Goal: Task Accomplishment & Management: Manage account settings

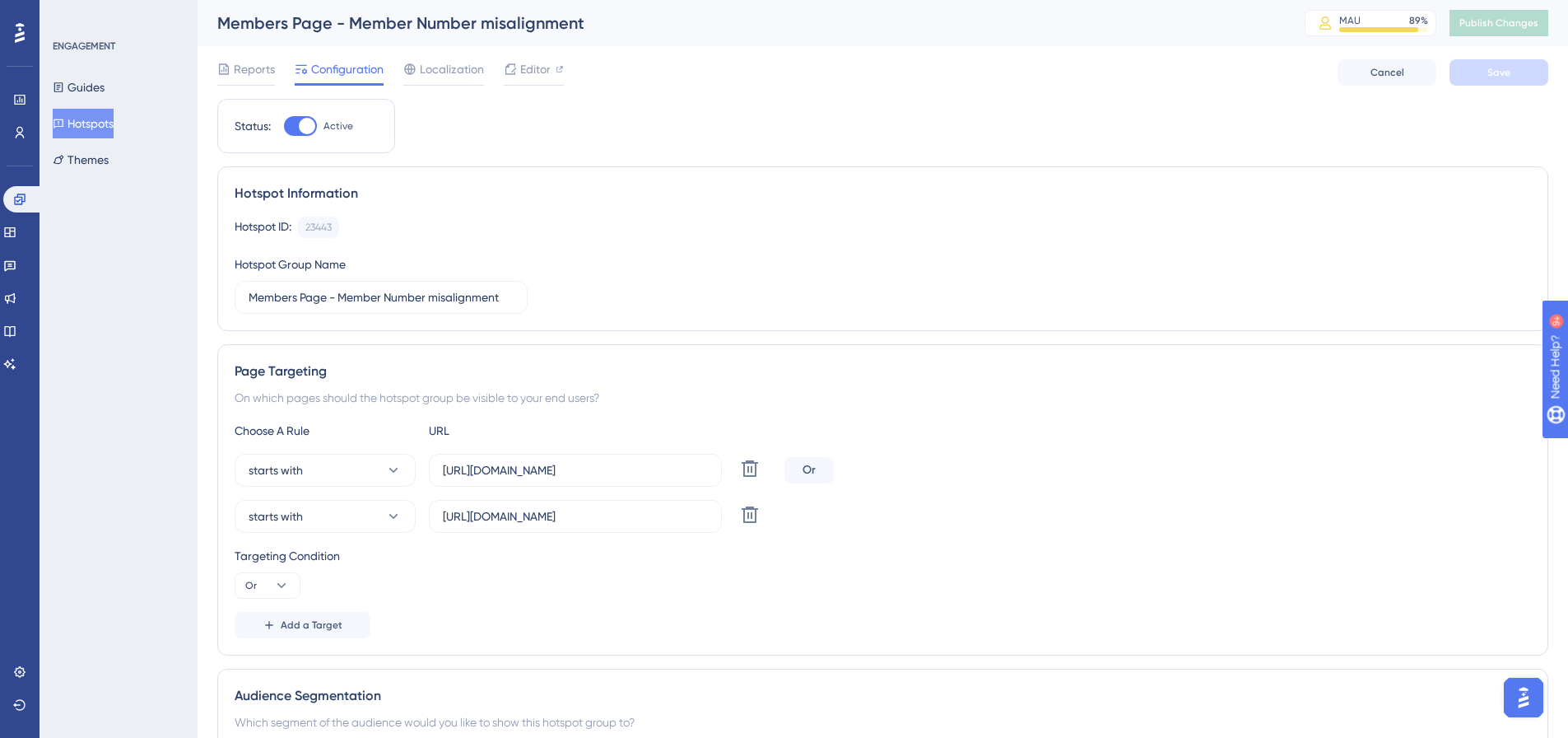
click at [285, 128] on div at bounding box center [300, 126] width 33 height 20
click at [284, 127] on input "Active" at bounding box center [283, 126] width 1 height 1
click at [311, 128] on div at bounding box center [300, 126] width 33 height 20
click at [284, 127] on input "Inactive" at bounding box center [283, 126] width 1 height 1
click at [288, 126] on div at bounding box center [300, 126] width 33 height 20
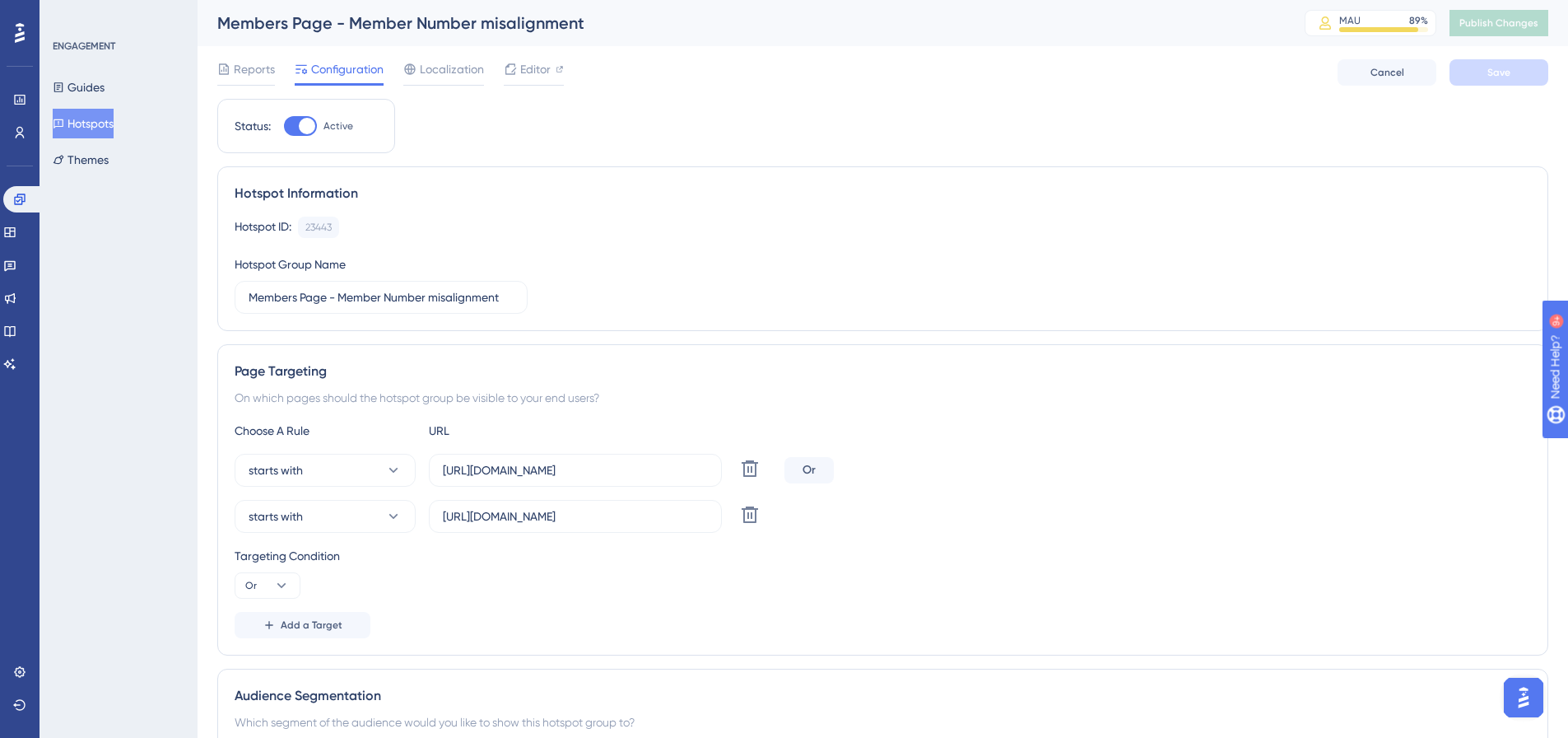
click at [284, 126] on input "Active" at bounding box center [283, 126] width 1 height 1
click at [1477, 68] on button "Save" at bounding box center [1499, 72] width 99 height 26
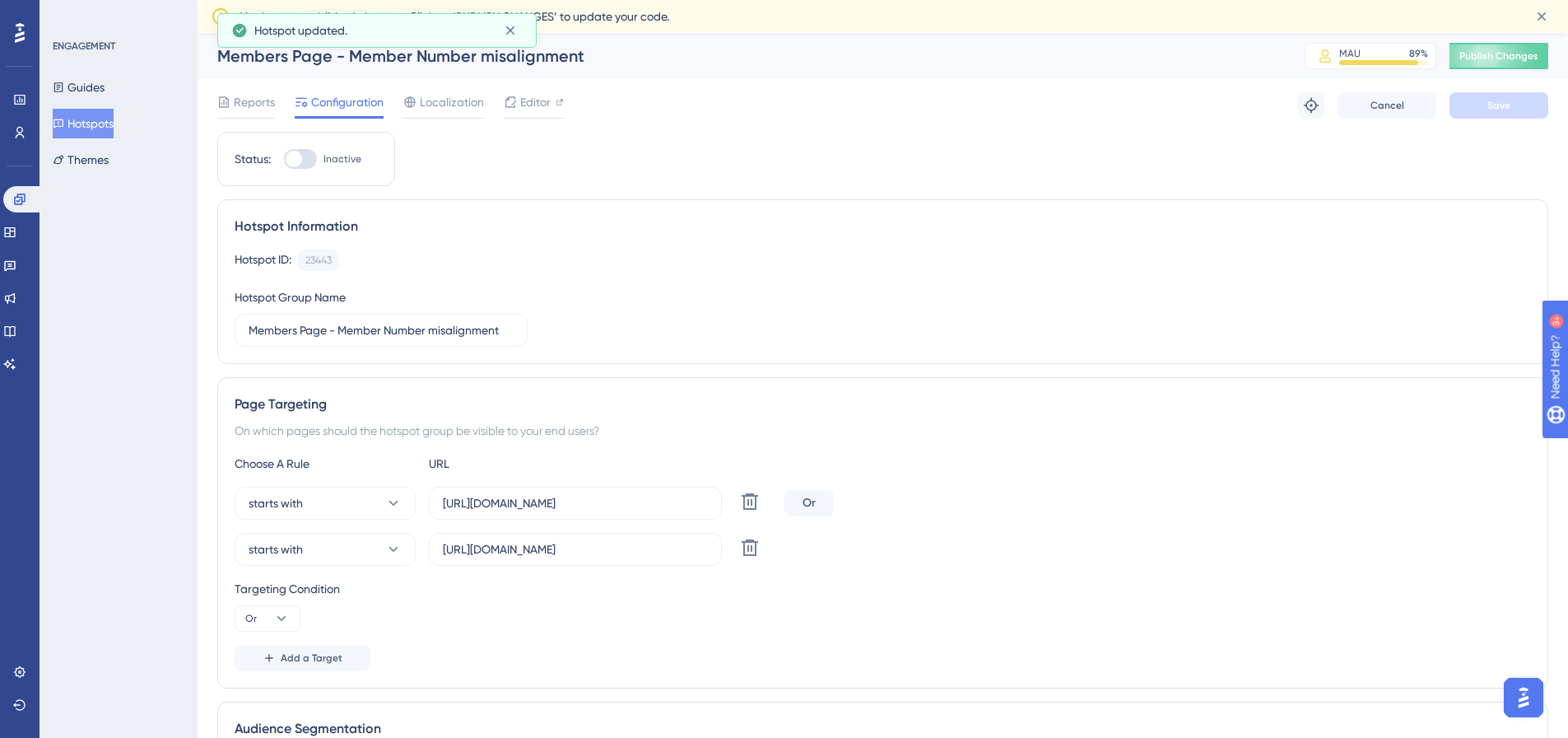
click at [313, 156] on div at bounding box center [300, 159] width 33 height 20
click at [284, 159] on input "Inactive" at bounding box center [283, 159] width 1 height 1
checkbox input "true"
click at [1471, 112] on button "Save" at bounding box center [1499, 105] width 99 height 26
click at [1515, 62] on span "Publish Changes" at bounding box center [1499, 55] width 79 height 13
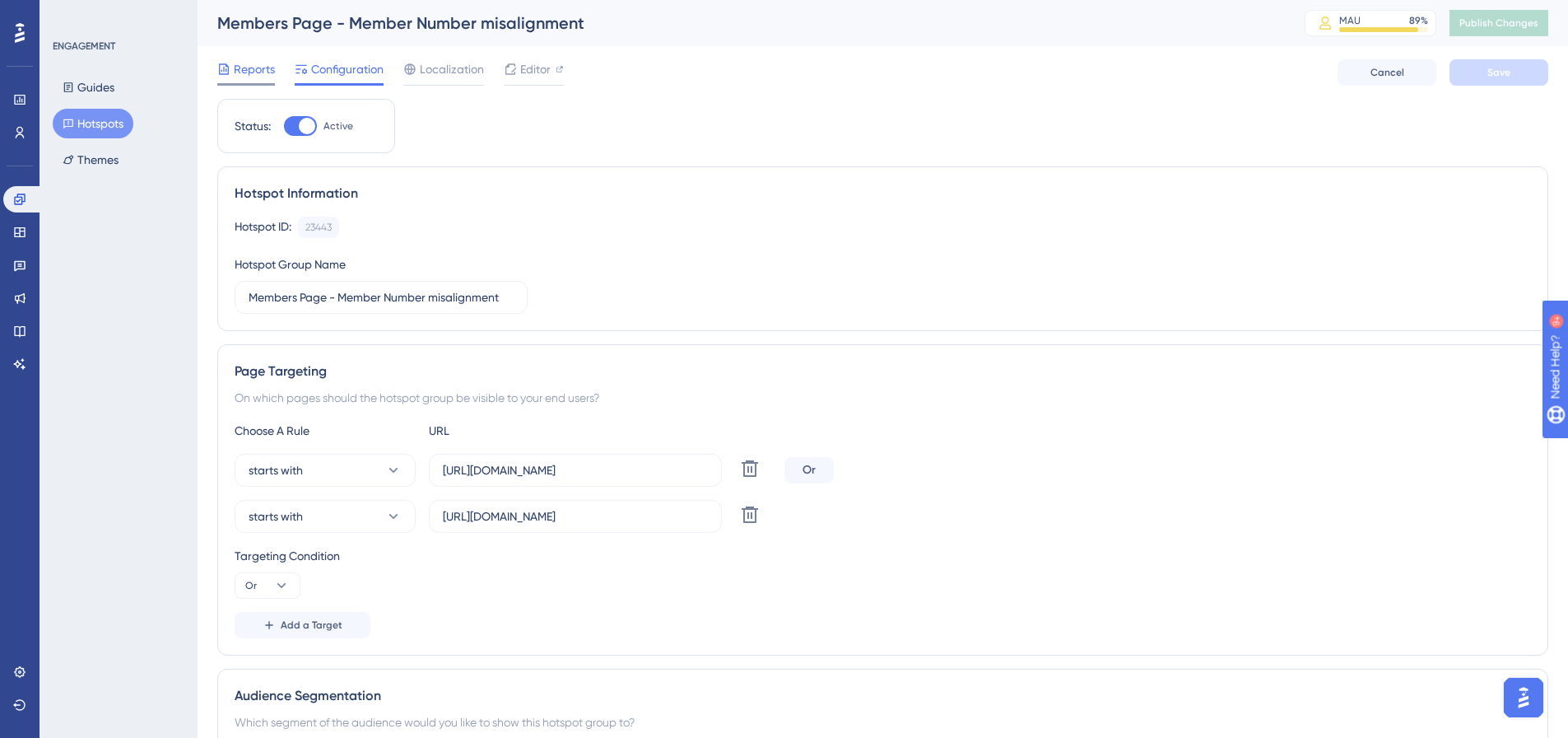
click at [267, 75] on span "Reports" at bounding box center [254, 69] width 41 height 20
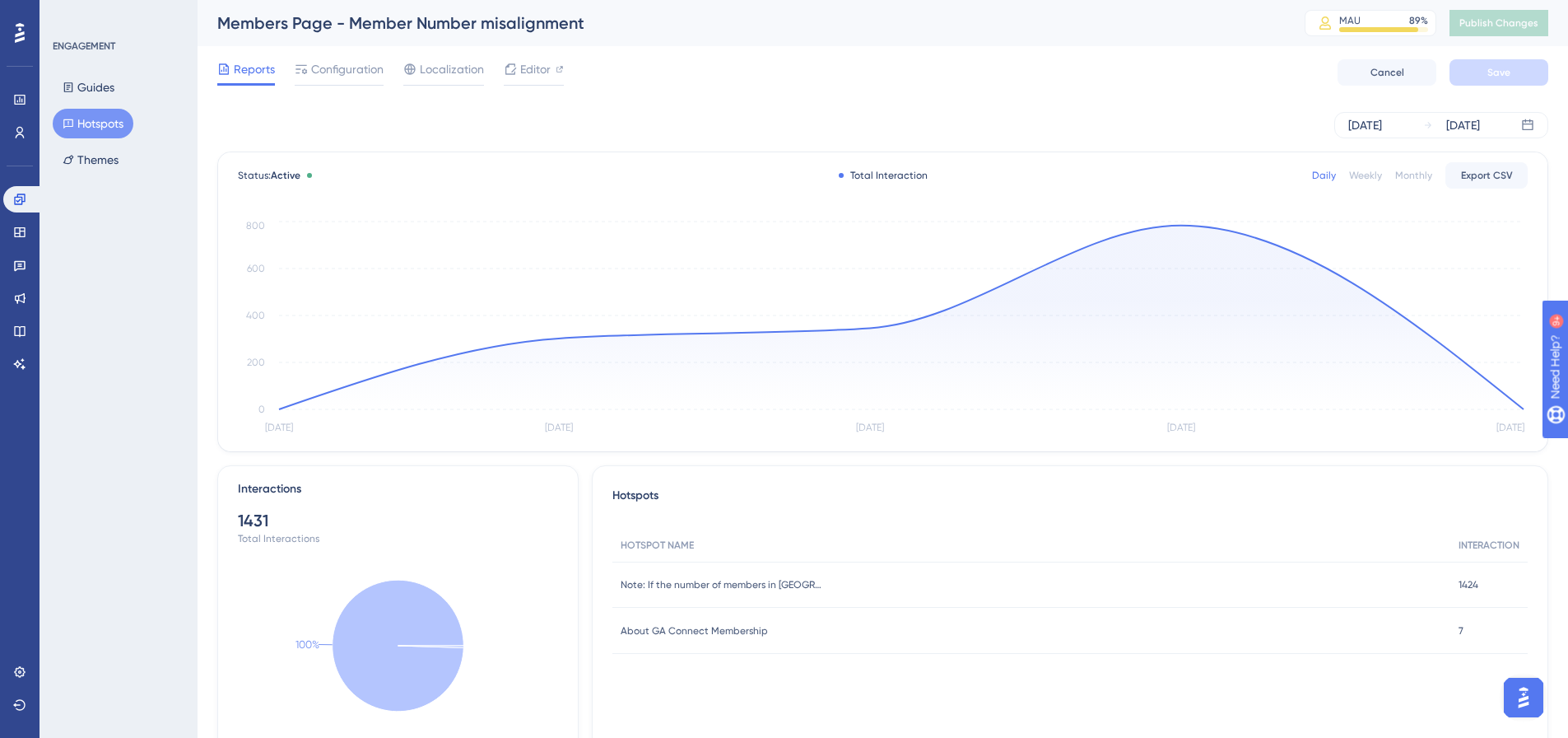
click at [727, 632] on span "About GA Connect Membership" at bounding box center [694, 630] width 148 height 13
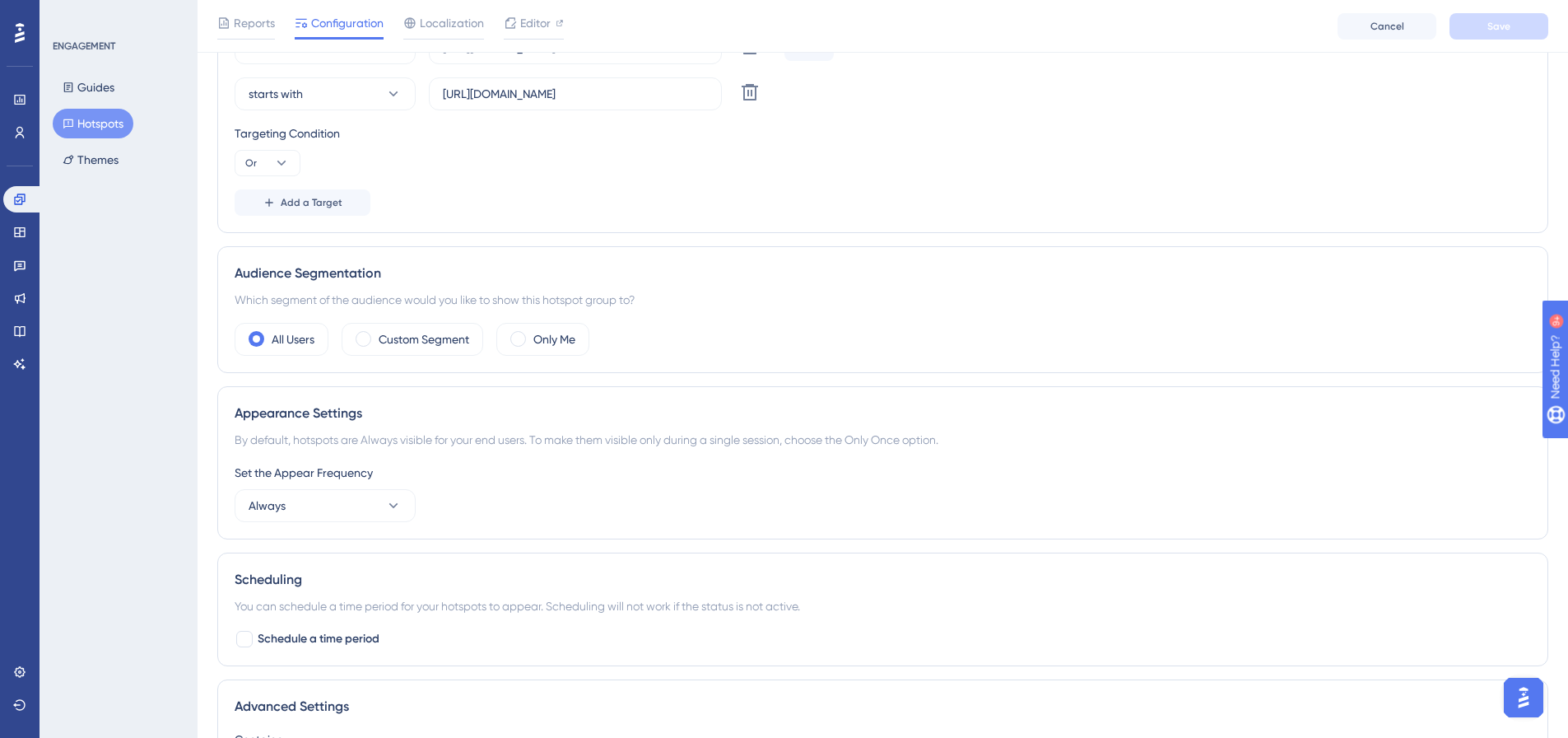
scroll to position [494, 0]
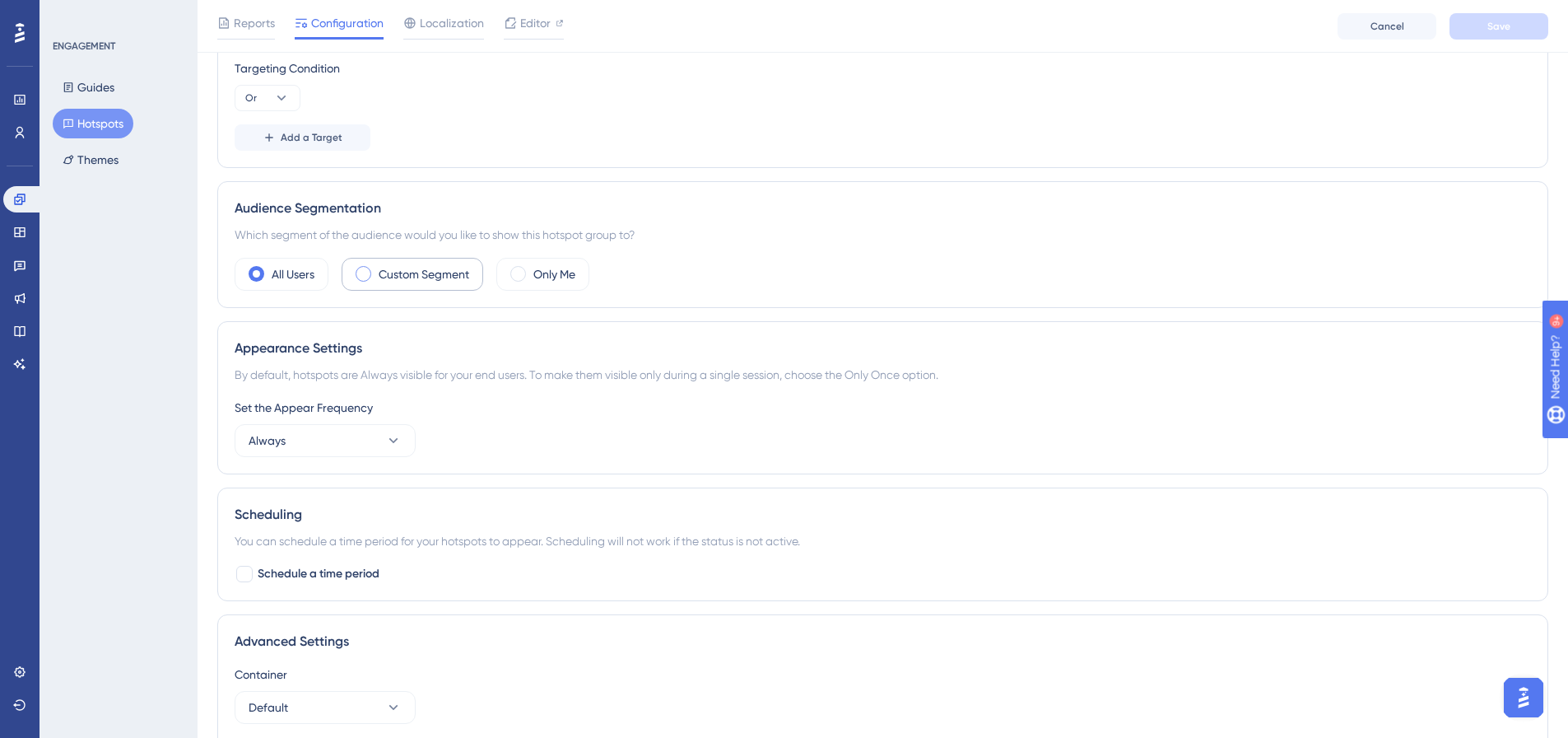
click at [374, 272] on div "Custom Segment" at bounding box center [412, 274] width 142 height 33
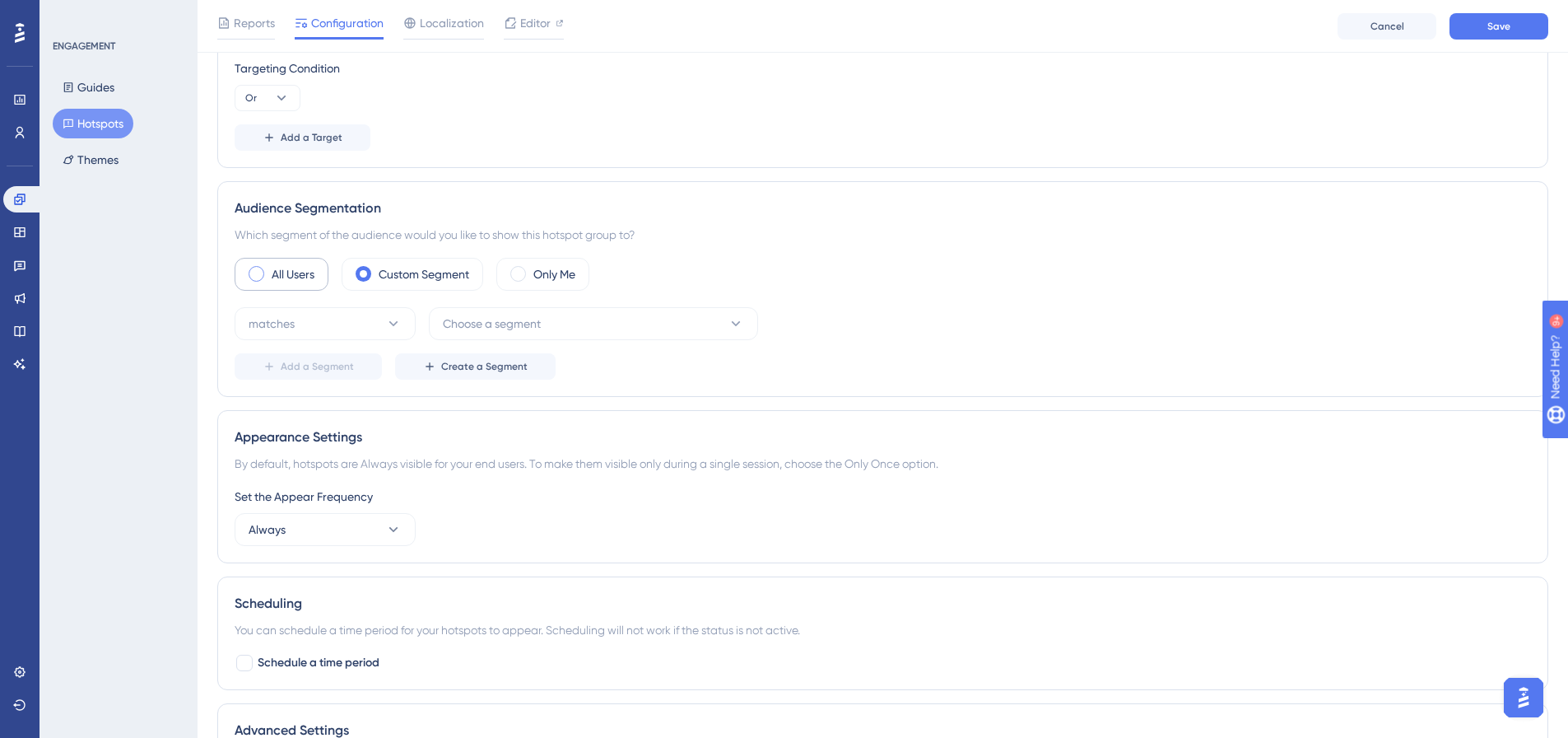
click at [262, 268] on span at bounding box center [256, 274] width 16 height 16
click at [269, 268] on input "radio" at bounding box center [269, 268] width 0 height 0
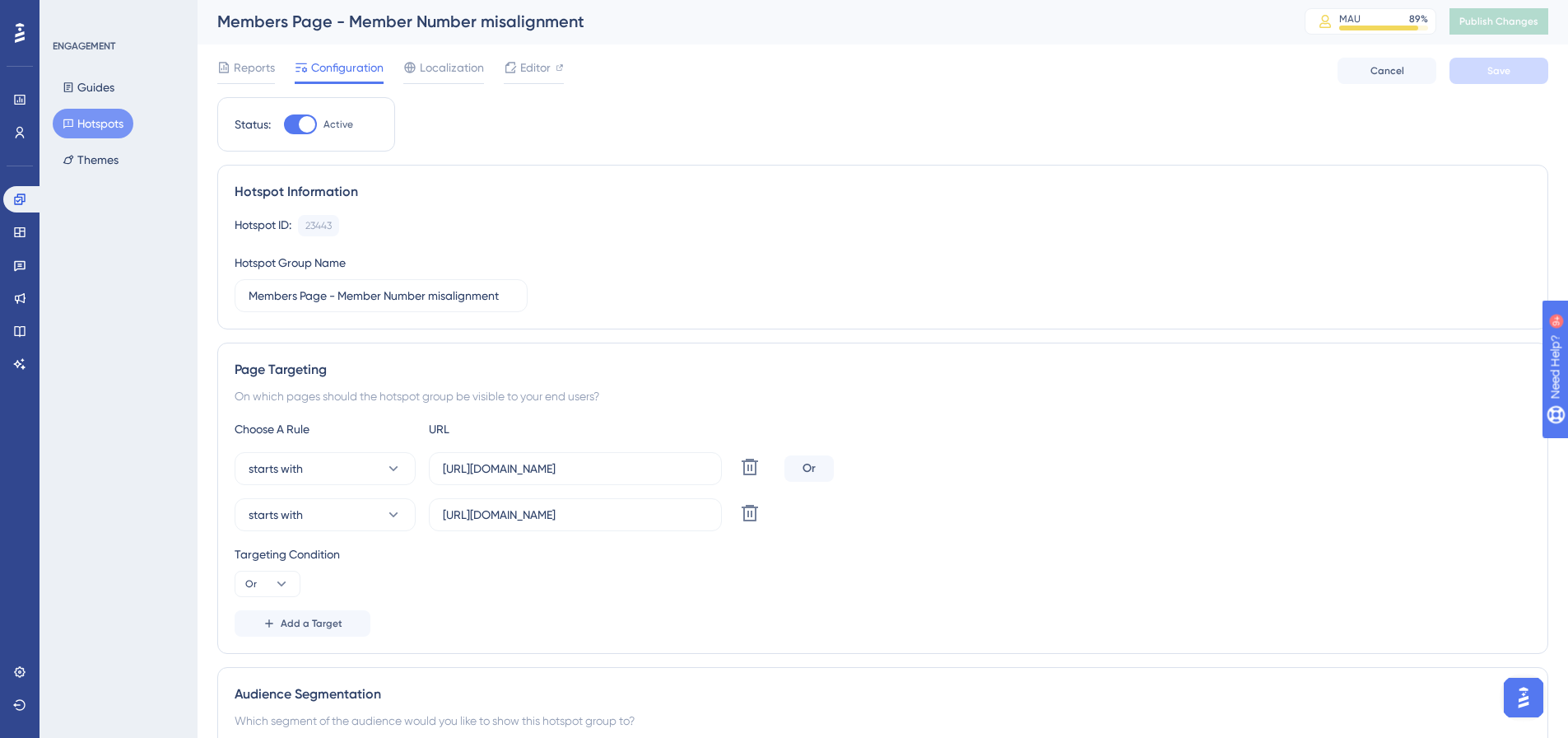
scroll to position [0, 0]
click at [559, 70] on icon at bounding box center [560, 69] width 8 height 8
click at [1515, 26] on span "Publish Changes" at bounding box center [1499, 23] width 79 height 13
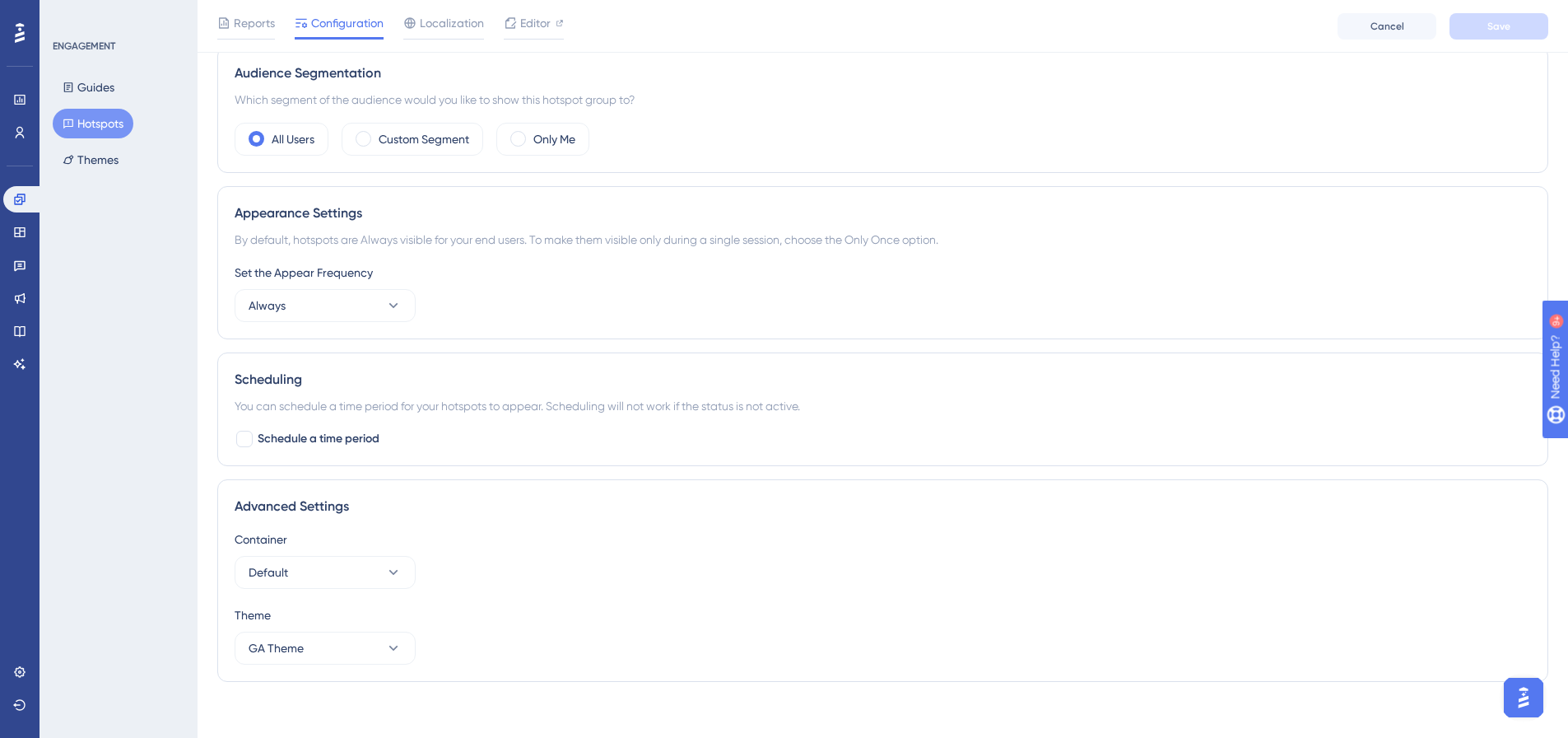
scroll to position [639, 0]
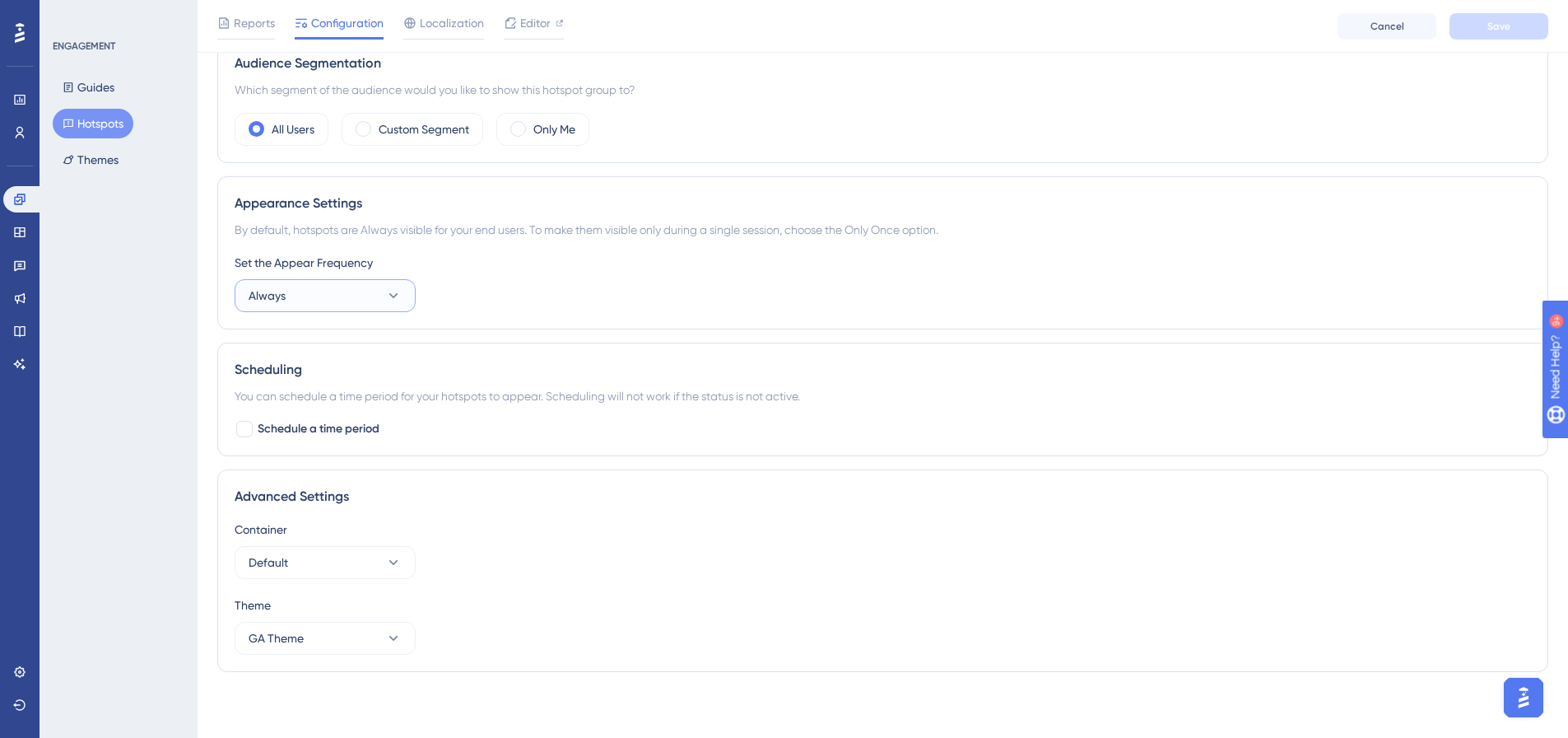
click at [395, 290] on icon at bounding box center [393, 296] width 17 height 17
click at [363, 346] on div "Only Once Only Once" at bounding box center [325, 346] width 133 height 33
click at [1496, 23] on span "Save" at bounding box center [1499, 25] width 23 height 13
click at [392, 297] on icon at bounding box center [393, 296] width 9 height 5
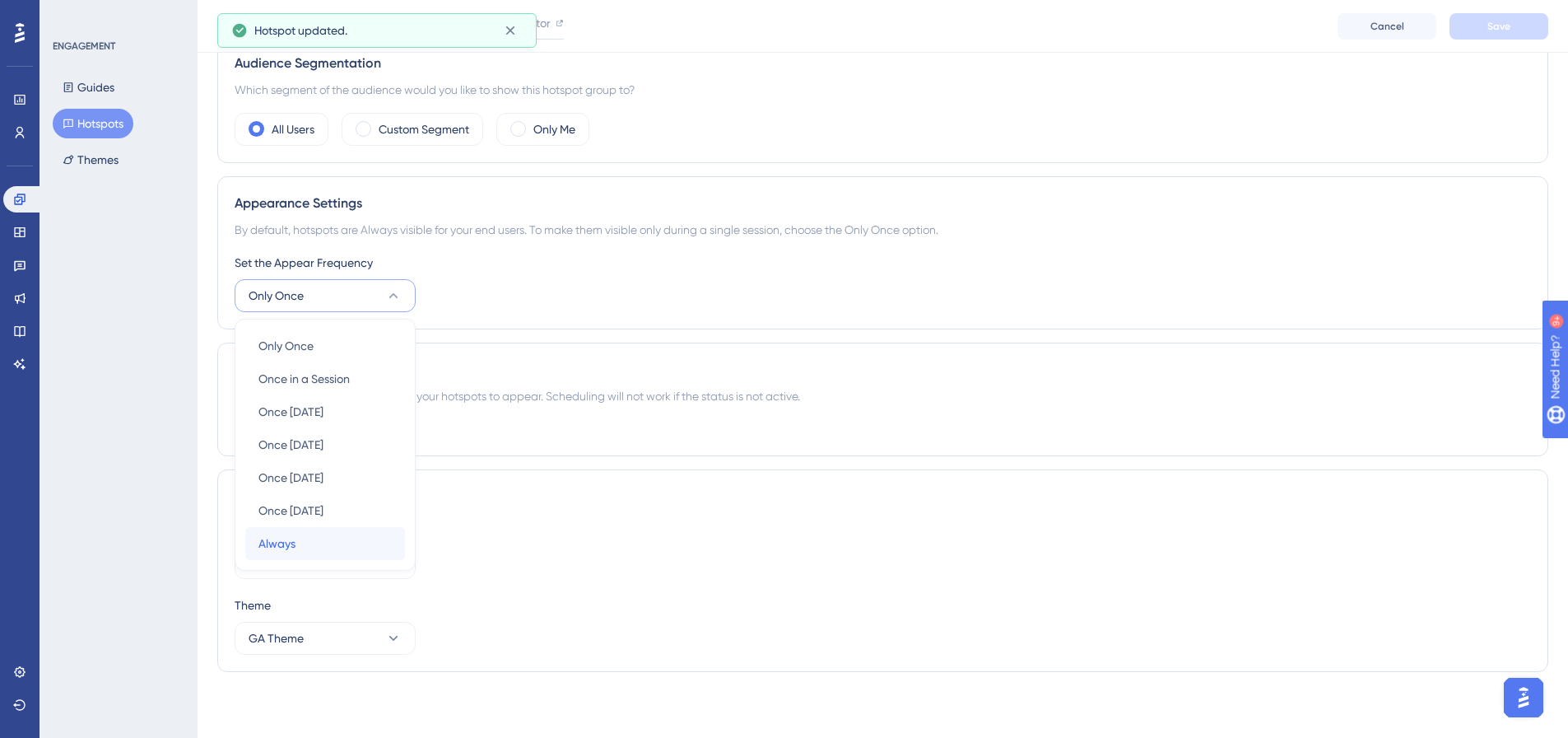
click at [297, 542] on div "Always Always" at bounding box center [325, 543] width 133 height 33
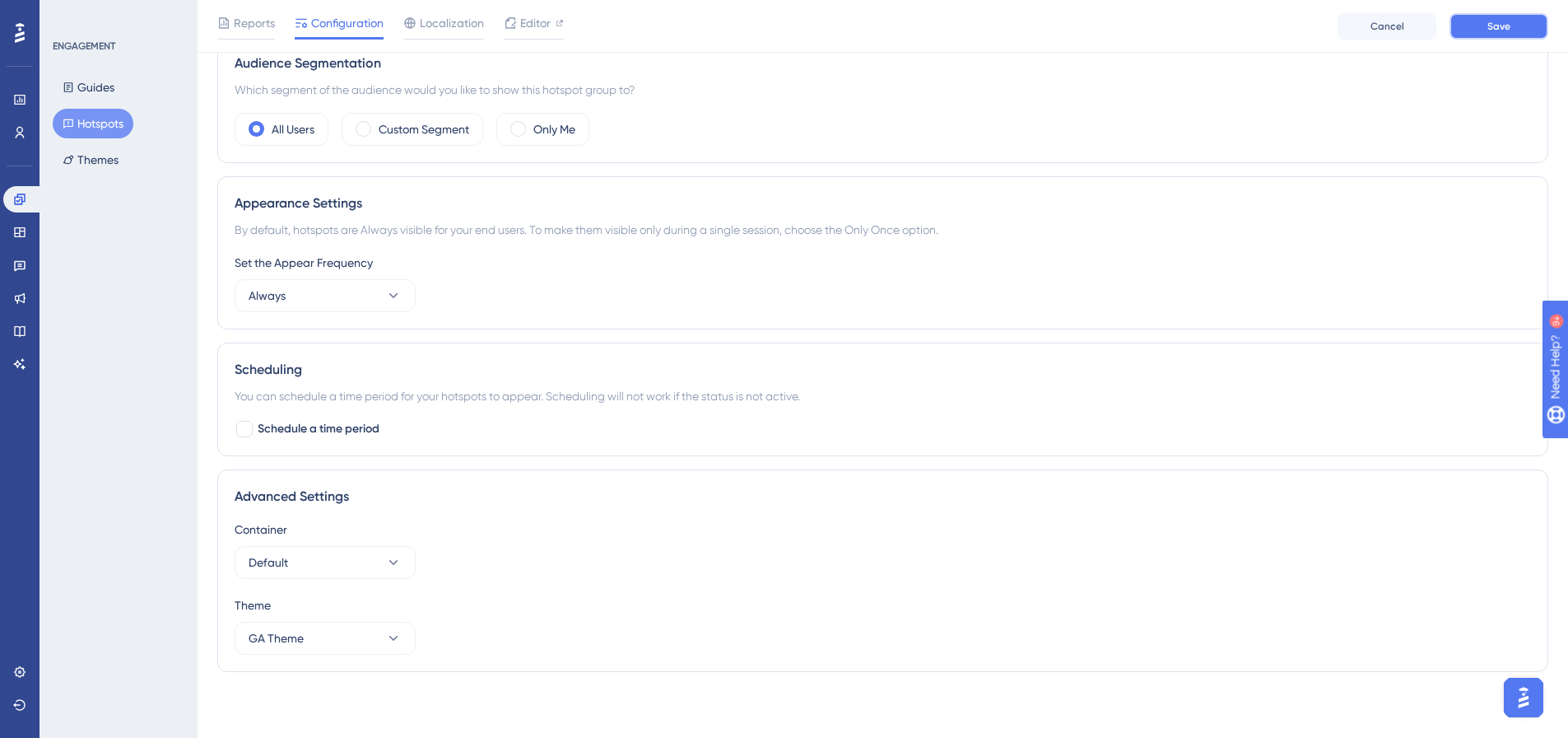
click at [1466, 24] on button "Save" at bounding box center [1499, 25] width 99 height 26
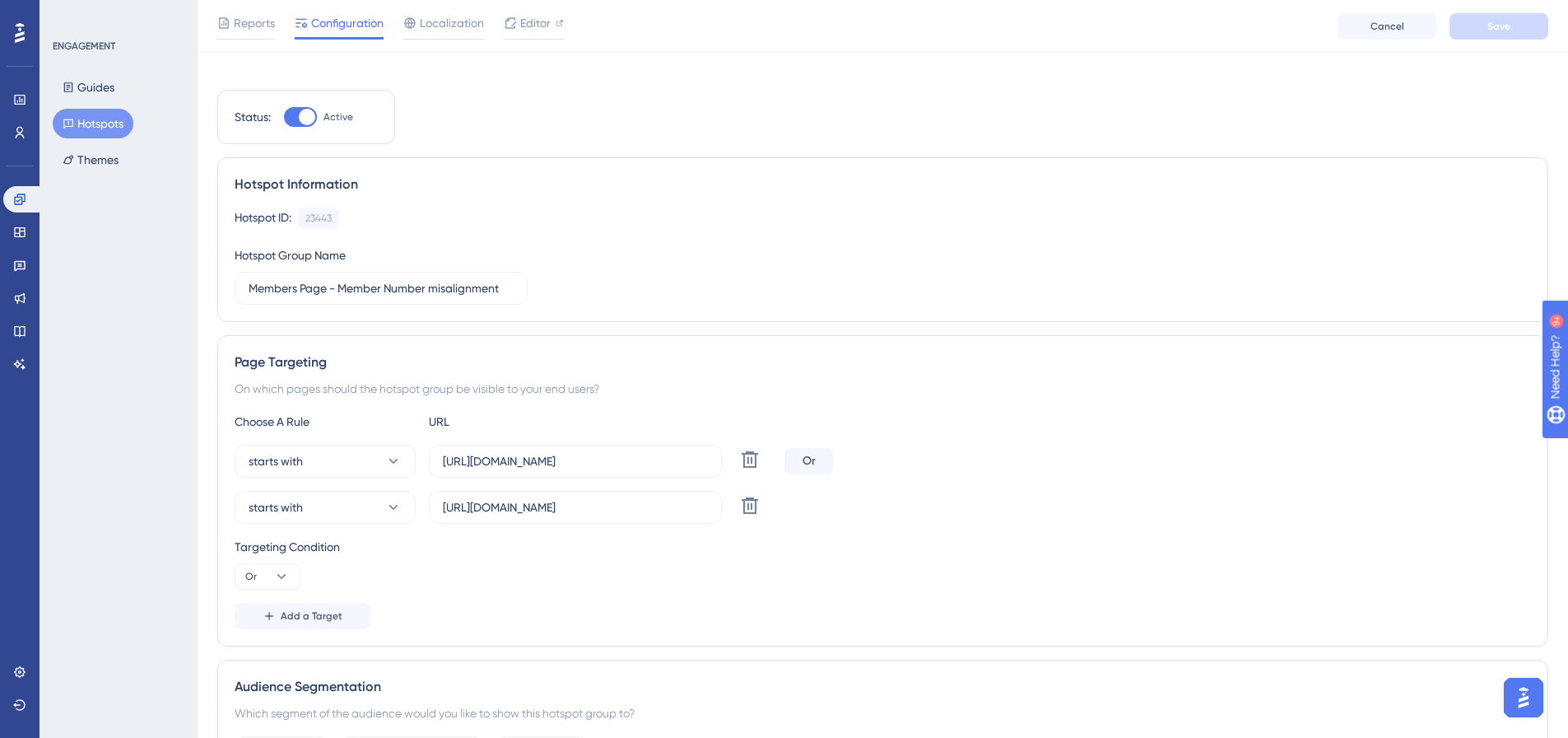
scroll to position [0, 0]
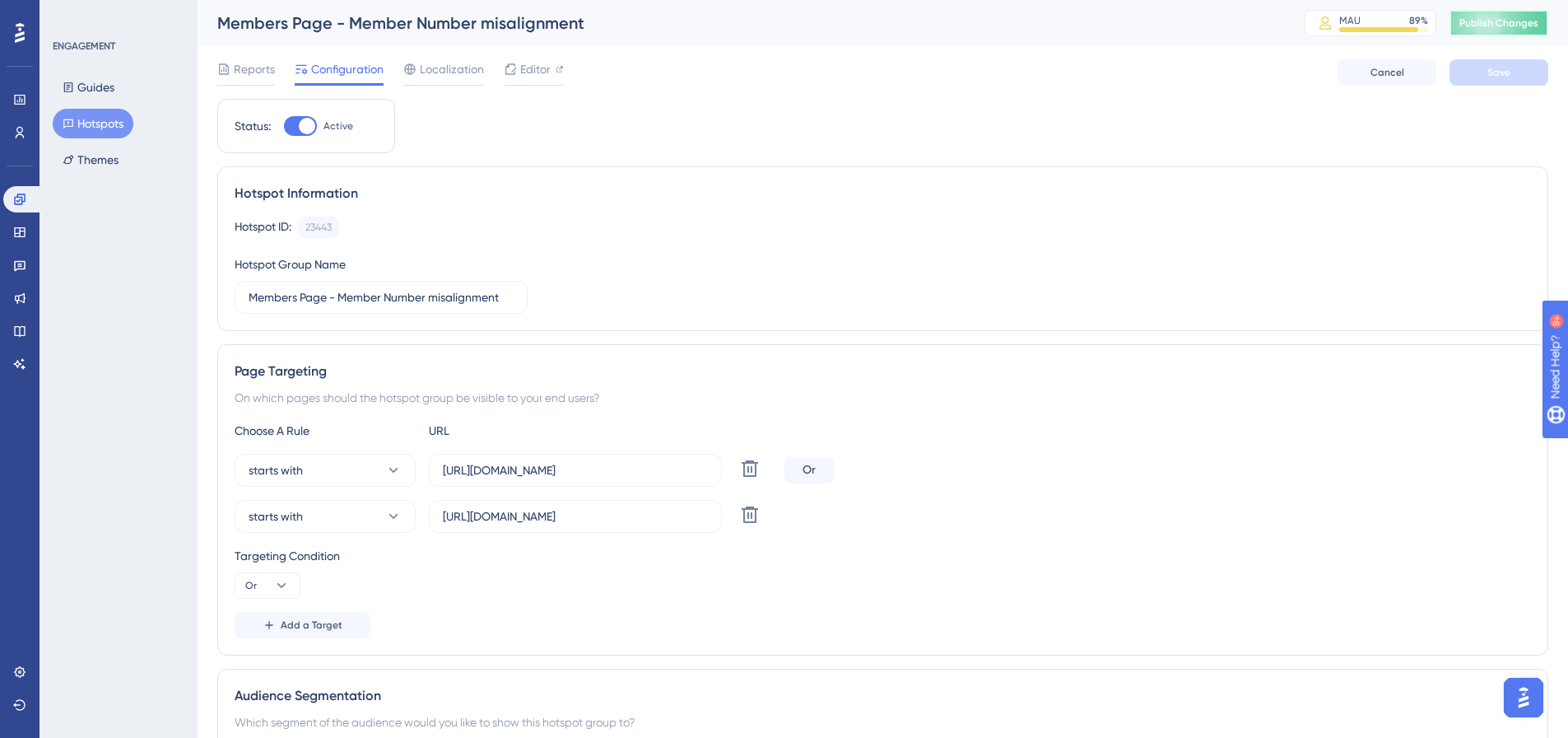
click at [1538, 19] on span "Publish Changes" at bounding box center [1499, 23] width 79 height 13
click at [1361, 18] on div "MAU" at bounding box center [1350, 20] width 22 height 13
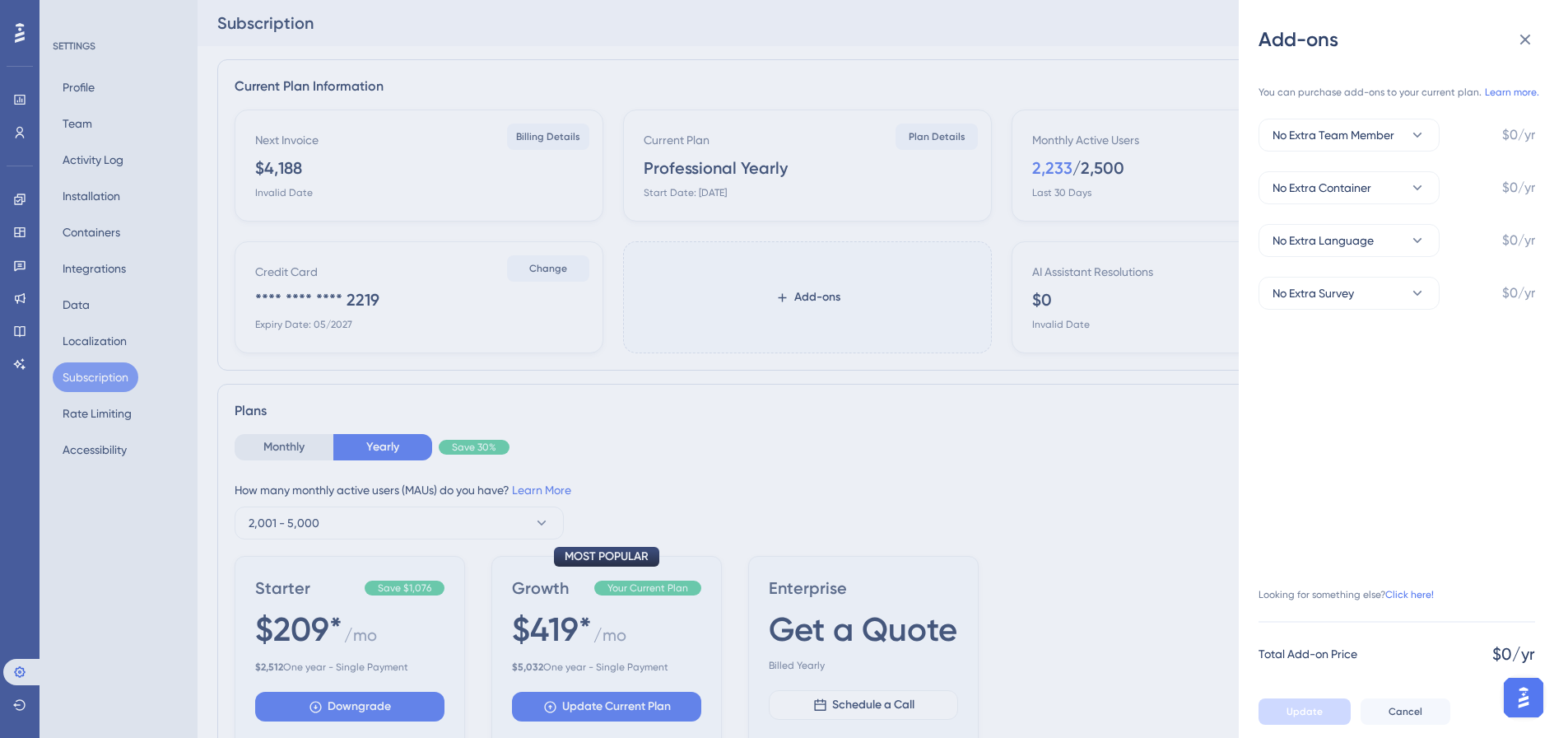
click at [22, 200] on div "Add-ons You can purchase add-ons to your current plan. Learn more. No Extra Tea…" at bounding box center [784, 369] width 1568 height 738
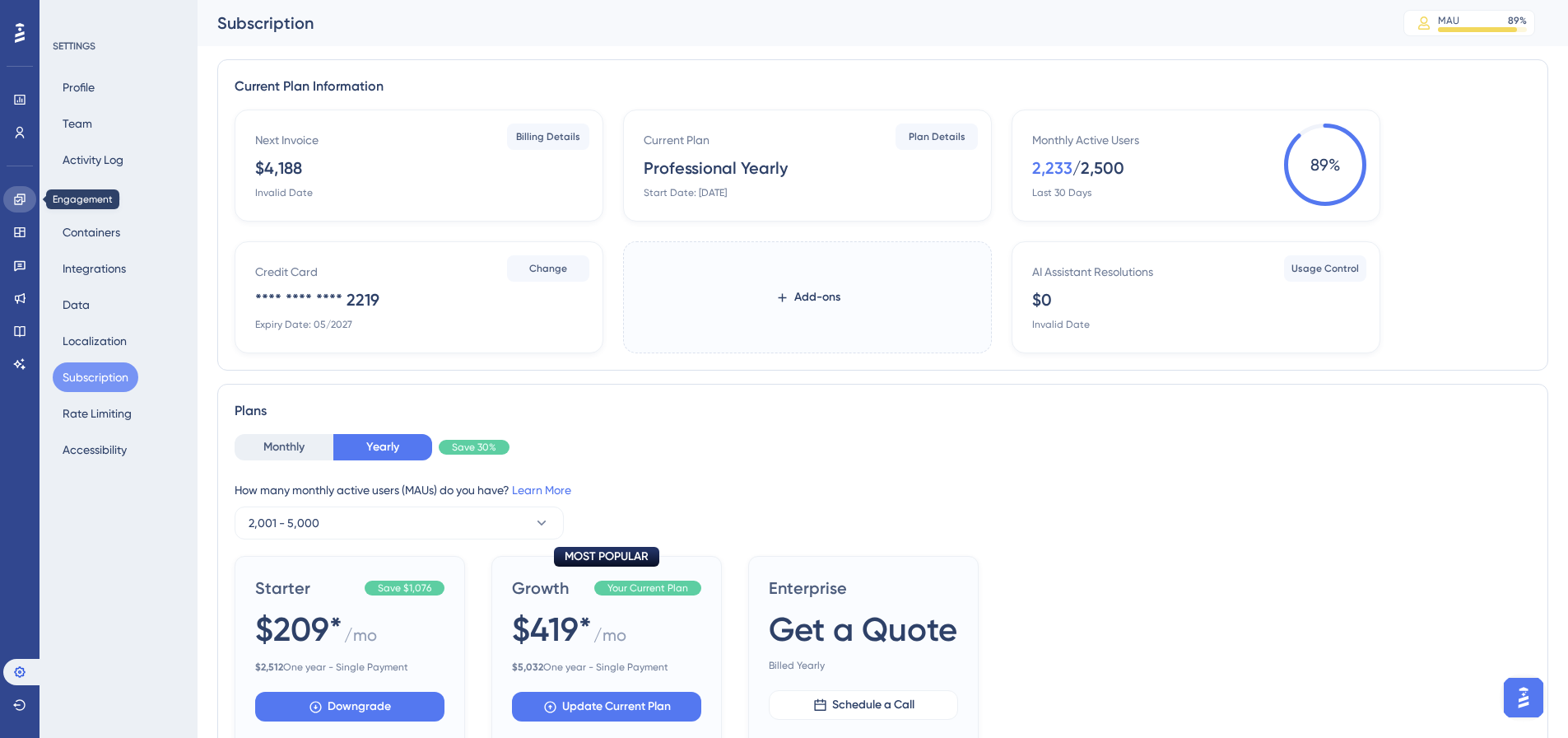
click at [22, 200] on icon at bounding box center [19, 199] width 11 height 11
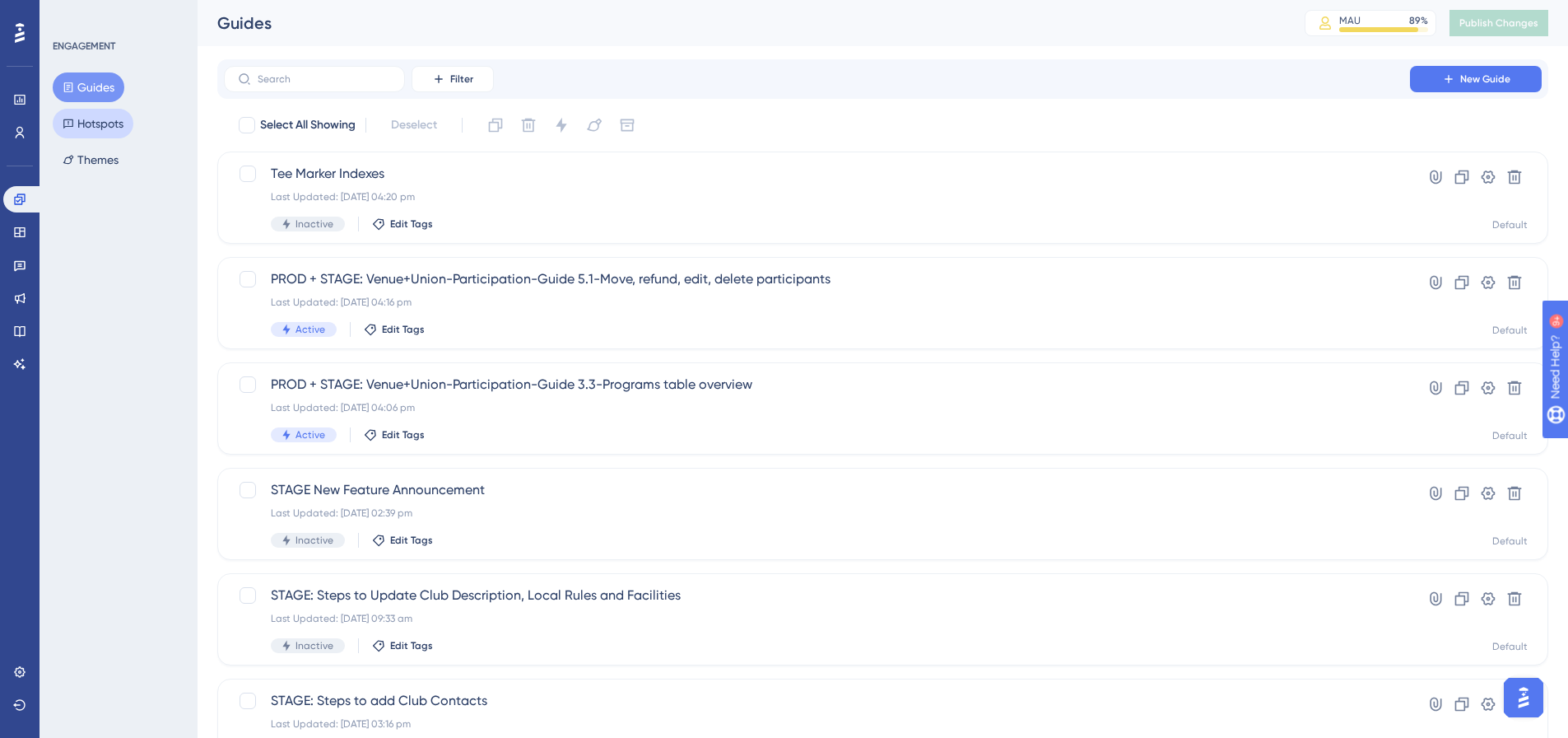
click at [110, 122] on button "Hotspots" at bounding box center [93, 123] width 80 height 29
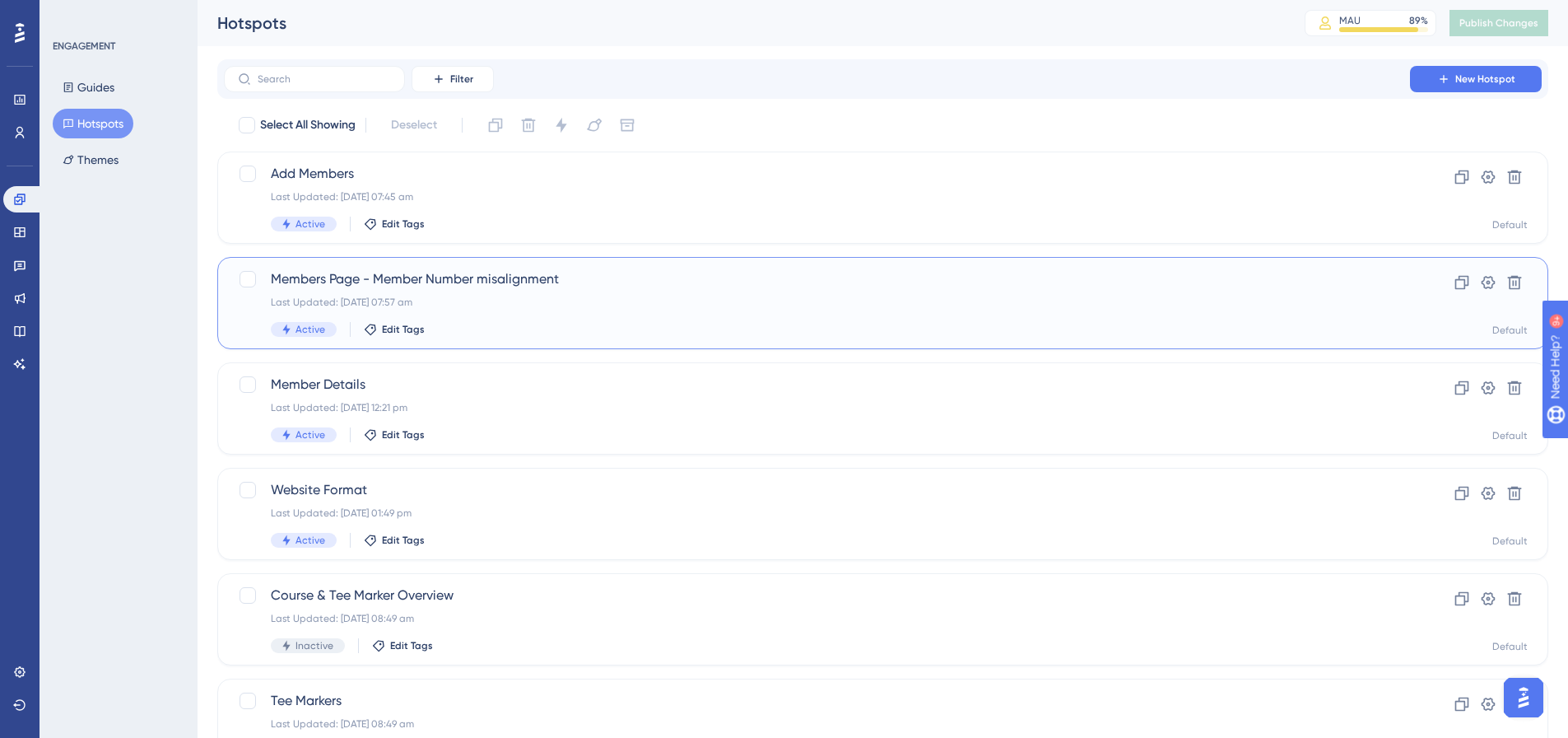
click at [325, 271] on span "Members Page - Member Number misalignment" at bounding box center [817, 279] width 1093 height 20
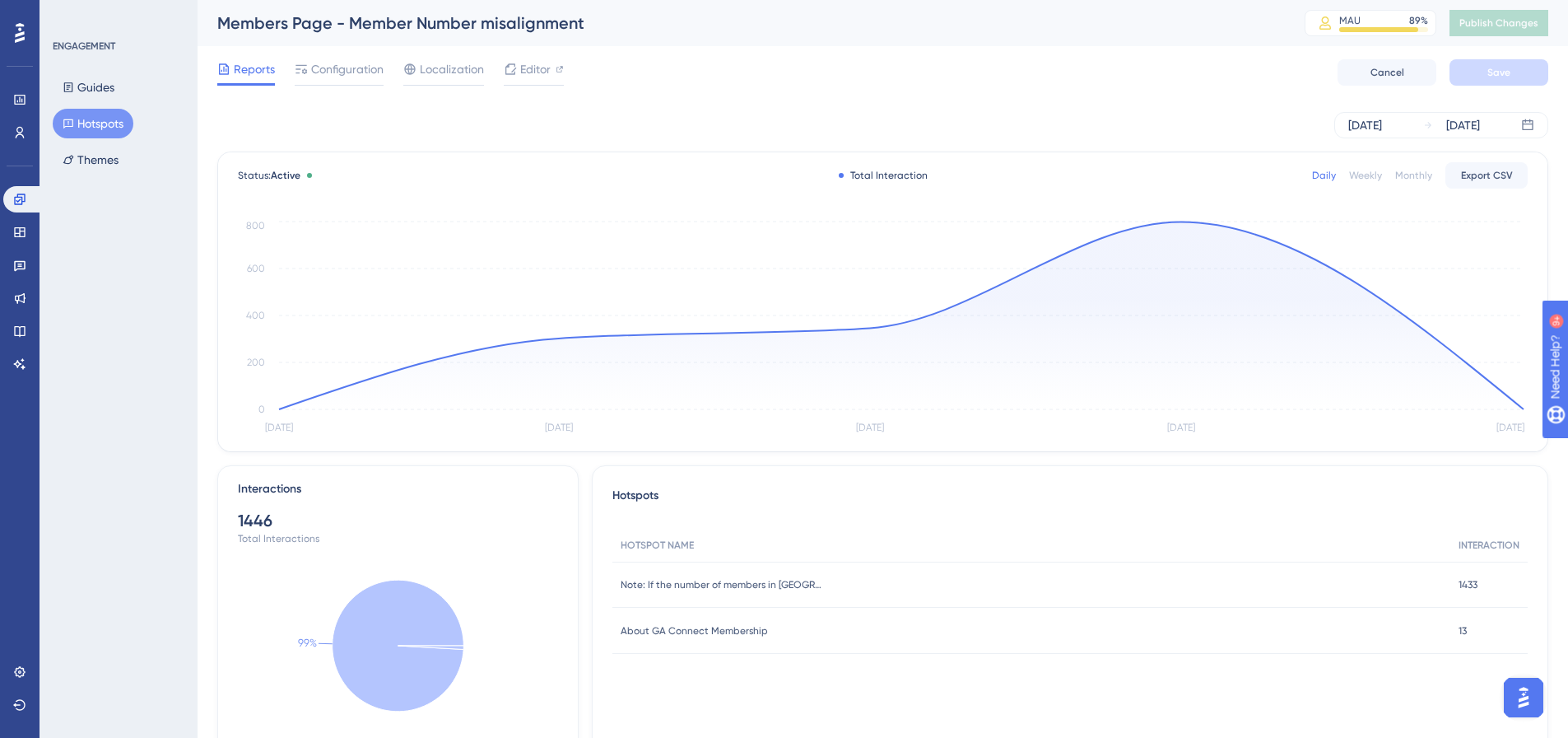
click at [86, 118] on button "Hotspots" at bounding box center [93, 123] width 80 height 29
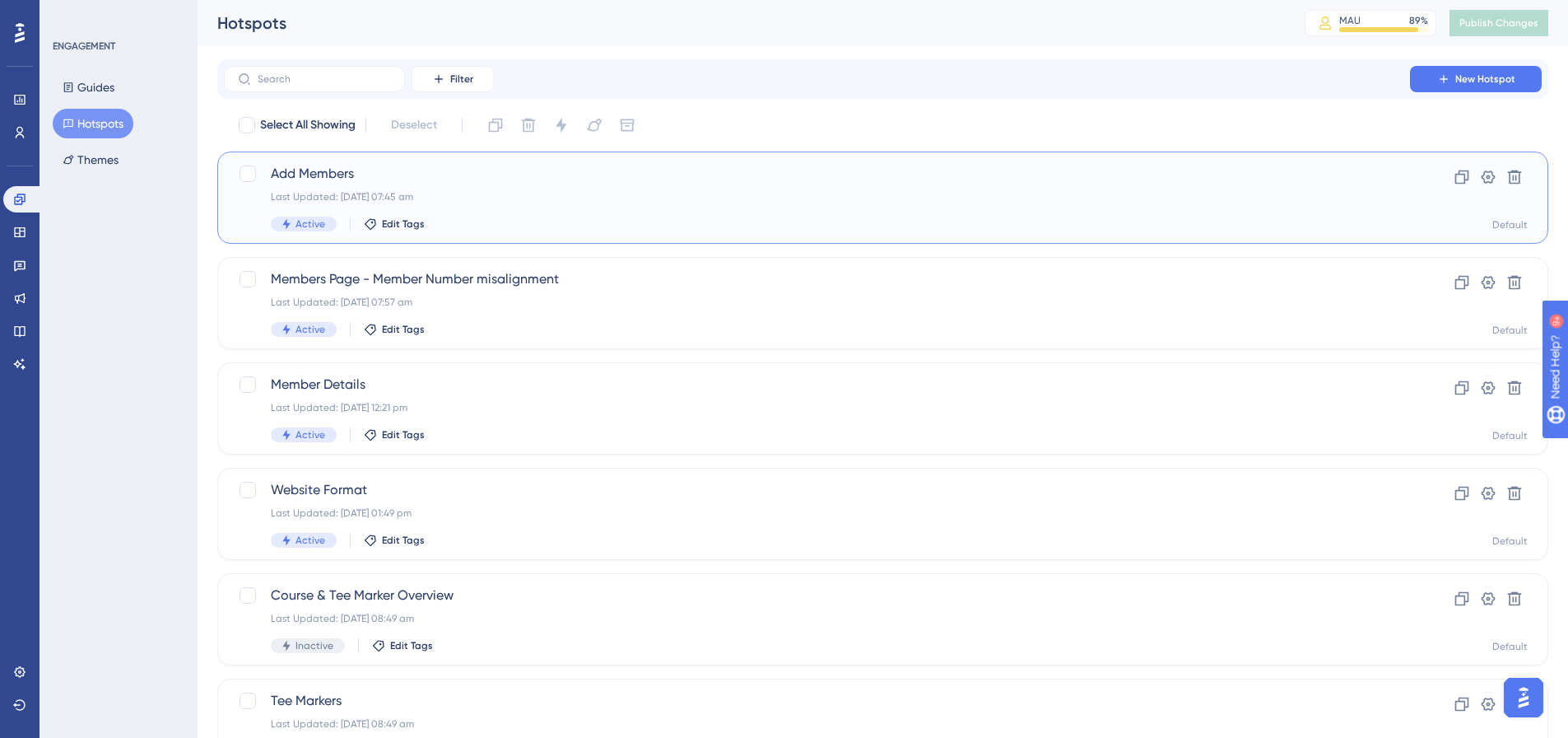
click at [306, 169] on span "Add Members" at bounding box center [817, 173] width 1093 height 20
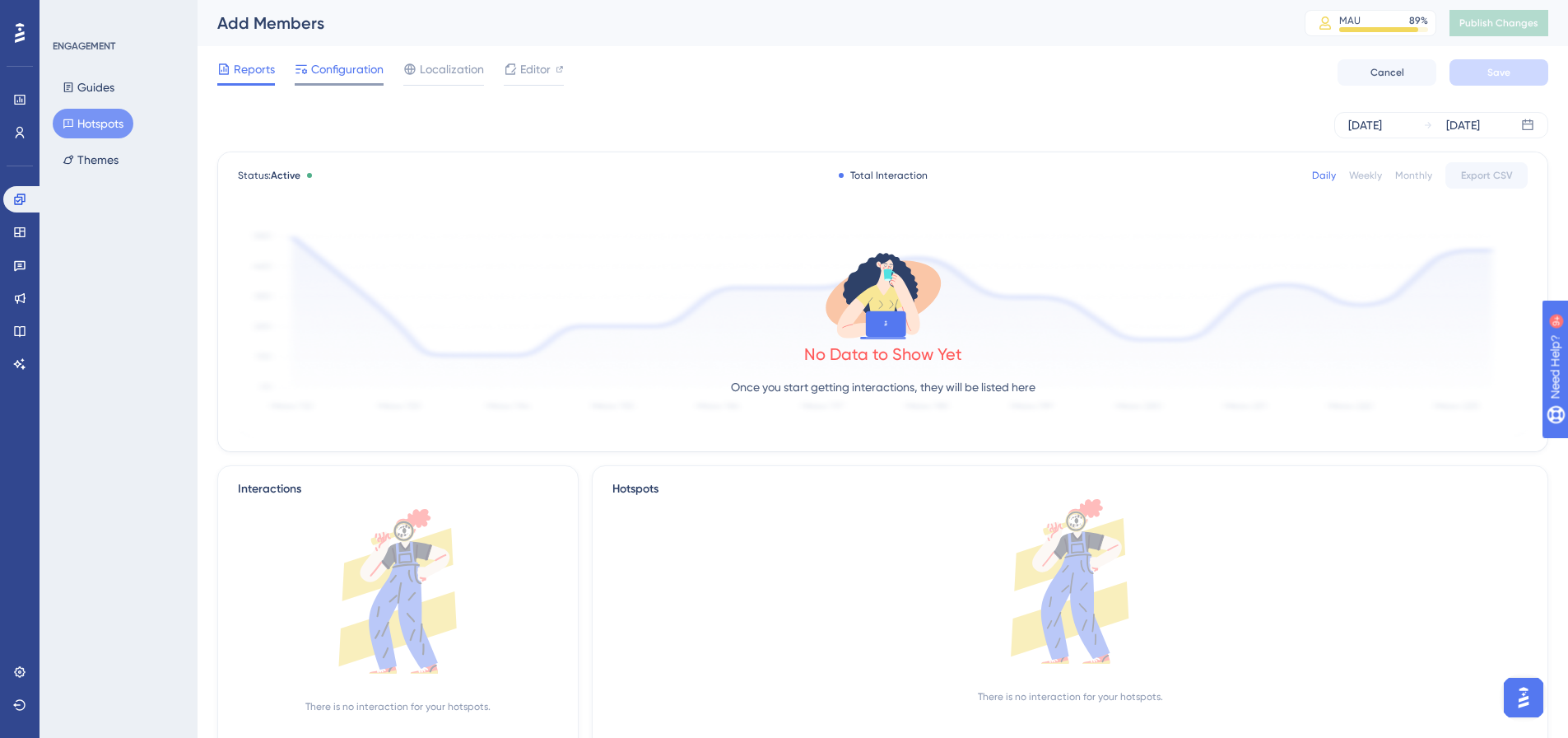
click at [328, 70] on span "Configuration" at bounding box center [347, 69] width 72 height 20
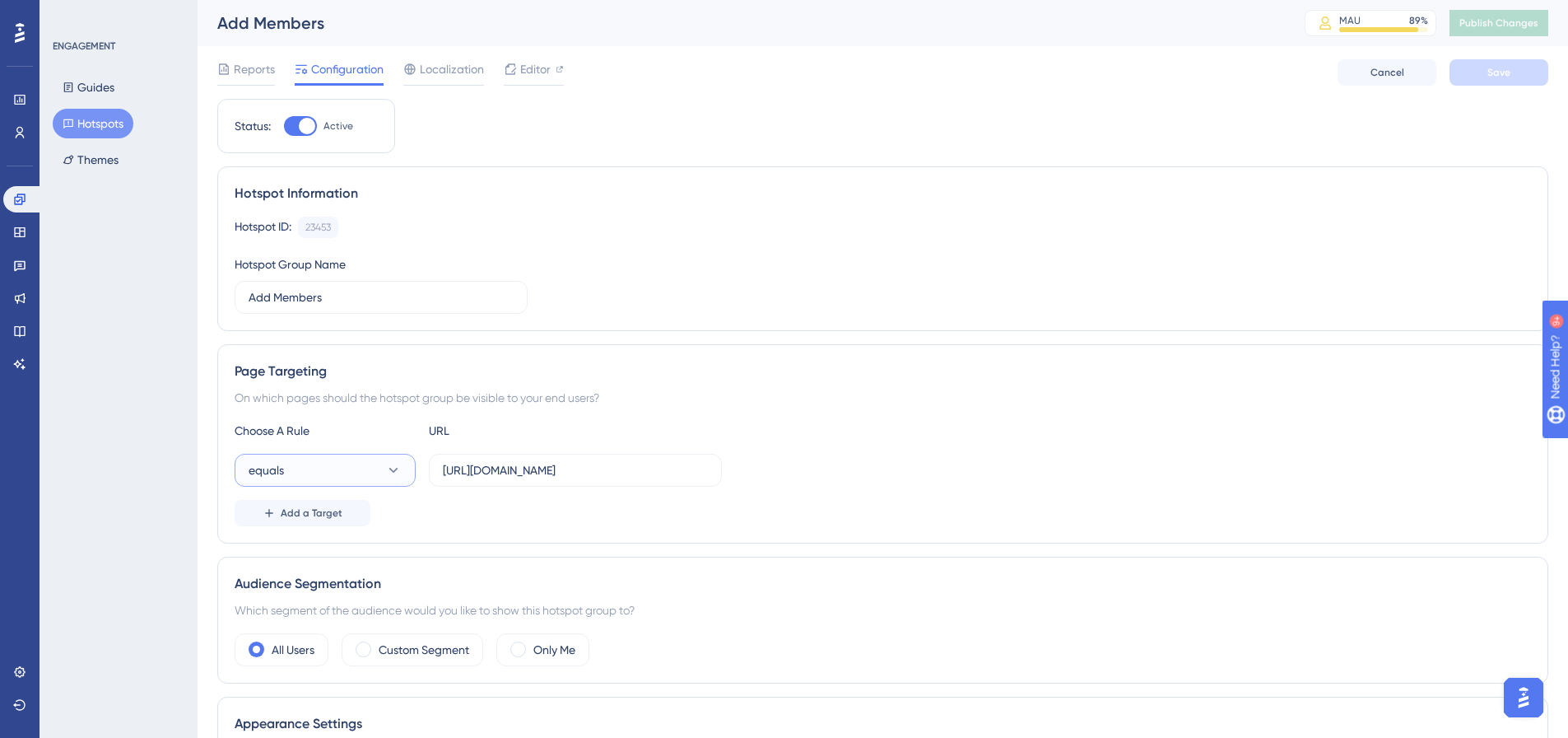
click at [397, 475] on icon at bounding box center [393, 470] width 17 height 17
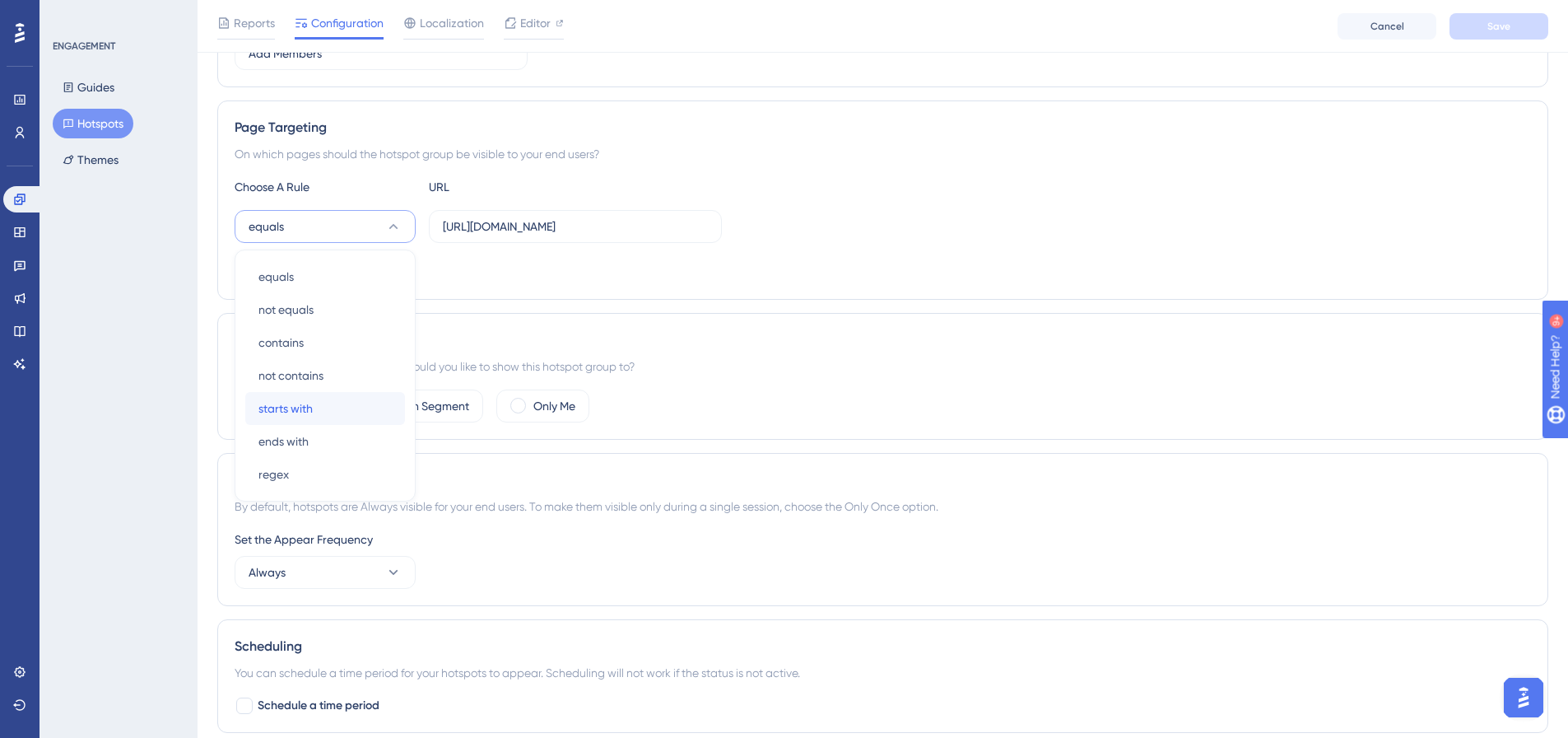
click at [299, 402] on span "starts with" at bounding box center [286, 408] width 55 height 20
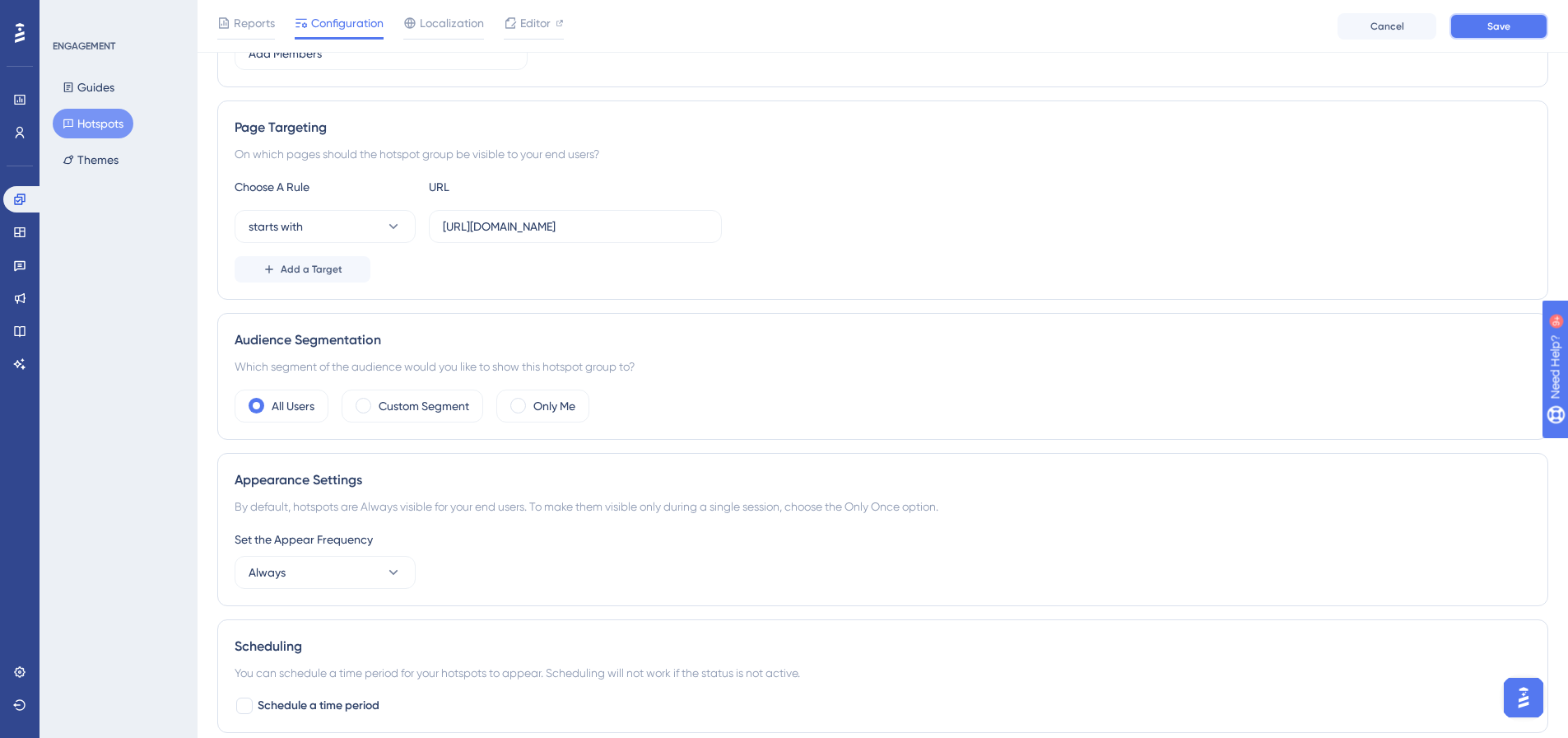
click at [1505, 33] on button "Save" at bounding box center [1499, 25] width 99 height 26
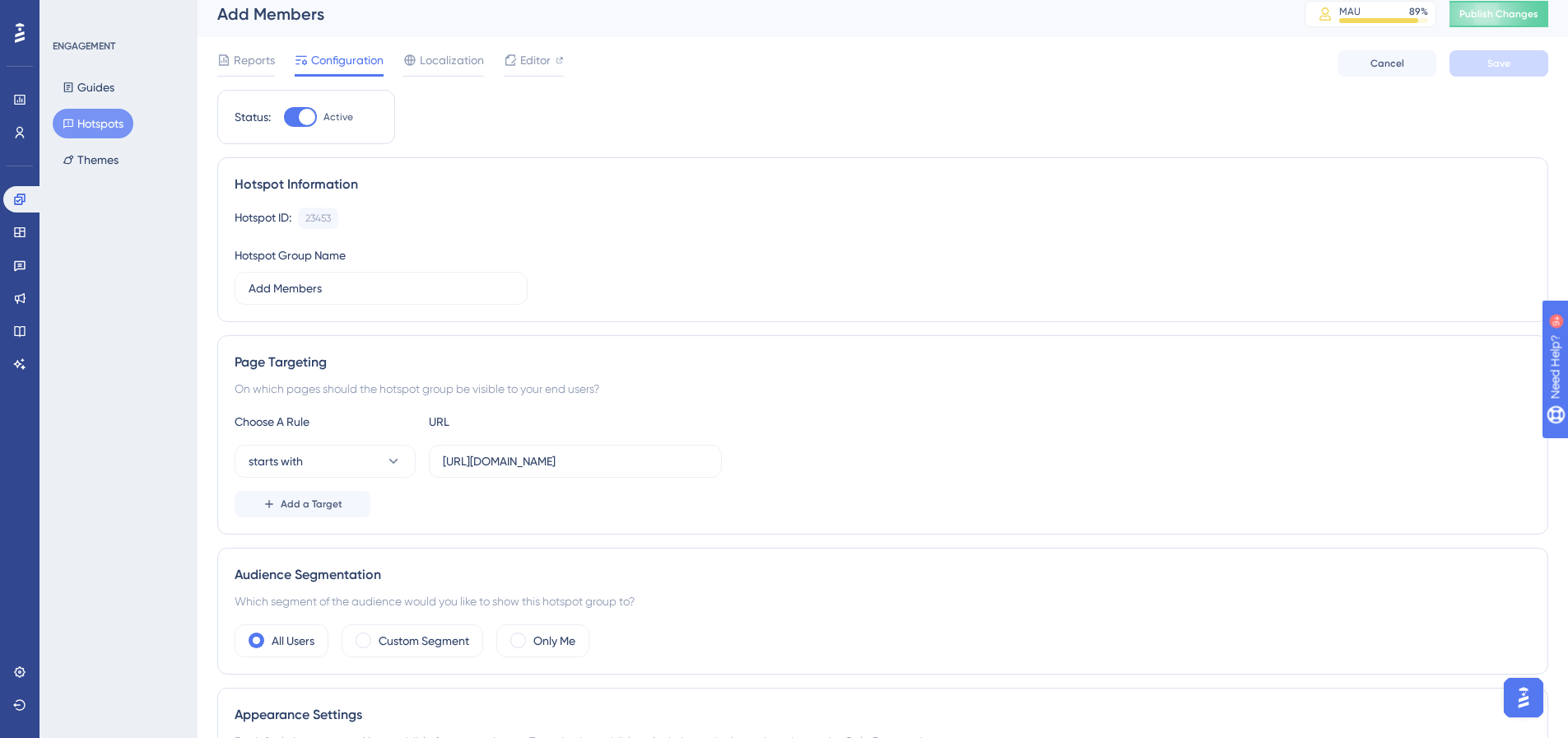
scroll to position [3, 0]
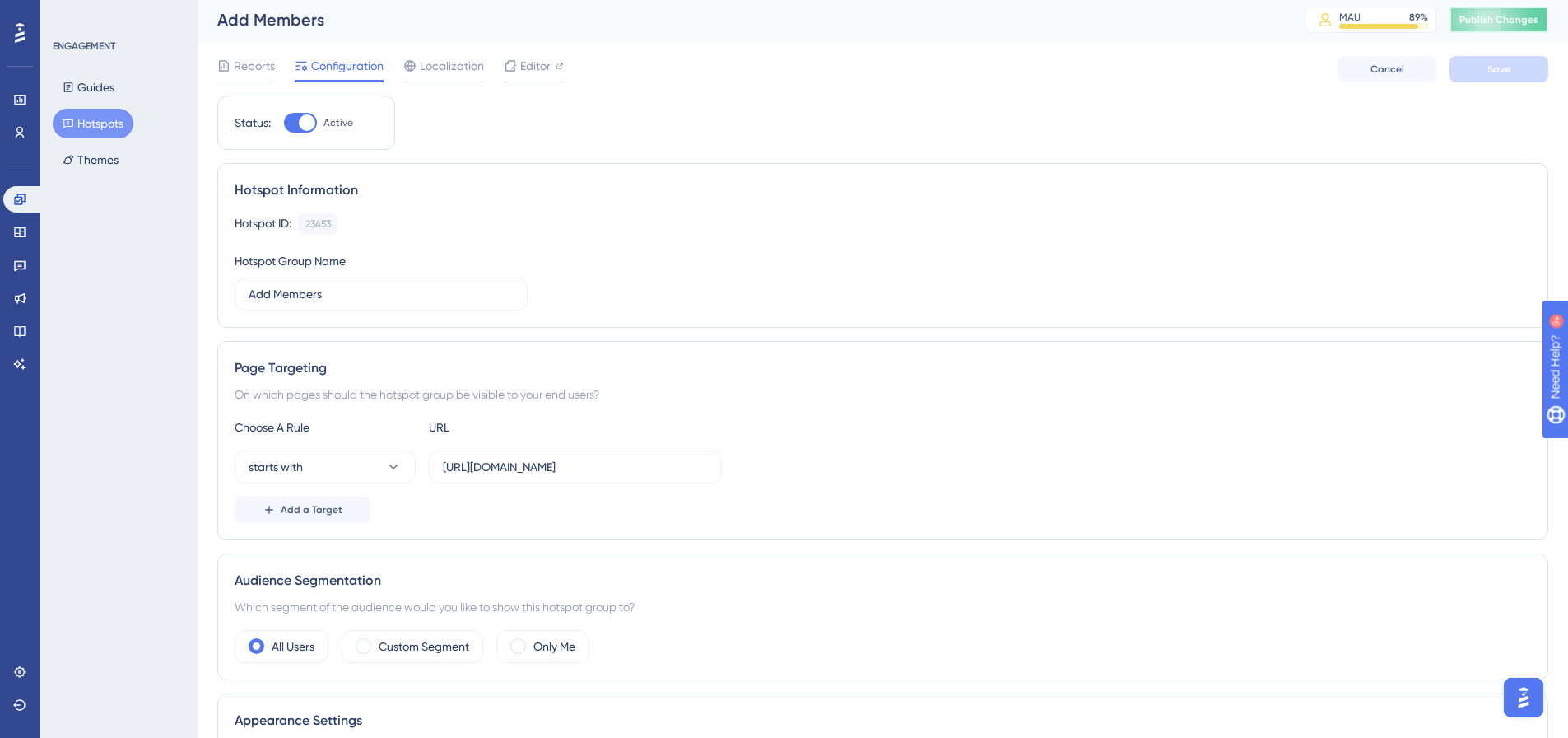
click at [1526, 31] on button "Publish Changes" at bounding box center [1499, 20] width 99 height 26
click at [101, 86] on button "Guides" at bounding box center [88, 87] width 71 height 29
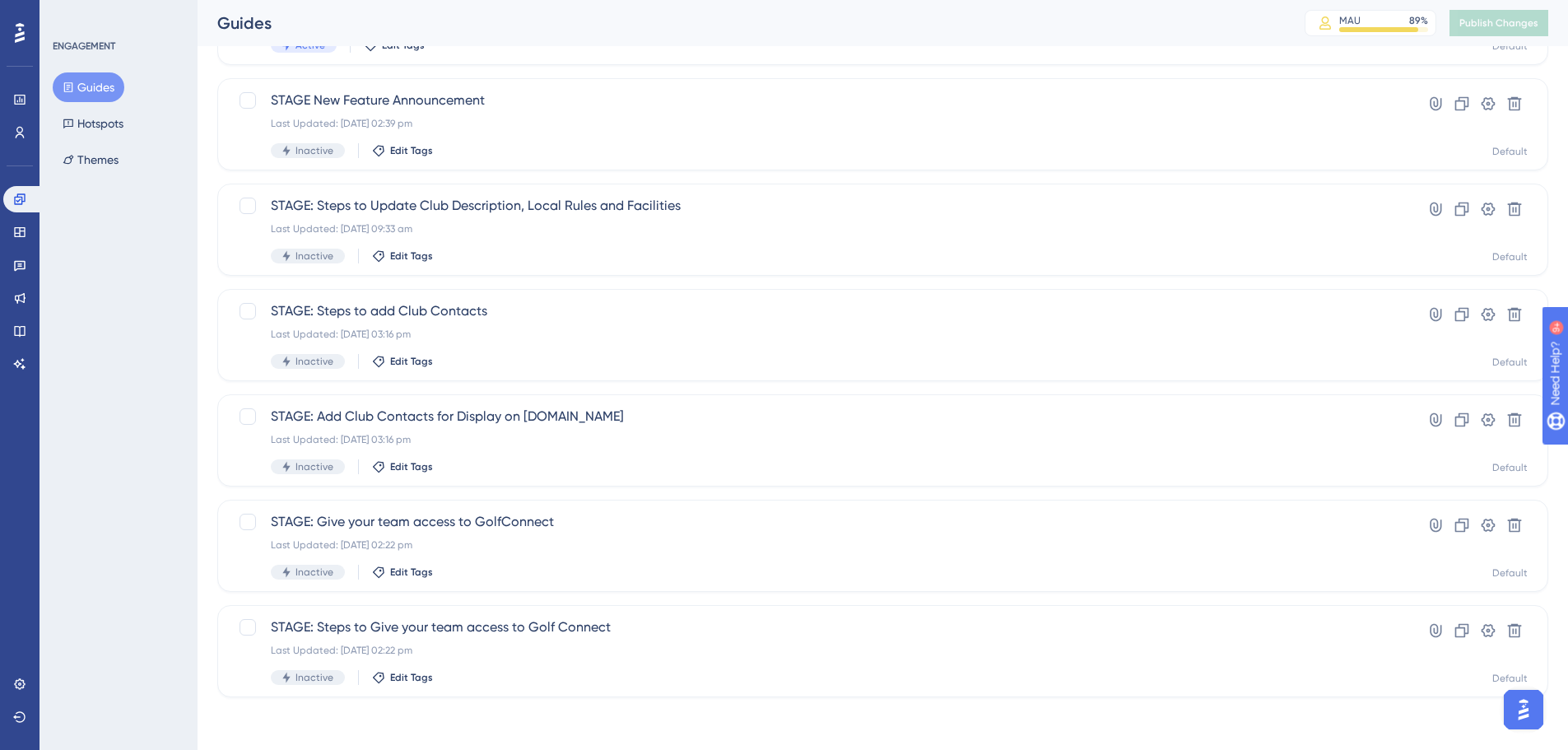
scroll to position [389, 0]
click at [96, 119] on button "Hotspots" at bounding box center [93, 123] width 80 height 29
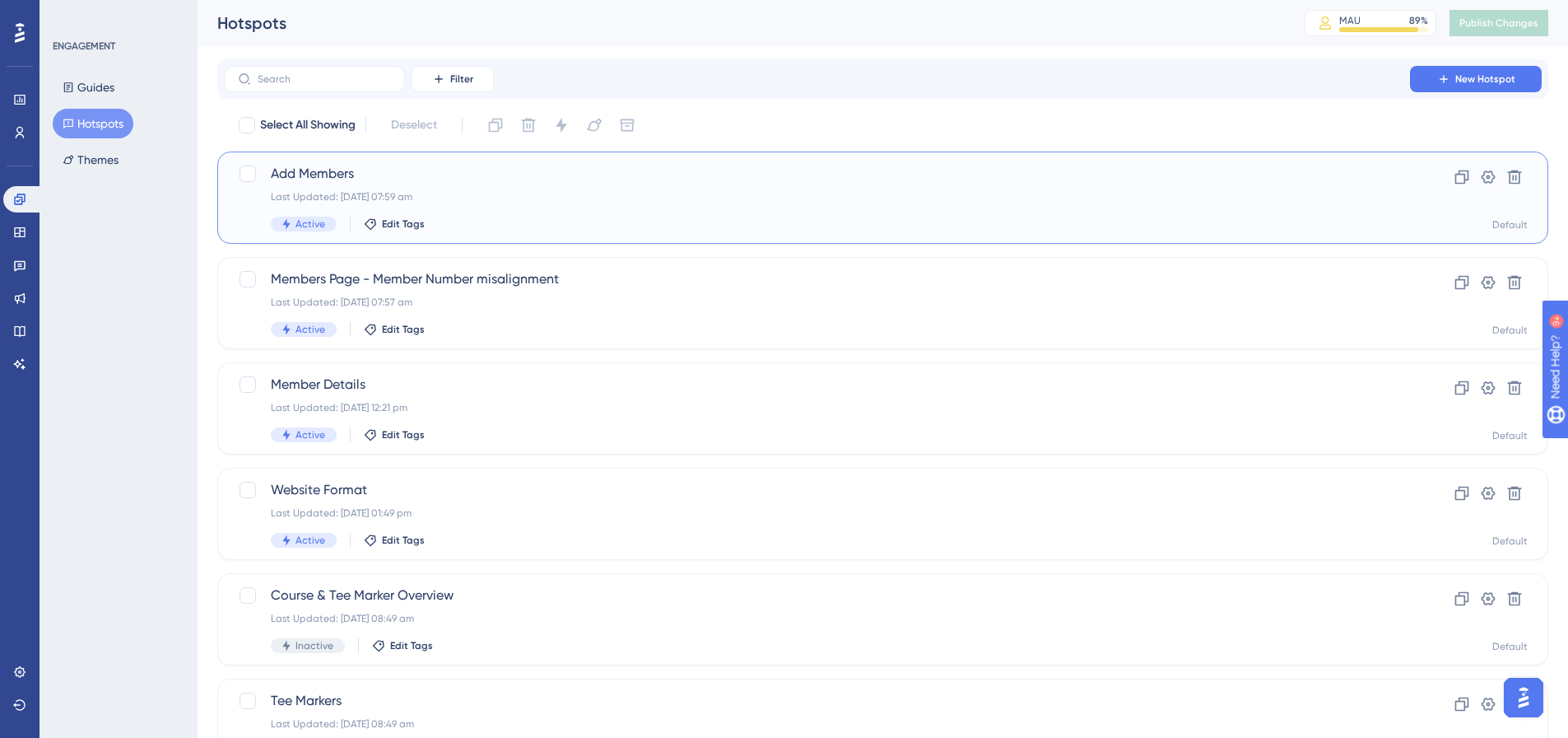
click at [332, 167] on span "Add Members" at bounding box center [817, 173] width 1093 height 20
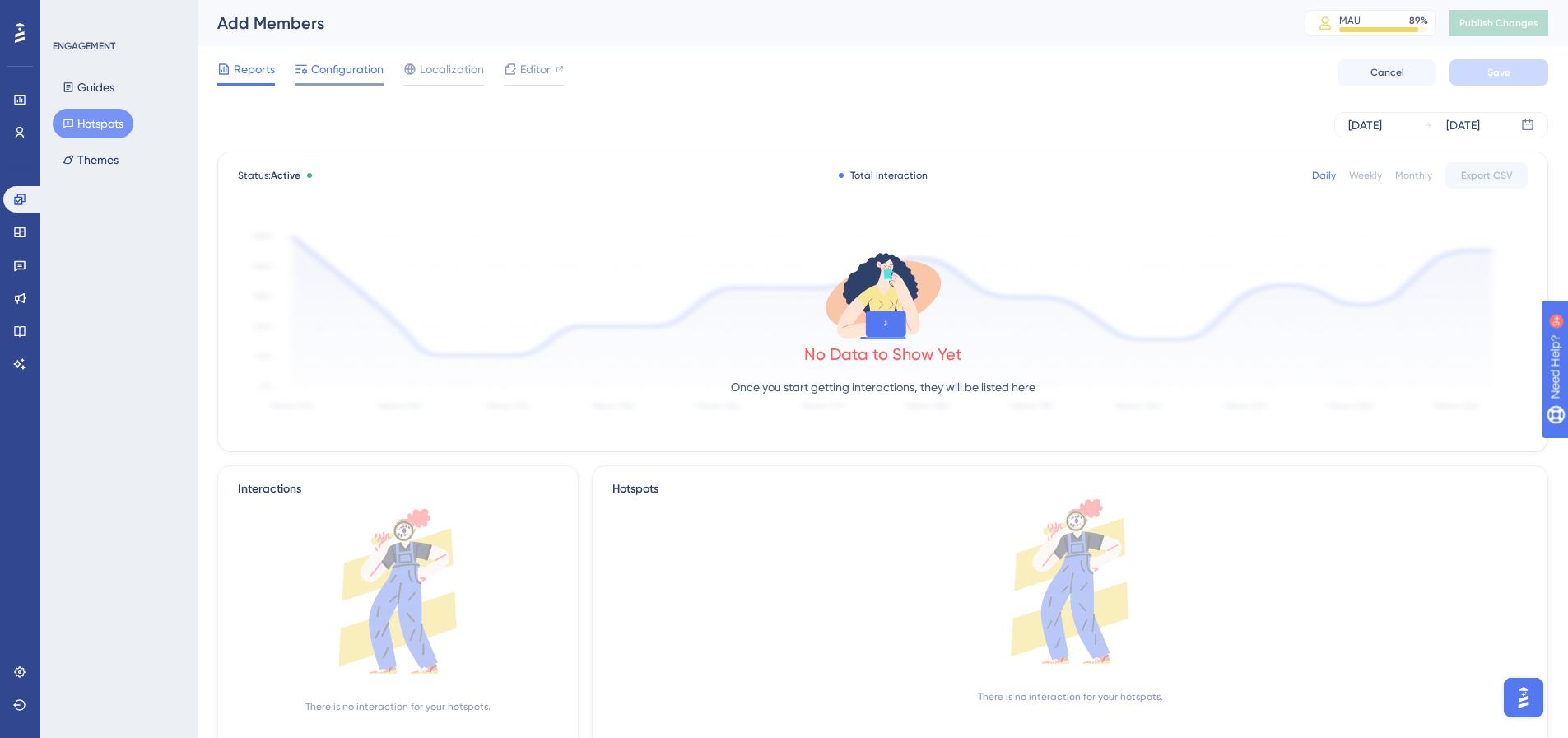
click at [340, 83] on div at bounding box center [338, 84] width 89 height 3
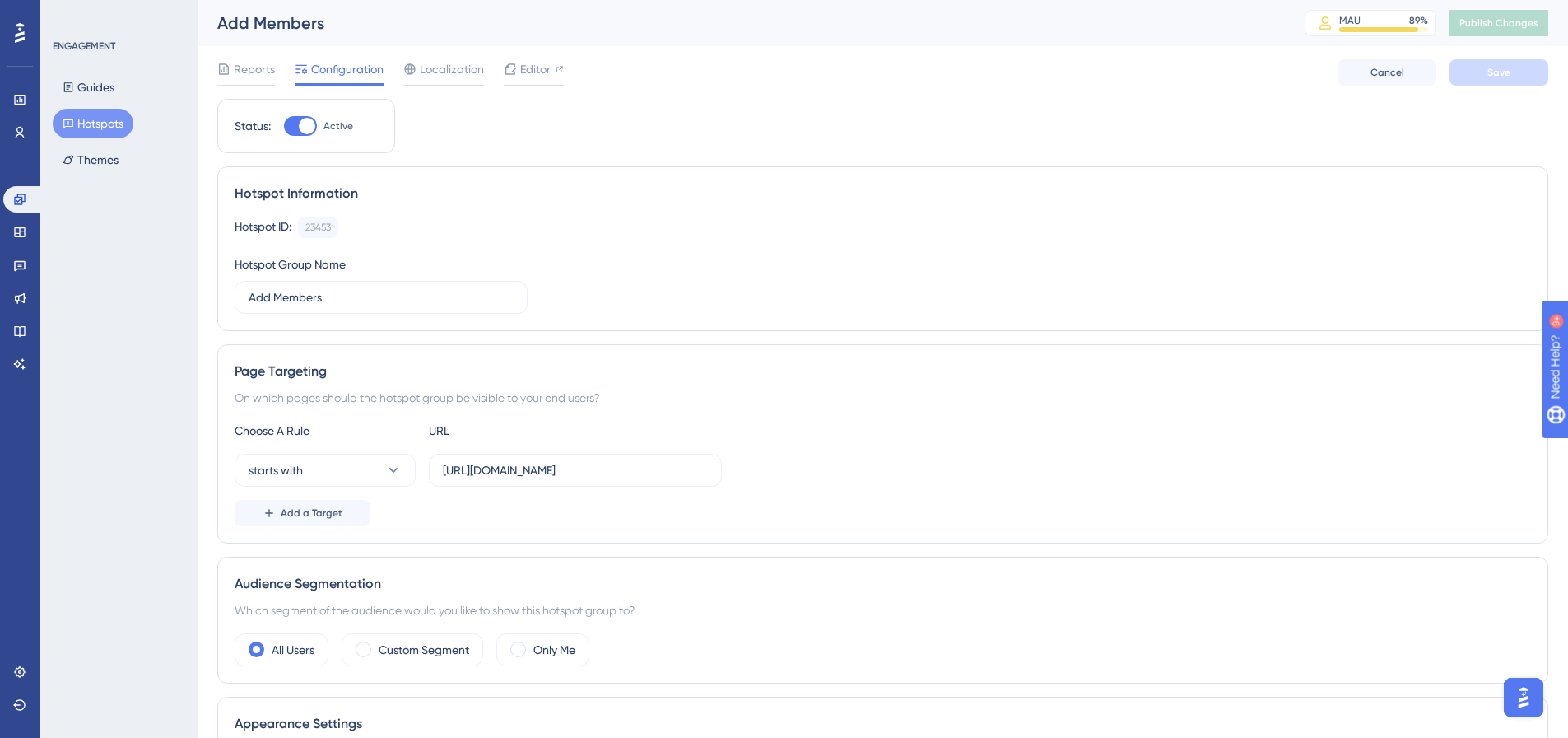
click at [81, 122] on button "Hotspots" at bounding box center [93, 123] width 80 height 29
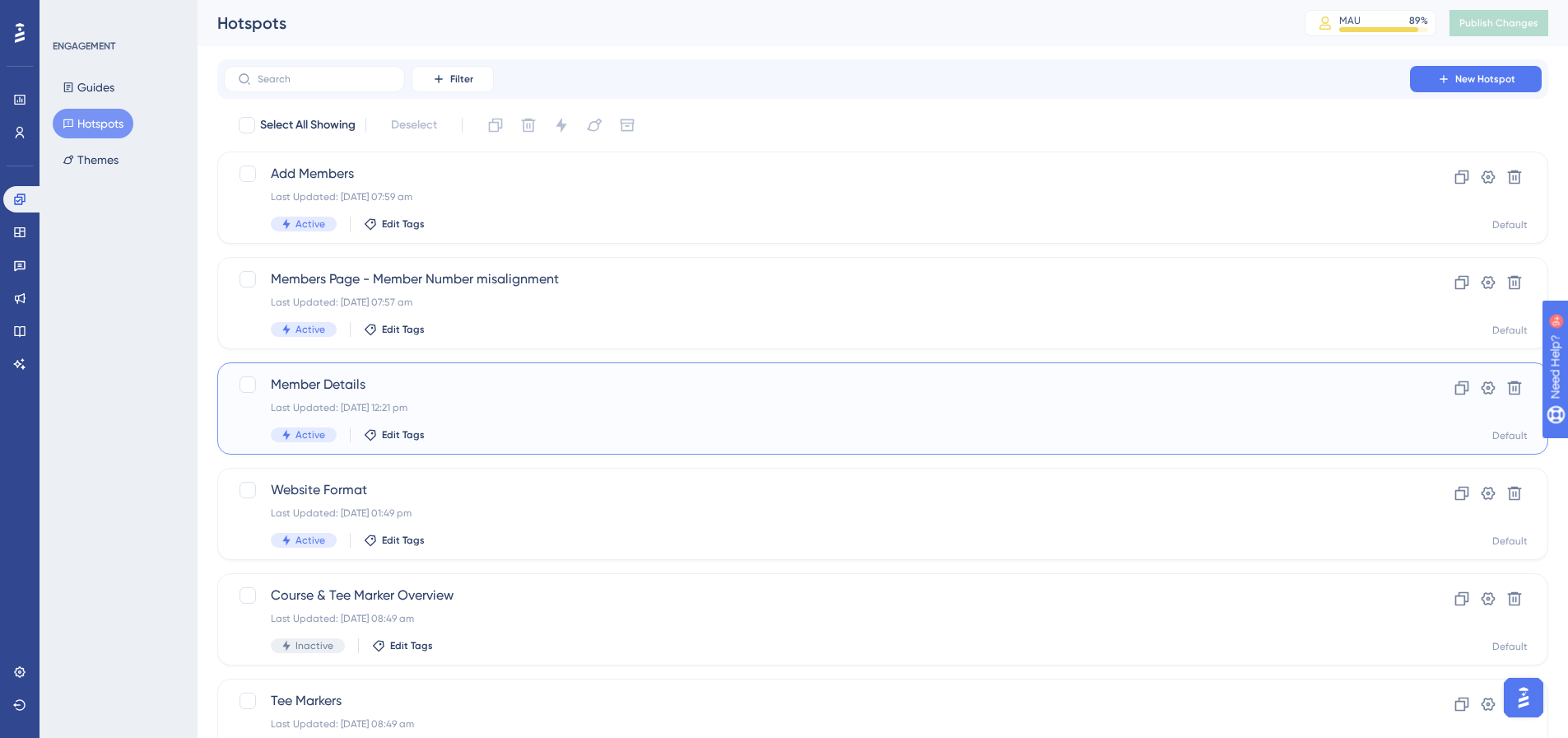
click at [325, 384] on span "Member Details" at bounding box center [817, 385] width 1093 height 20
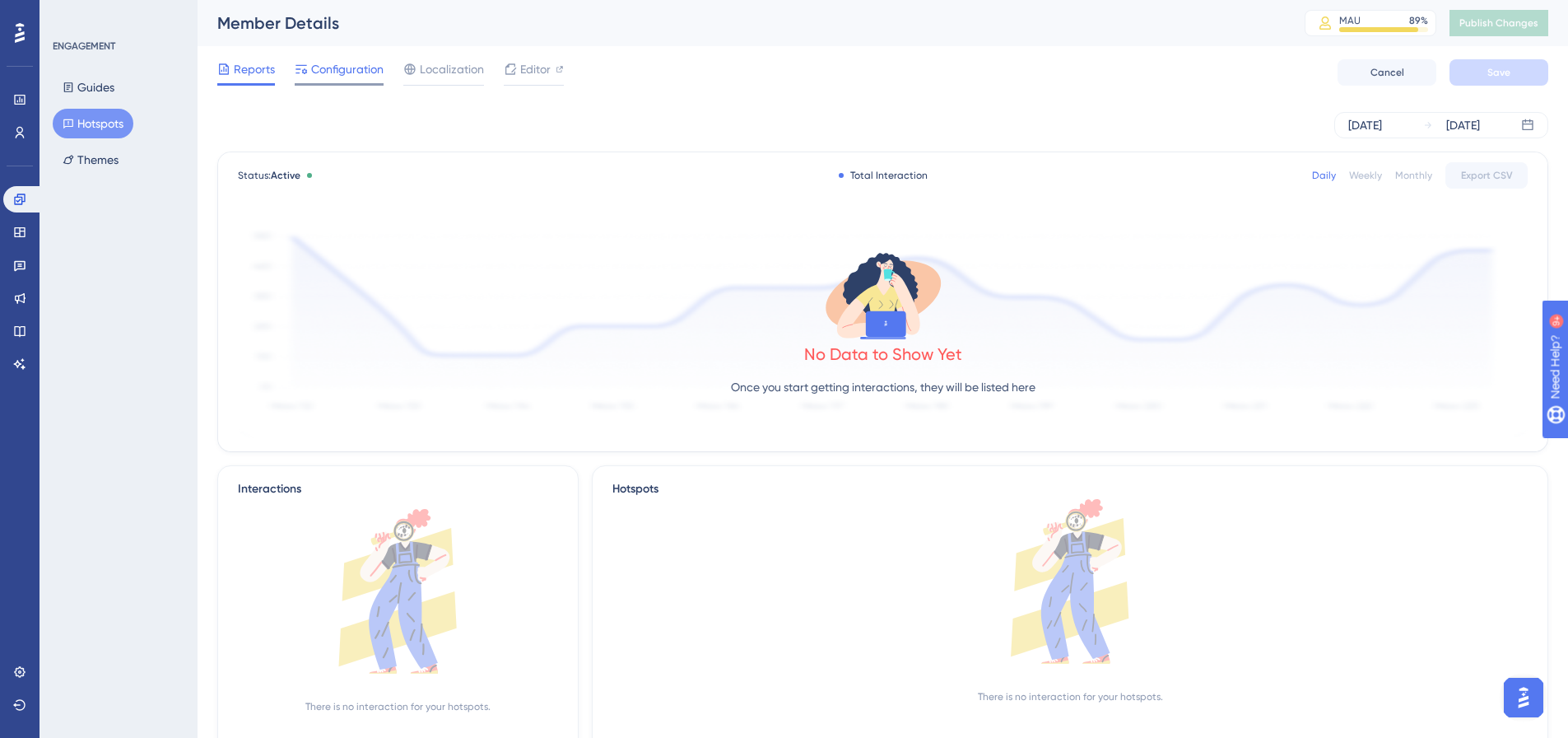
click at [354, 71] on span "Configuration" at bounding box center [347, 69] width 72 height 20
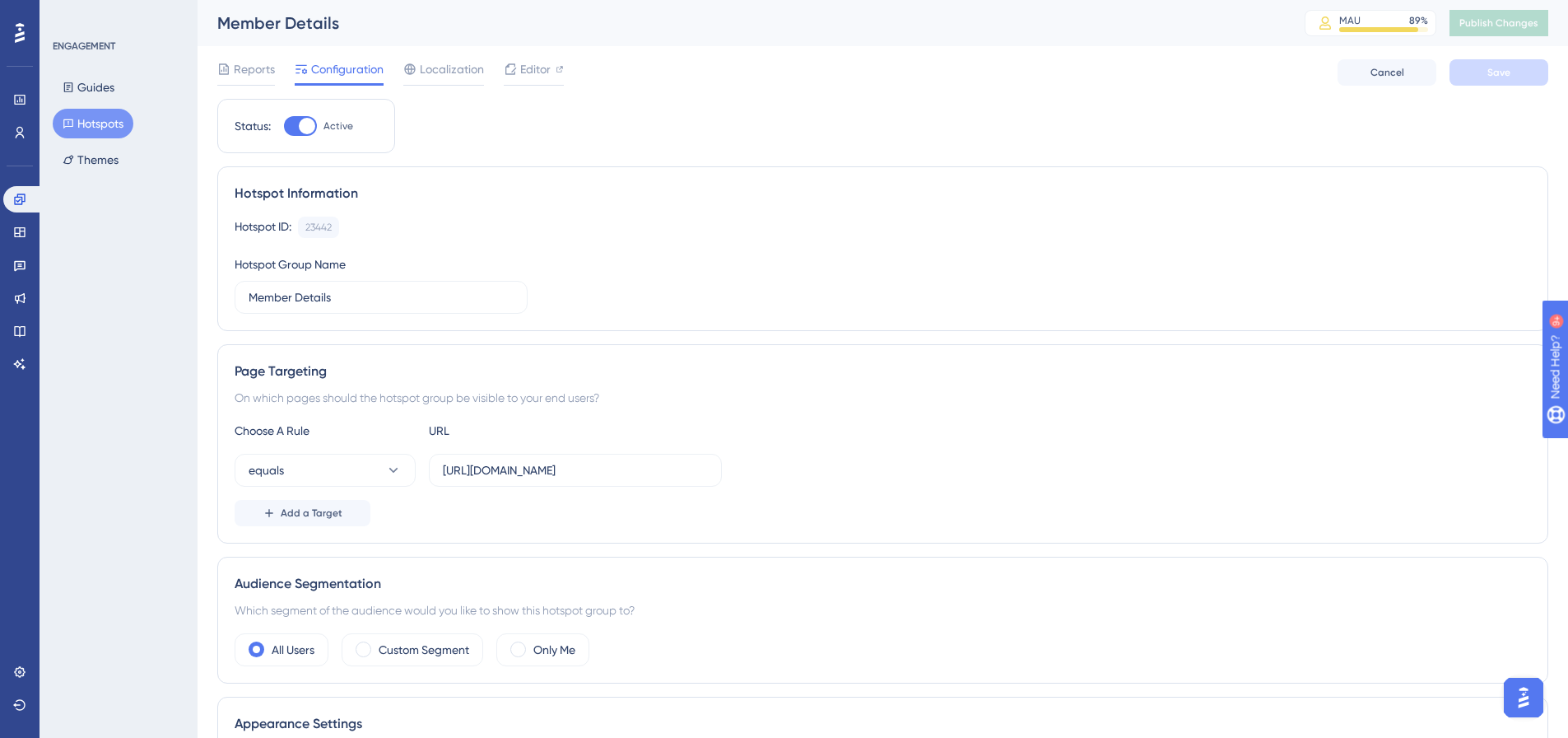
click at [112, 132] on button "Hotspots" at bounding box center [93, 123] width 80 height 29
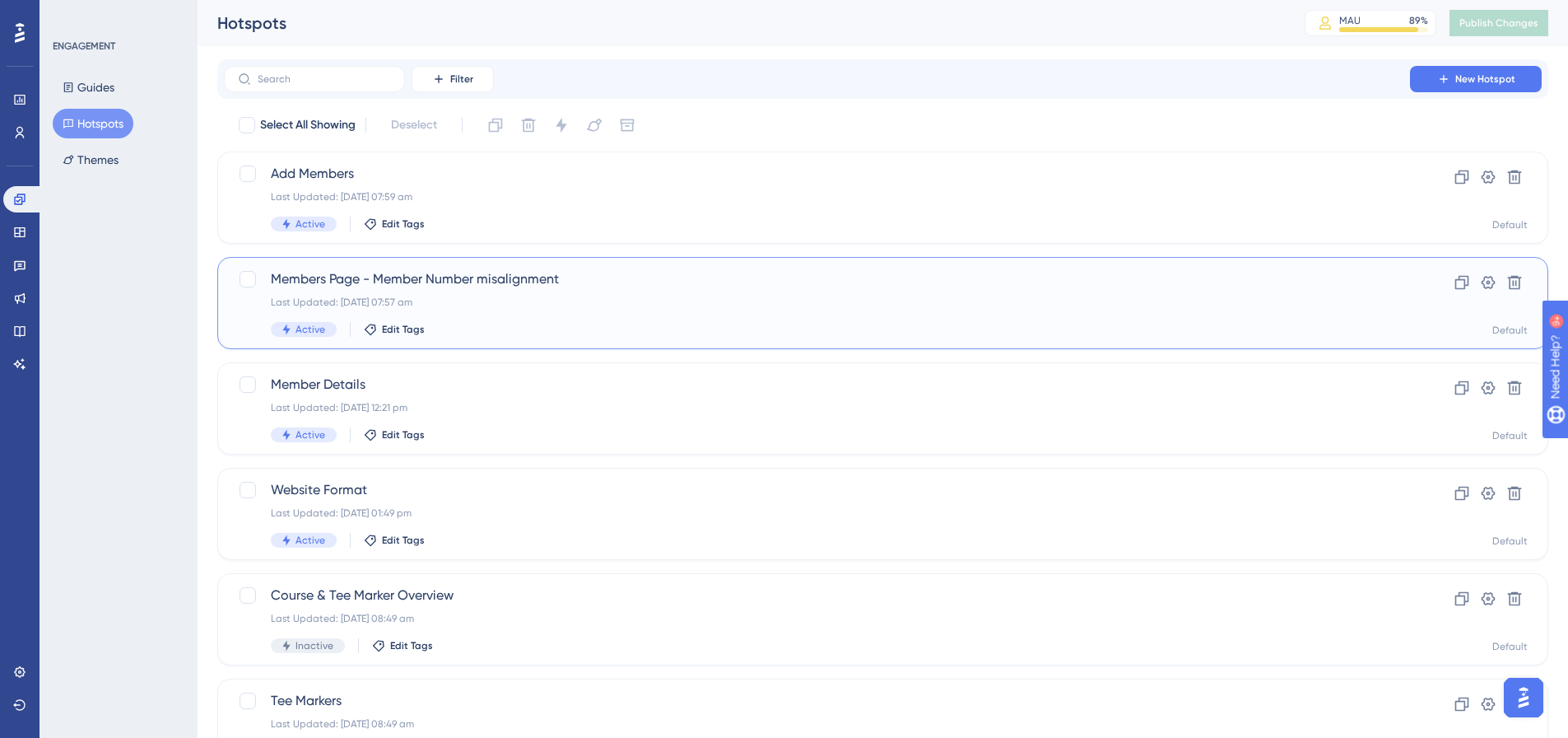
click at [472, 275] on span "Members Page - Member Number misalignment" at bounding box center [817, 279] width 1093 height 20
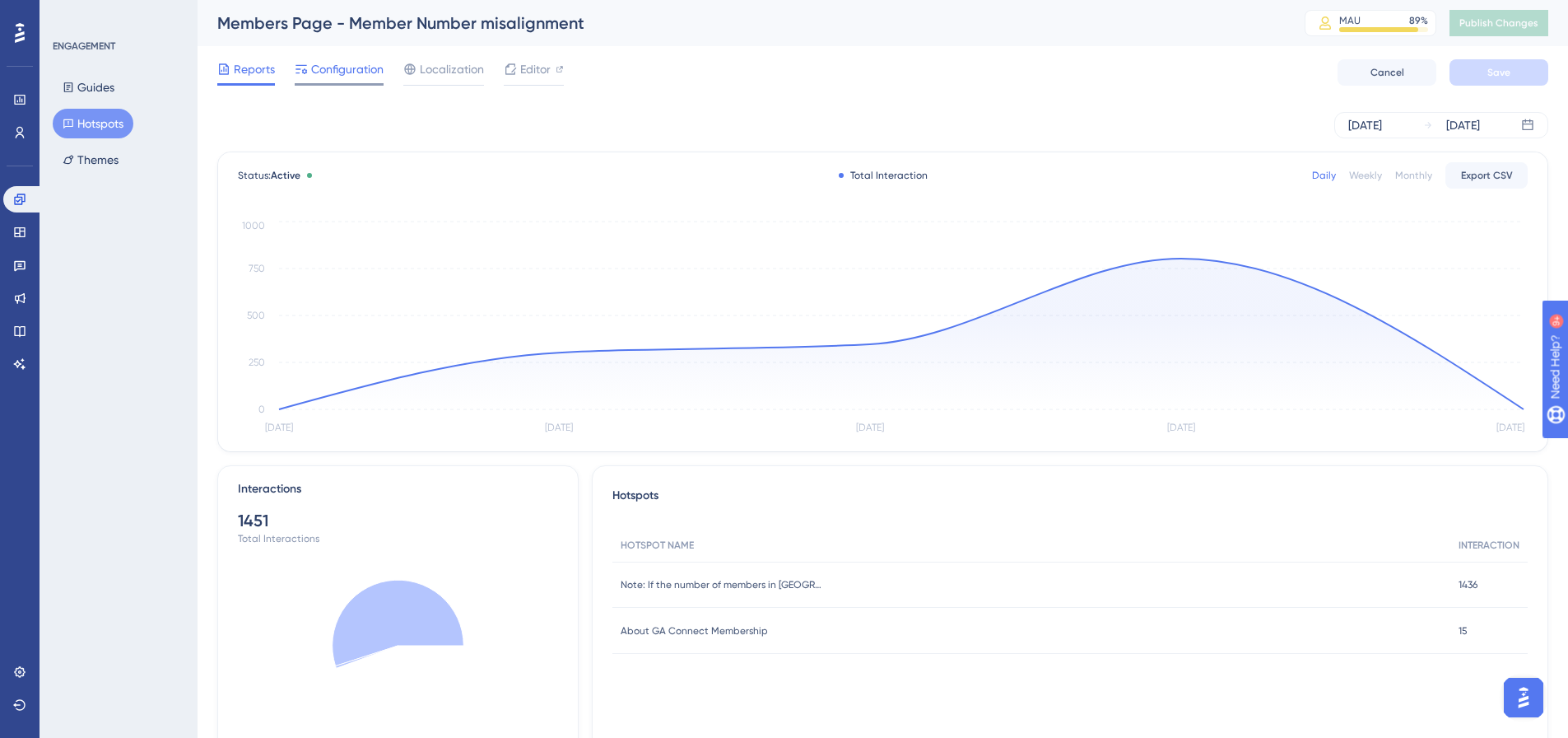
click at [361, 75] on span "Configuration" at bounding box center [347, 69] width 72 height 20
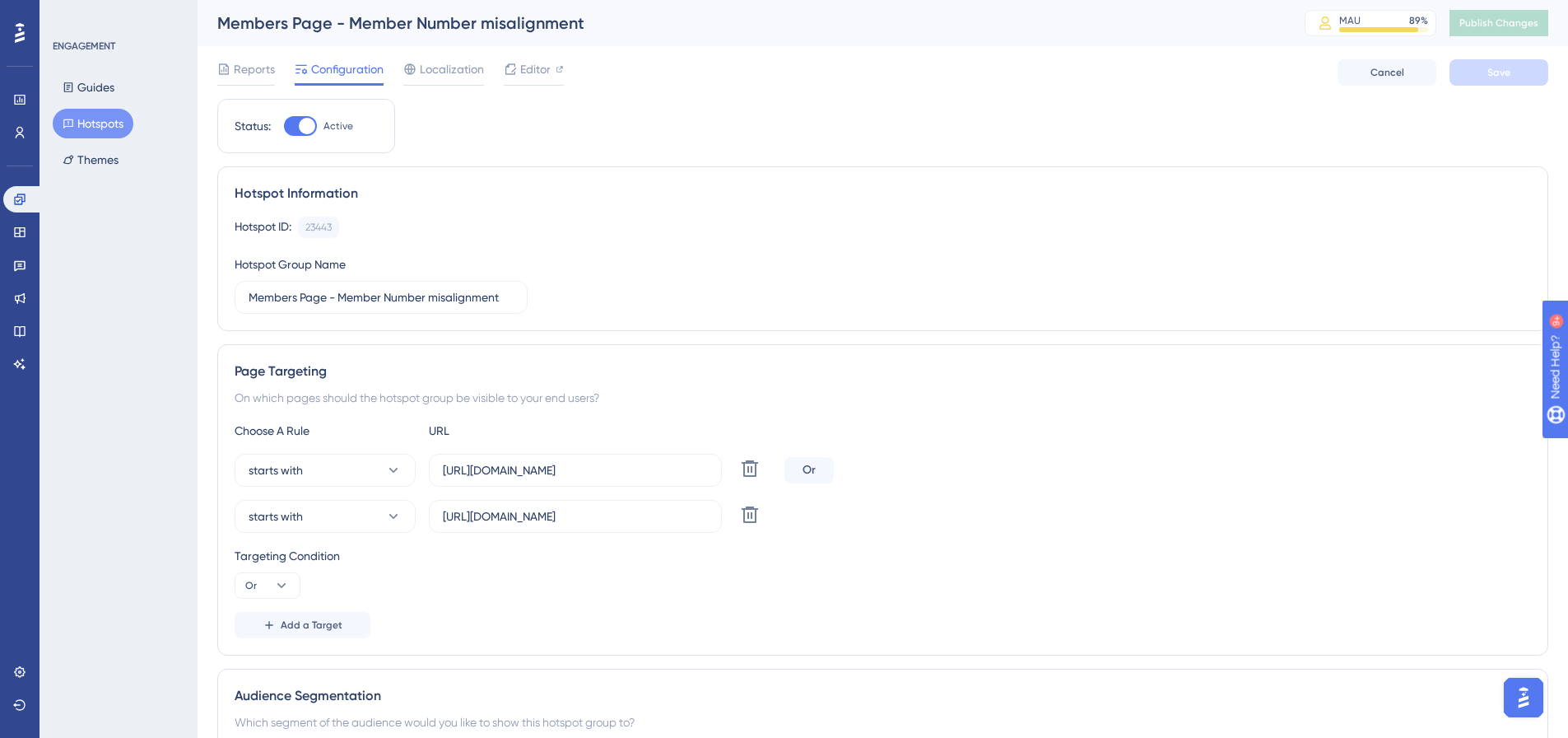
click at [91, 120] on button "Hotspots" at bounding box center [93, 123] width 80 height 29
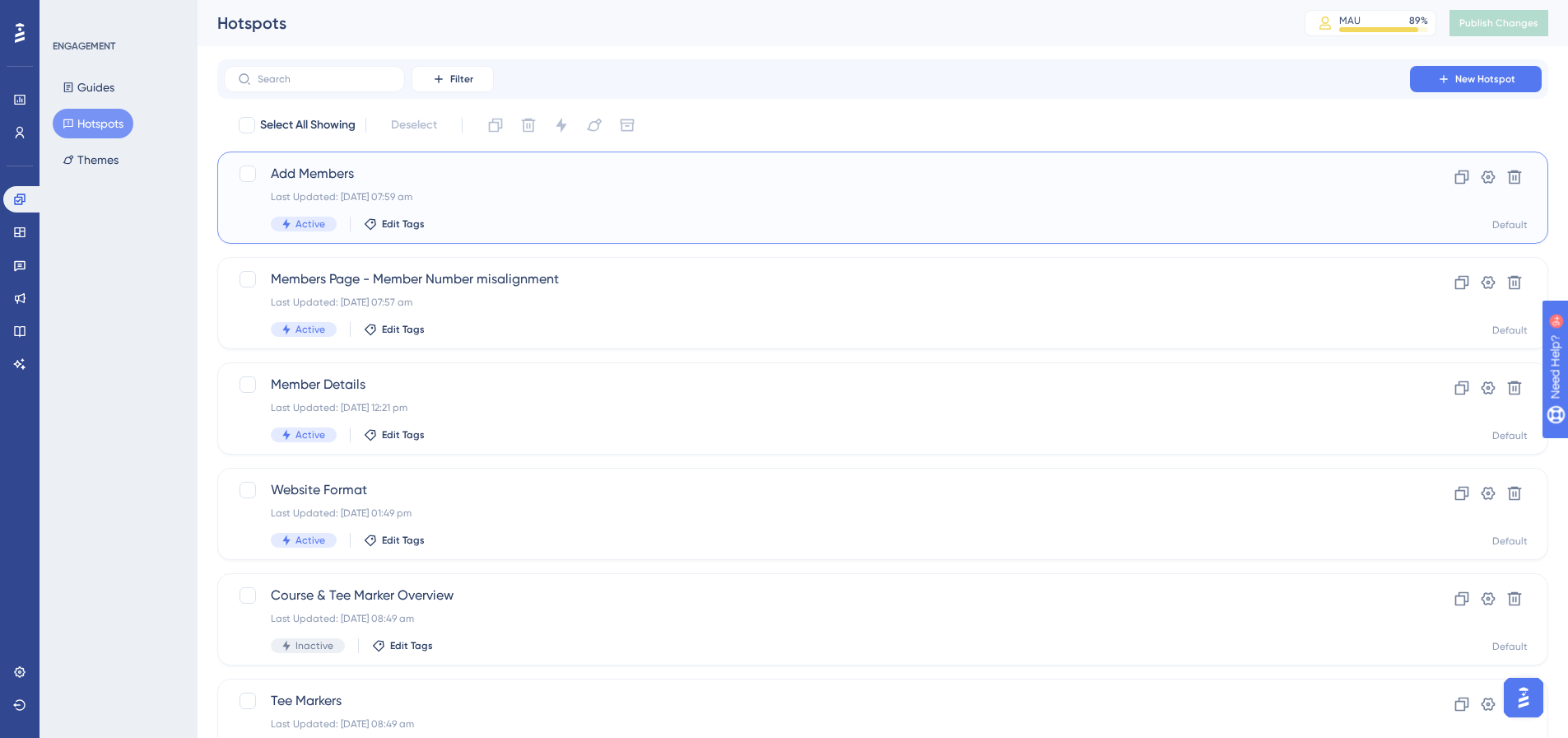
click at [308, 173] on span "Add Members" at bounding box center [817, 173] width 1093 height 20
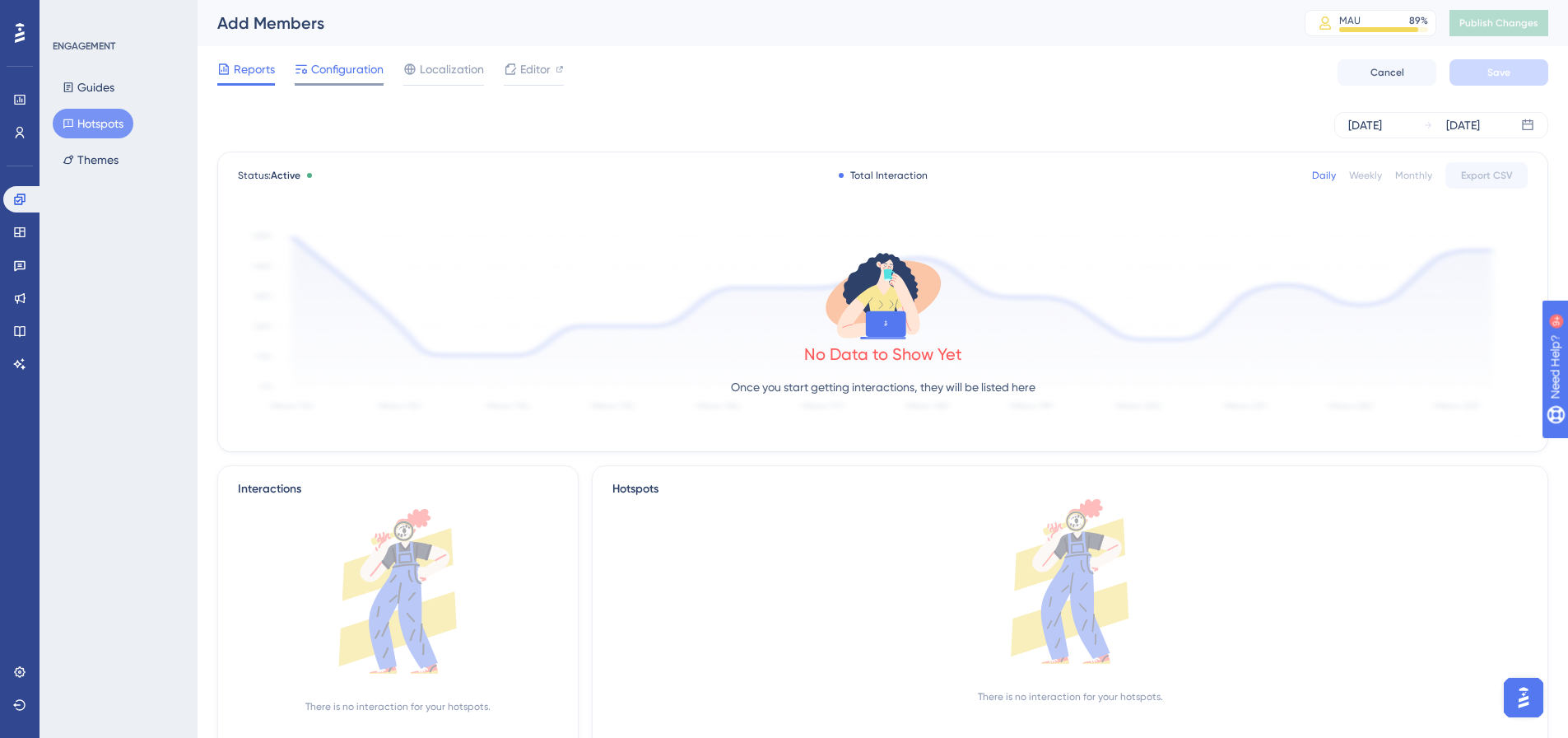
click at [331, 69] on span "Configuration" at bounding box center [347, 69] width 72 height 20
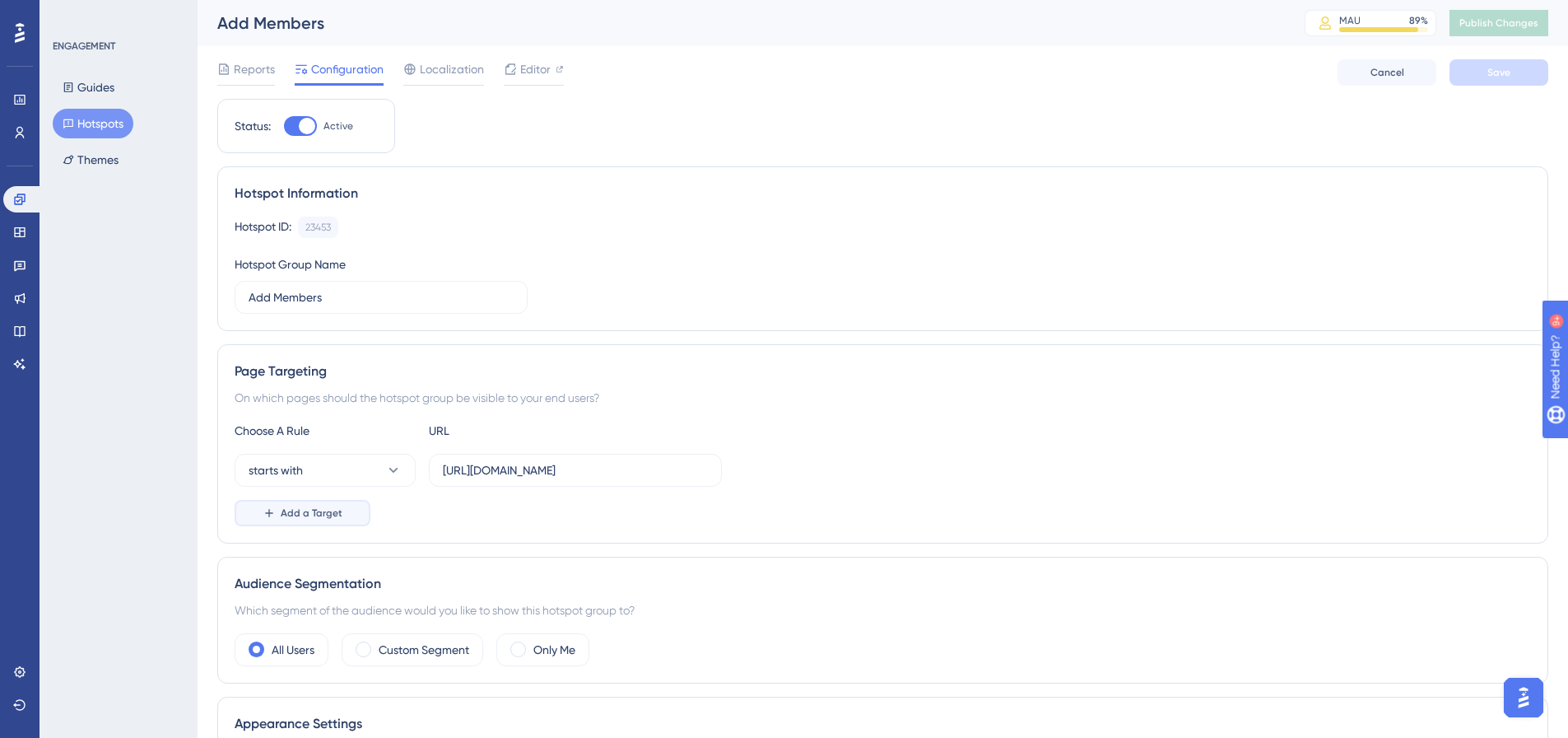
click at [314, 515] on span "Add a Target" at bounding box center [311, 512] width 62 height 13
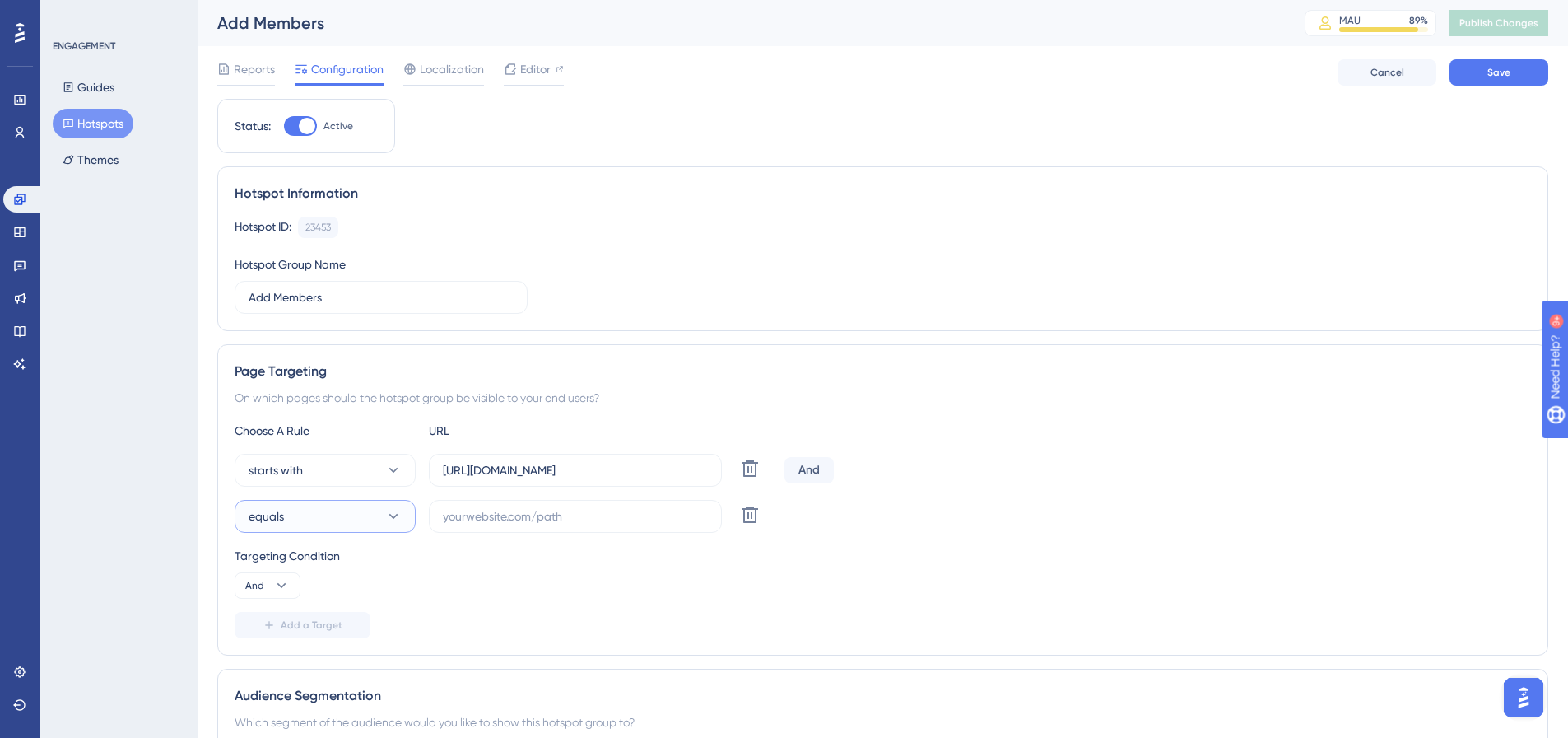
click at [314, 515] on button "equals" at bounding box center [325, 517] width 181 height 33
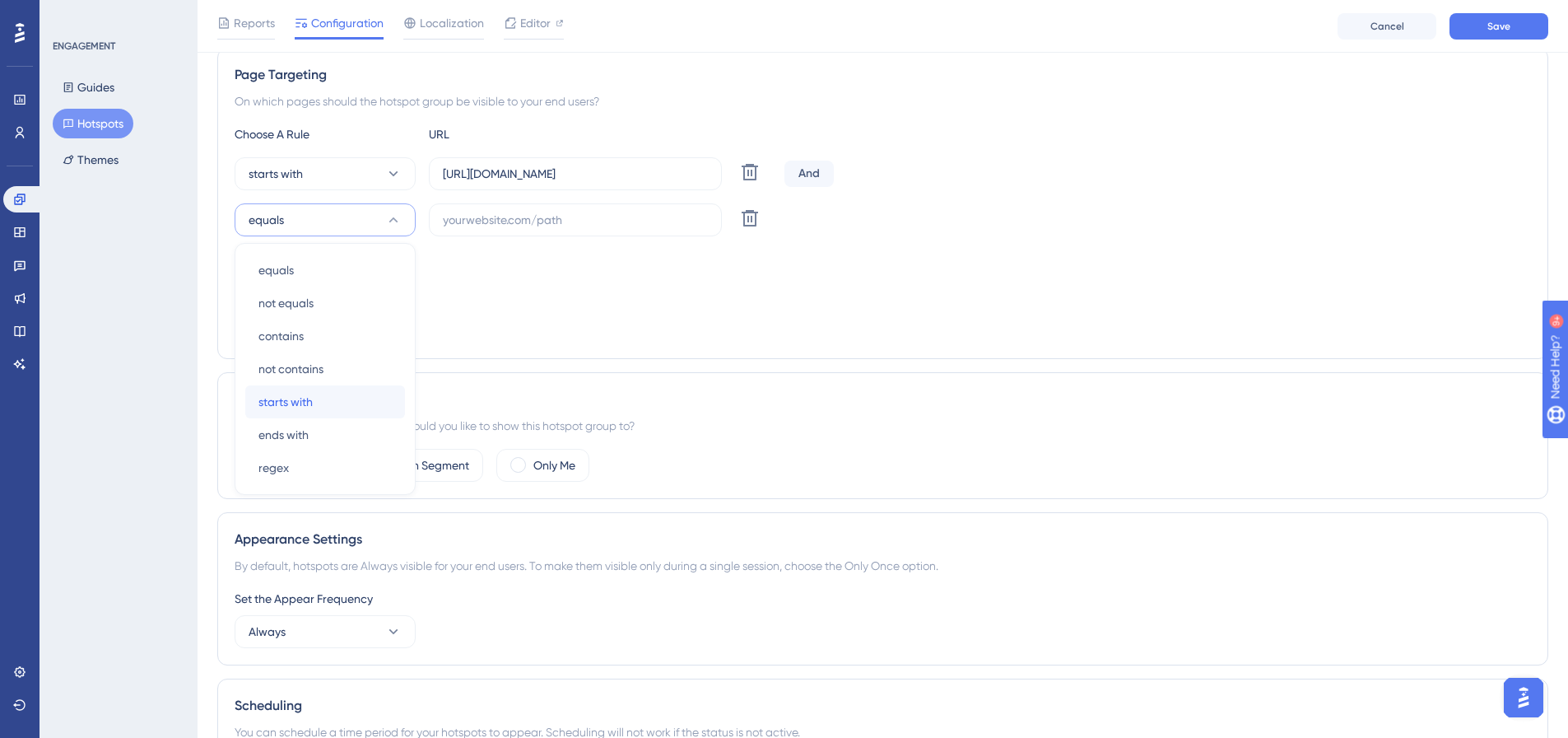
click at [309, 403] on span "starts with" at bounding box center [286, 401] width 55 height 20
click at [288, 295] on icon at bounding box center [281, 289] width 17 height 17
click at [272, 366] on div "Or Or" at bounding box center [267, 369] width 31 height 33
click at [615, 225] on input "text" at bounding box center [575, 219] width 265 height 19
paste input "https://live.au.stage.dotgolf.com.au/Members/Create.aspx"
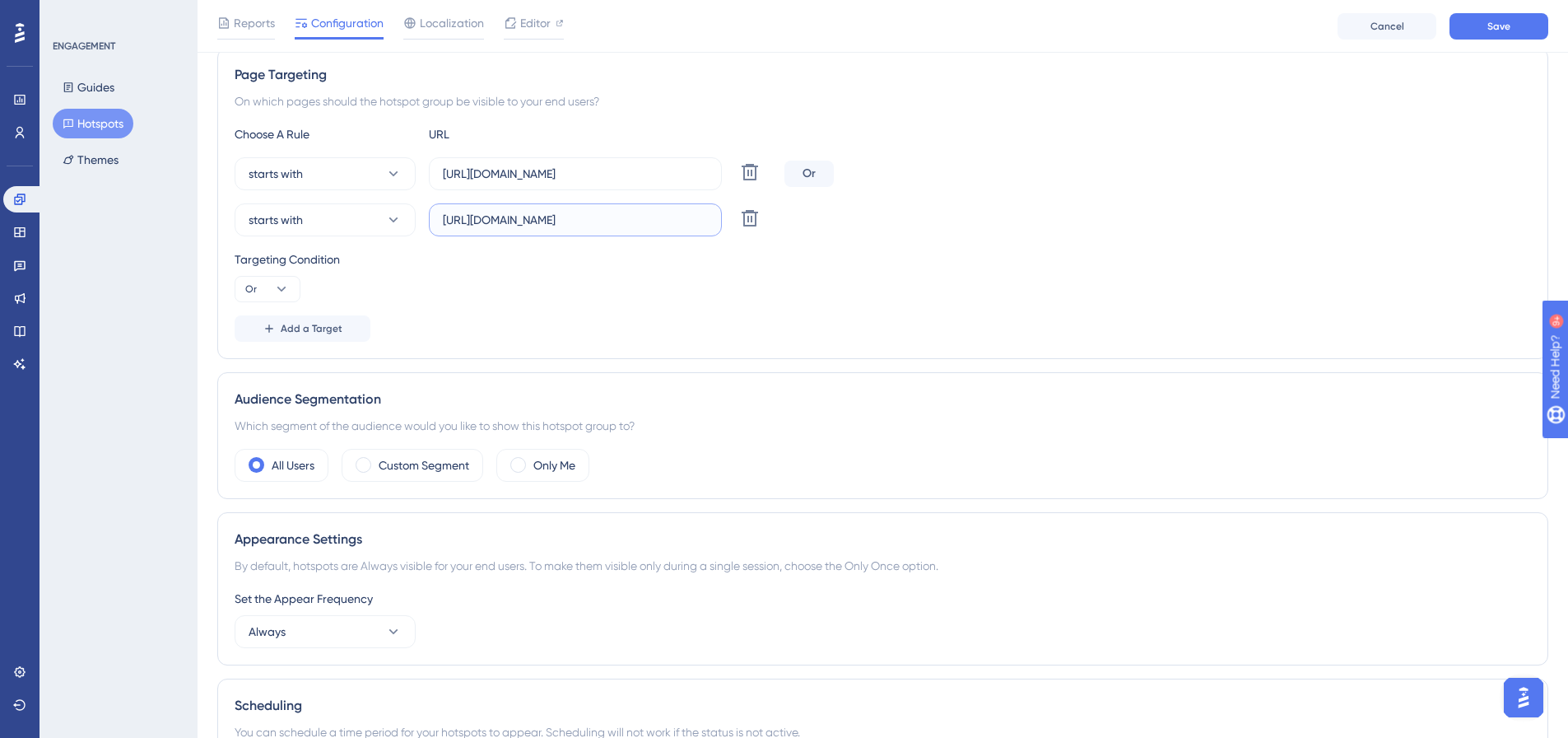
scroll to position [0, 49]
type input "https://live.au.stage.dotgolf.com.au/Members/Create.aspx"
click at [1189, 195] on div "starts with https://live.gaconnect.golf.com.au/Members/Create.aspx Delete Or st…" at bounding box center [882, 197] width 1296 height 79
click at [1458, 28] on button "Save" at bounding box center [1499, 25] width 99 height 26
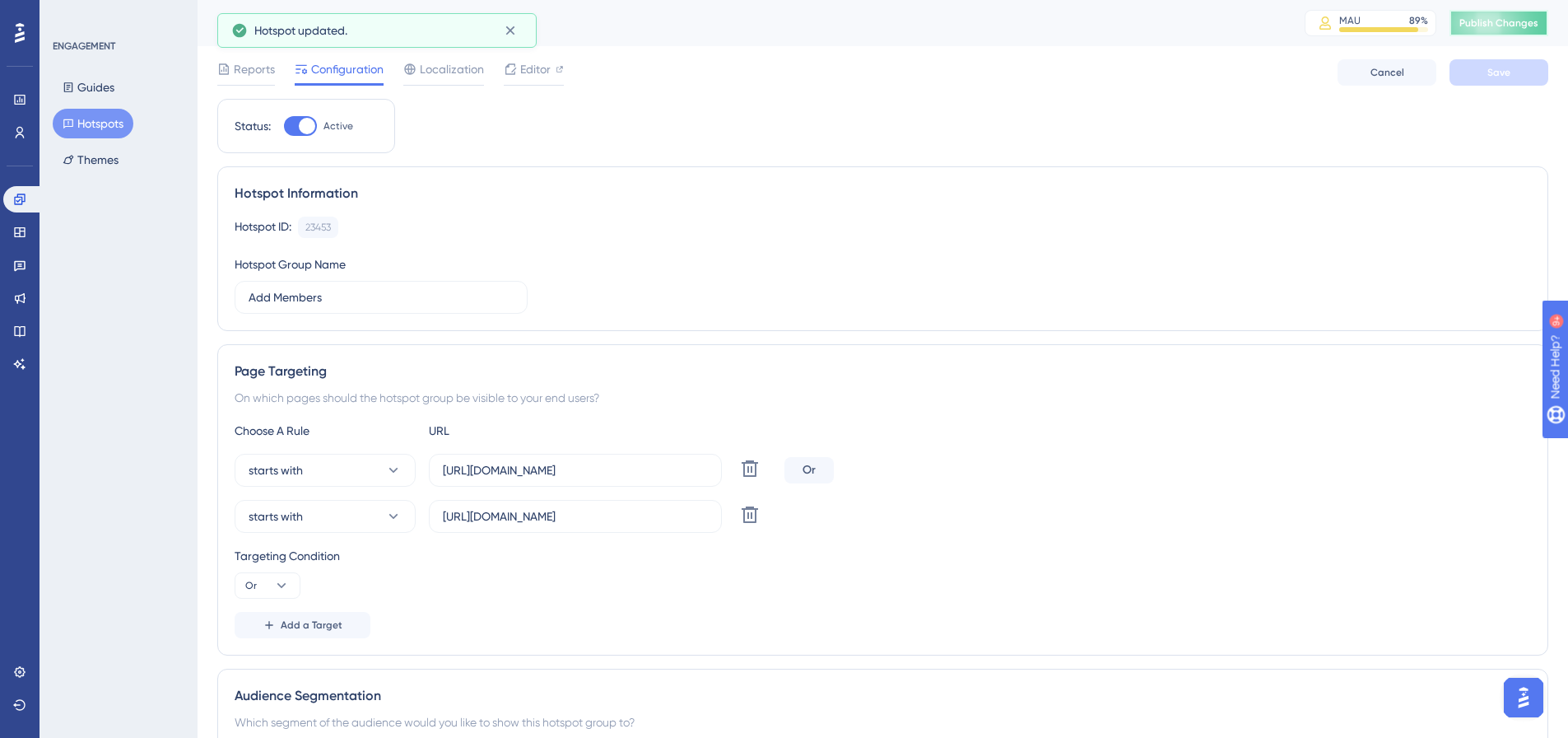
click at [1539, 28] on span "Publish Changes" at bounding box center [1499, 23] width 79 height 13
drag, startPoint x: 77, startPoint y: 117, endPoint x: 85, endPoint y: 1, distance: 116.3
click at [77, 117] on button "Hotspots" at bounding box center [93, 123] width 80 height 29
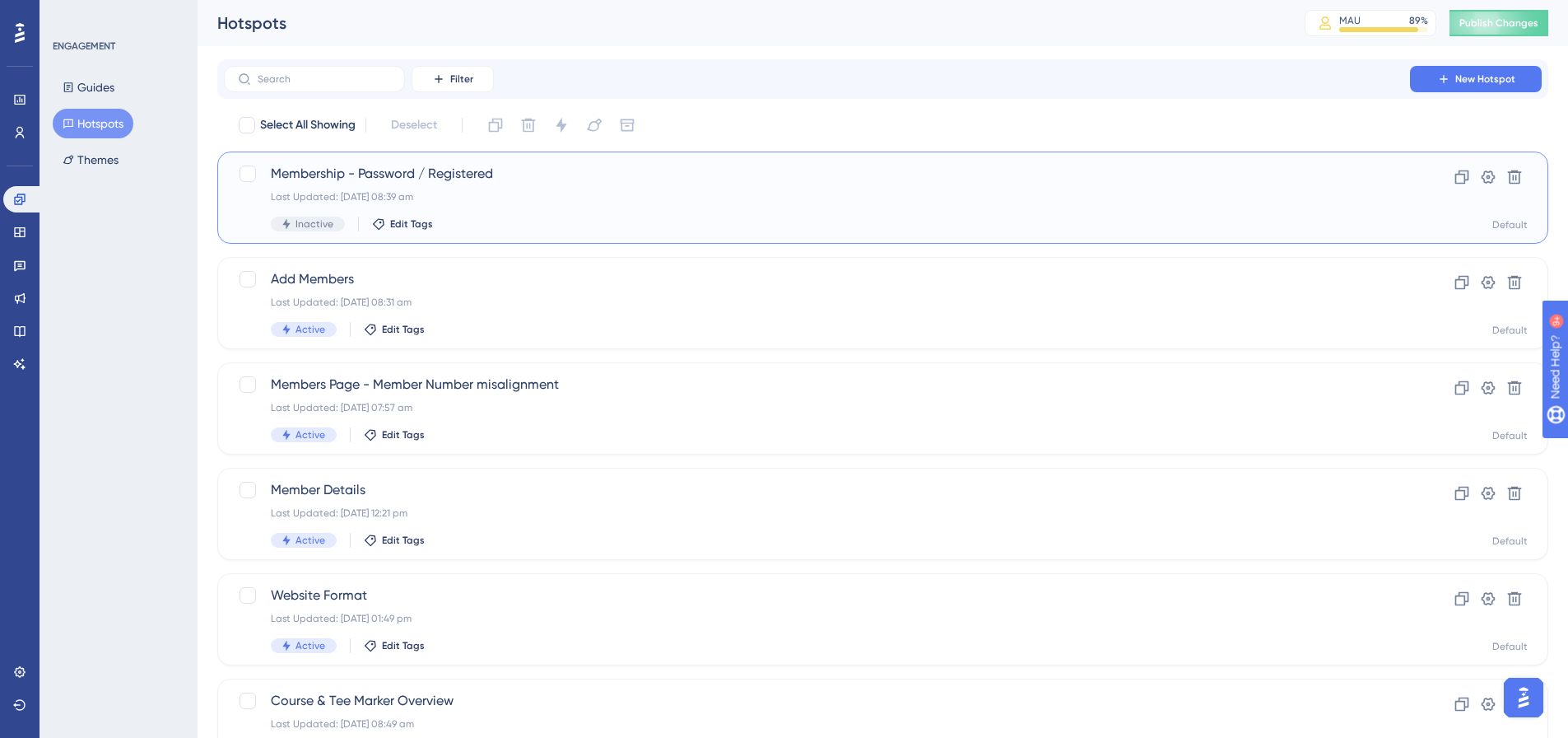
click at [485, 186] on div "Membership - Password / Registered Last Updated: 02 Sept 2025 08:39 am Inactive…" at bounding box center [817, 197] width 1093 height 68
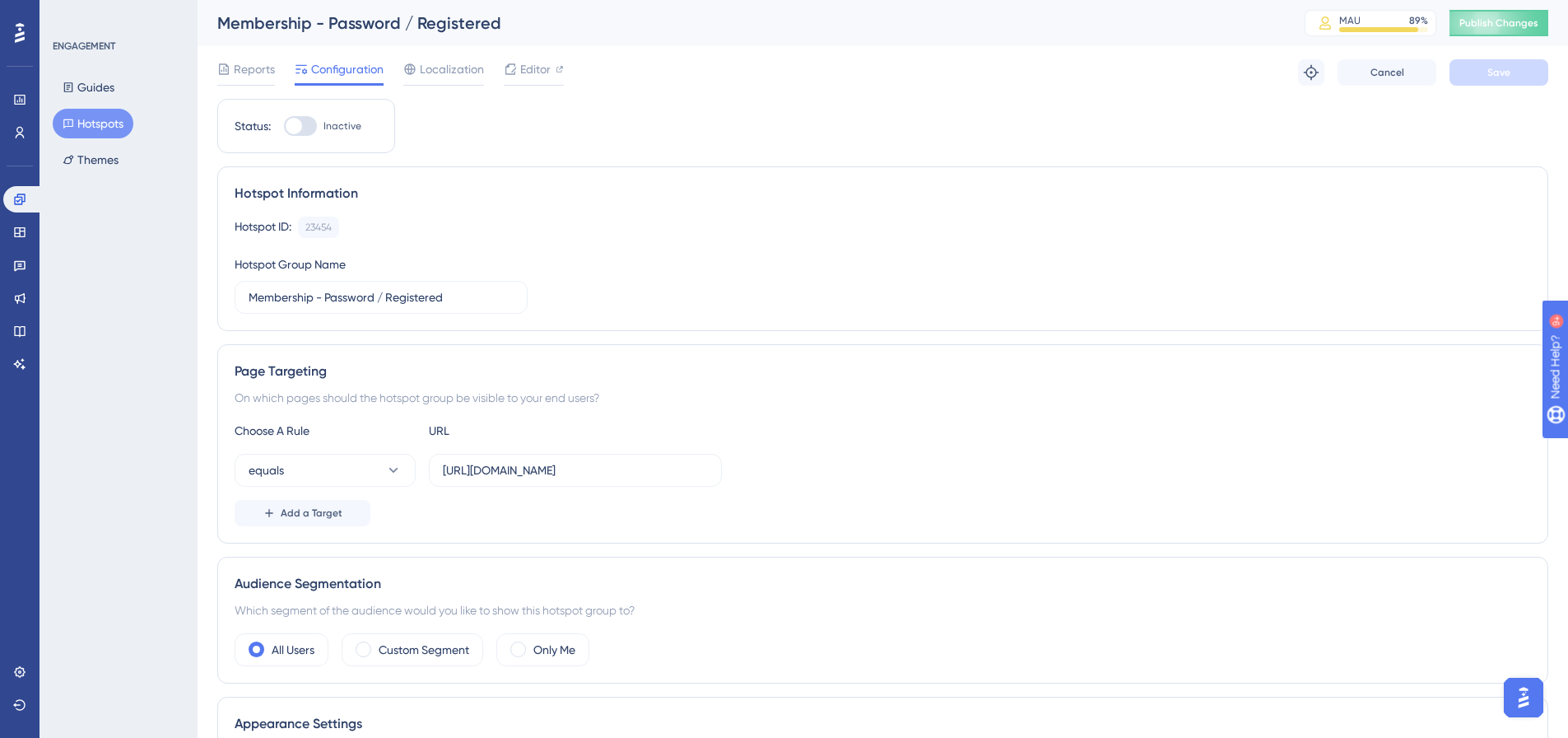
click at [303, 120] on div at bounding box center [300, 126] width 33 height 20
click at [284, 126] on input "Inactive" at bounding box center [283, 126] width 1 height 1
click at [1501, 69] on span "Save" at bounding box center [1499, 71] width 23 height 13
click at [1517, 23] on button "Publish Changes" at bounding box center [1499, 23] width 99 height 26
click at [288, 127] on div at bounding box center [300, 126] width 33 height 20
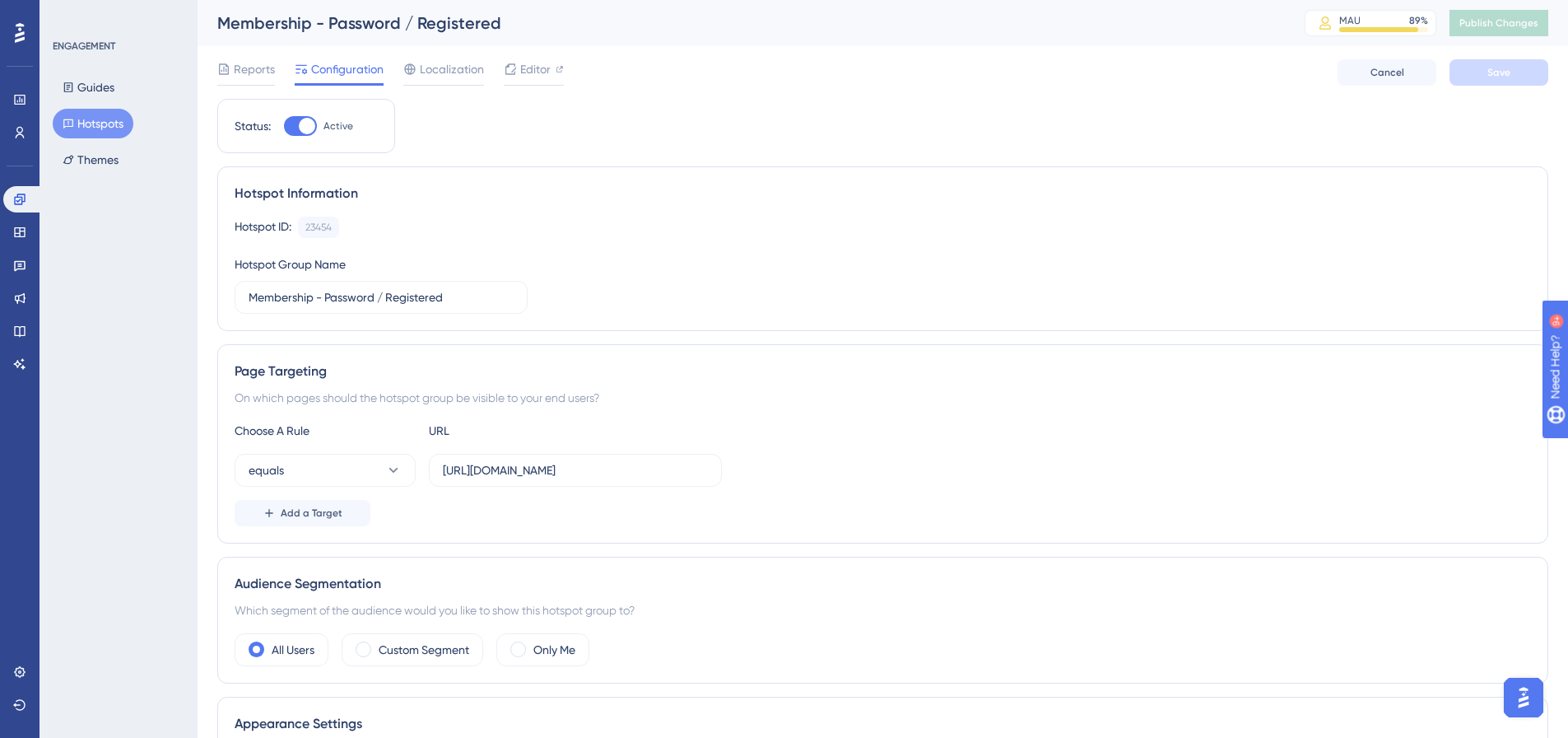
click at [284, 127] on input "Active" at bounding box center [283, 126] width 1 height 1
checkbox input "false"
click at [1484, 68] on button "Save" at bounding box center [1499, 72] width 99 height 26
click at [90, 122] on button "Hotspots" at bounding box center [93, 123] width 80 height 29
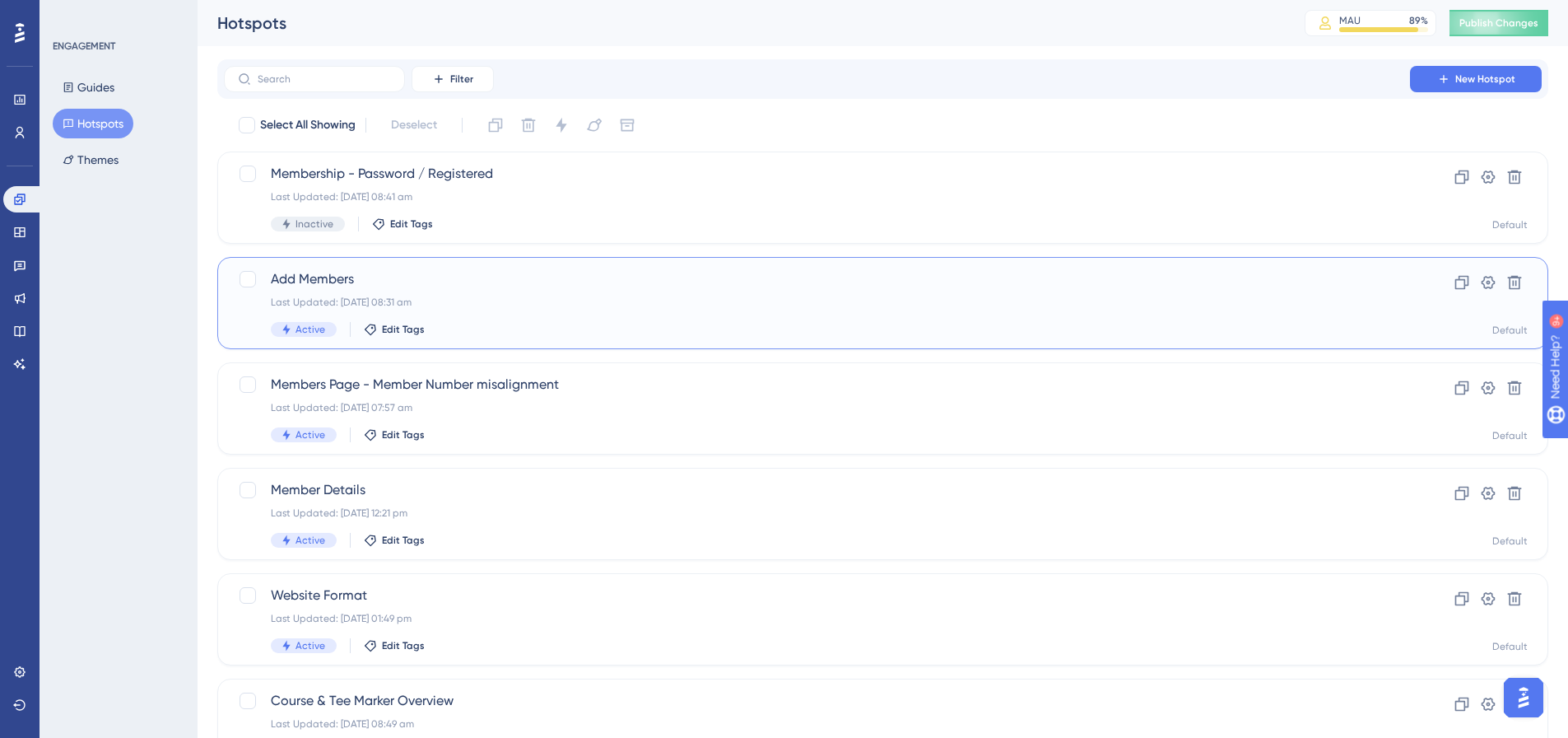
click at [315, 279] on span "Add Members" at bounding box center [817, 279] width 1093 height 20
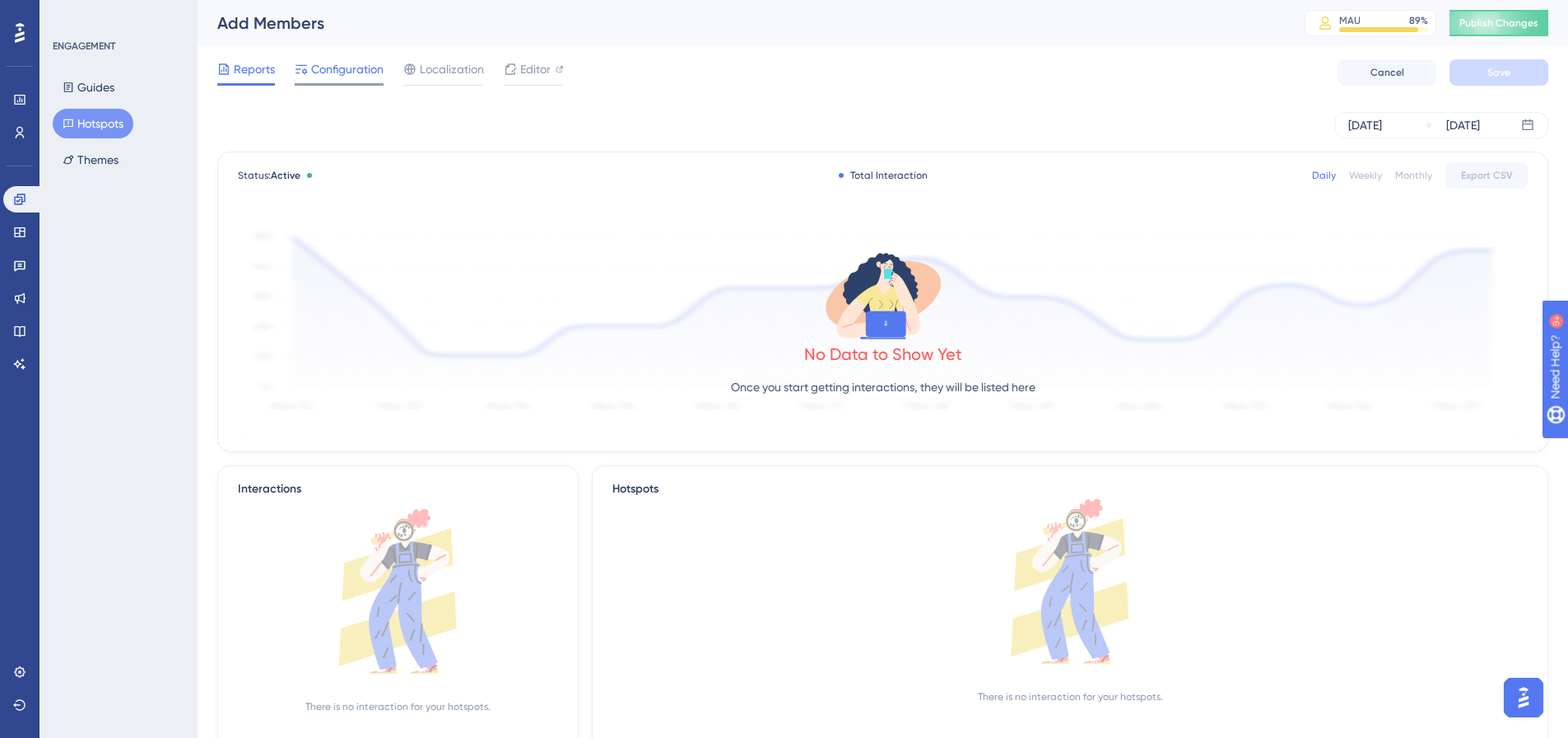
click at [336, 72] on span "Configuration" at bounding box center [347, 69] width 72 height 20
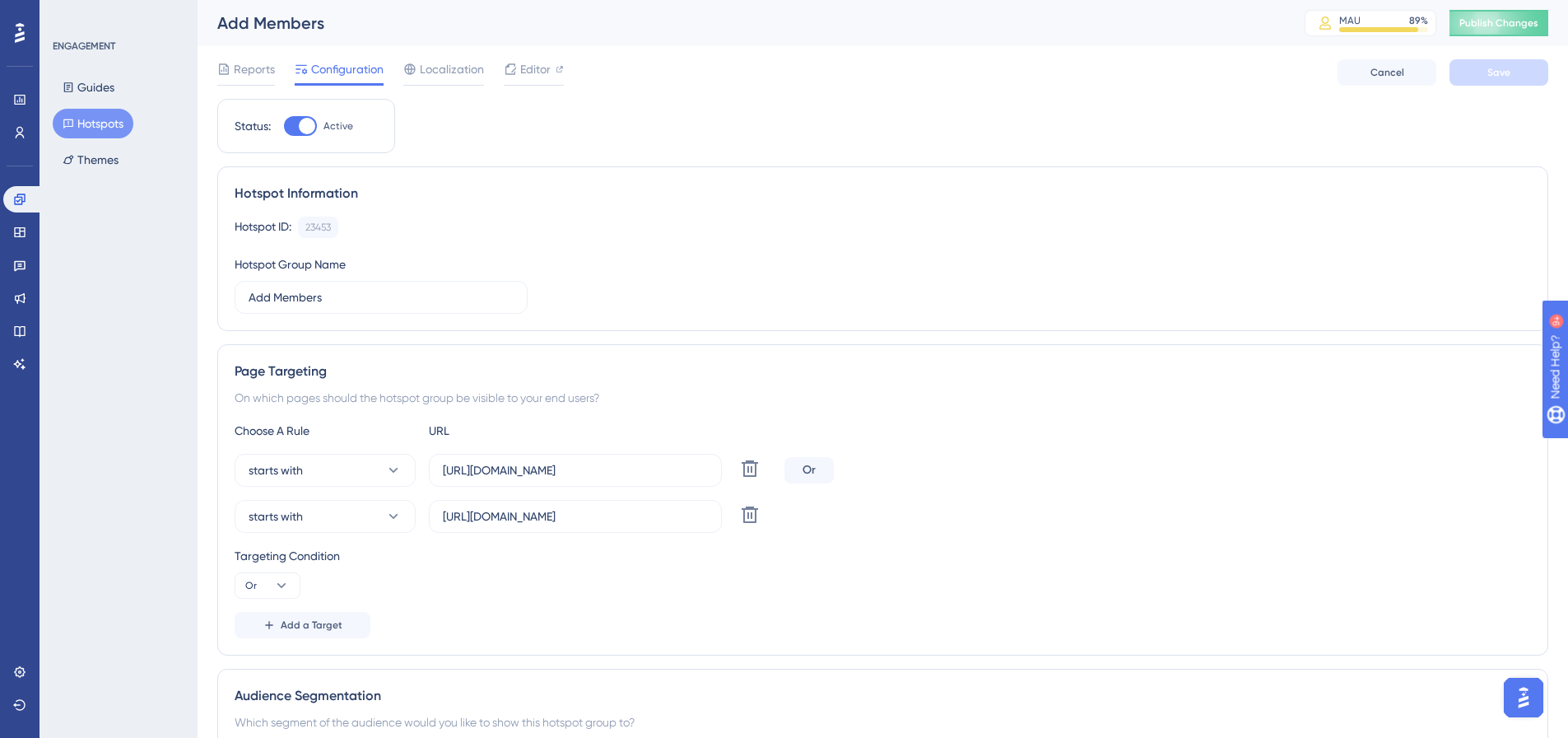
click at [293, 124] on div at bounding box center [300, 126] width 33 height 20
click at [284, 126] on input "Active" at bounding box center [283, 126] width 1 height 1
checkbox input "false"
click at [1531, 73] on button "Save" at bounding box center [1499, 72] width 99 height 26
click at [1466, 23] on button "Publish Changes" at bounding box center [1499, 23] width 99 height 26
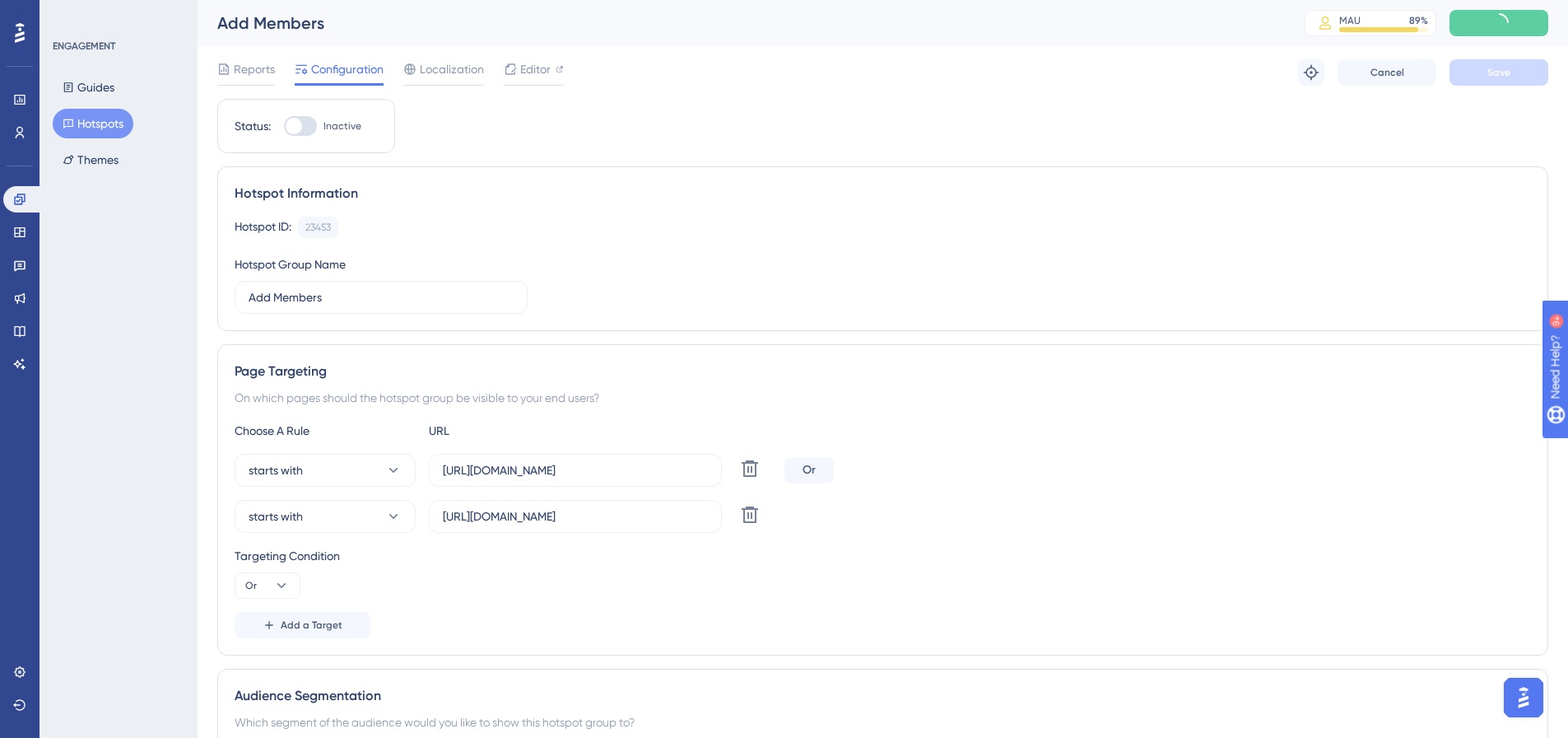
click at [106, 124] on button "Hotspots" at bounding box center [93, 123] width 80 height 29
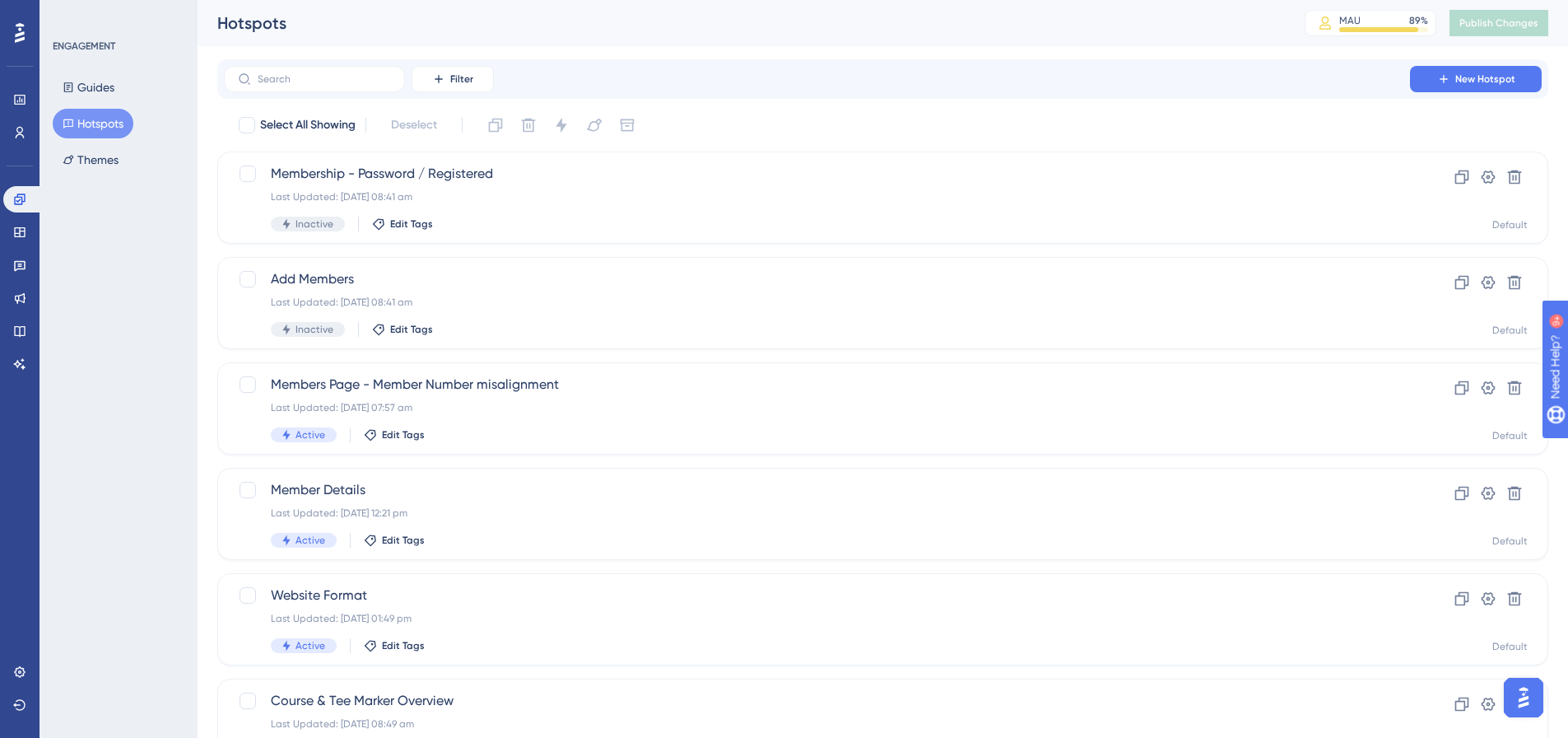
click at [96, 121] on button "Hotspots" at bounding box center [93, 123] width 80 height 29
click at [385, 384] on span "Members Page - Member Number misalignment" at bounding box center [817, 385] width 1093 height 20
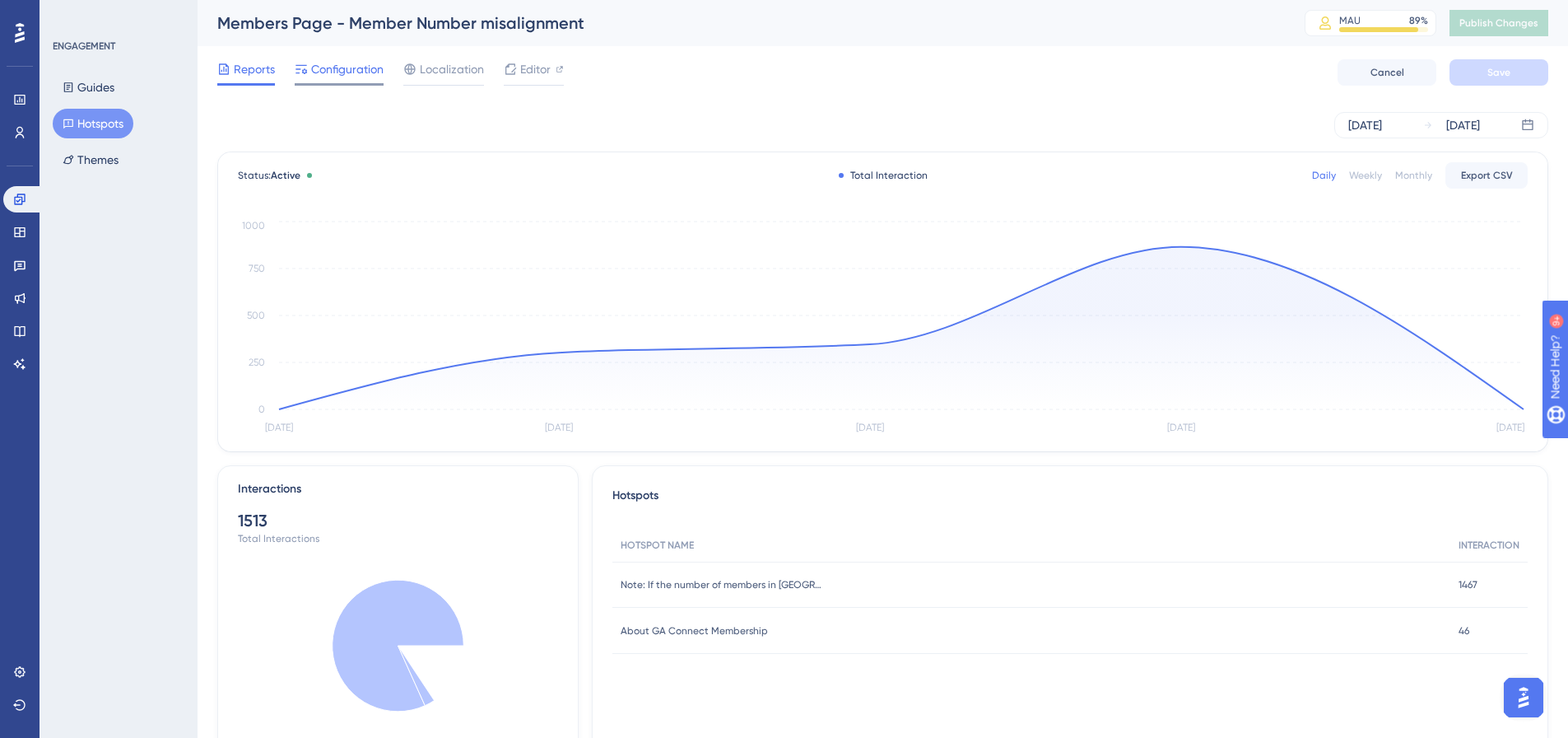
click at [330, 70] on span "Configuration" at bounding box center [347, 69] width 72 height 20
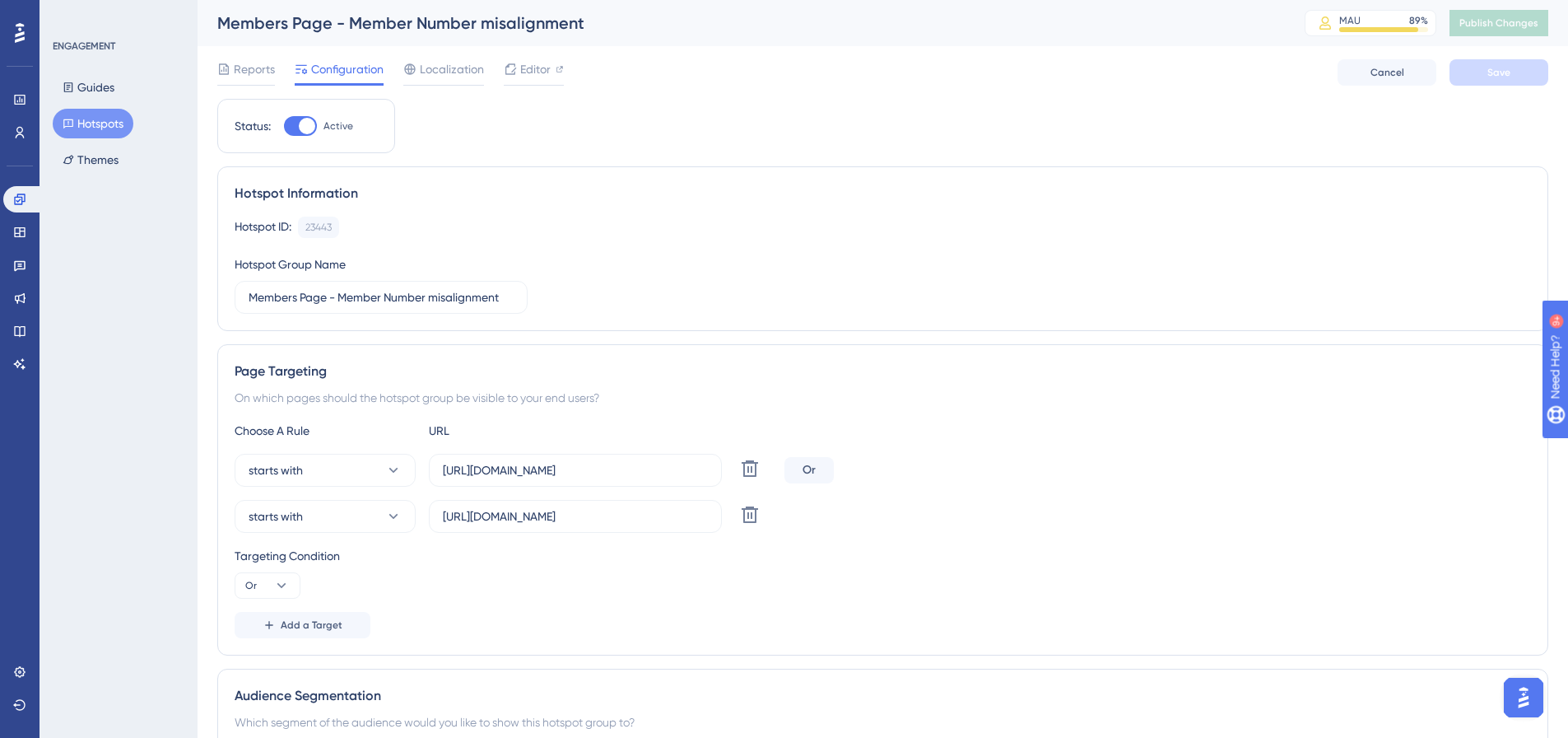
click at [291, 135] on div at bounding box center [300, 126] width 33 height 20
click at [284, 127] on input "Active" at bounding box center [283, 126] width 1 height 1
checkbox input "false"
click at [1478, 80] on button "Save" at bounding box center [1499, 72] width 99 height 26
click at [1497, 27] on span "Publish Changes" at bounding box center [1499, 23] width 79 height 13
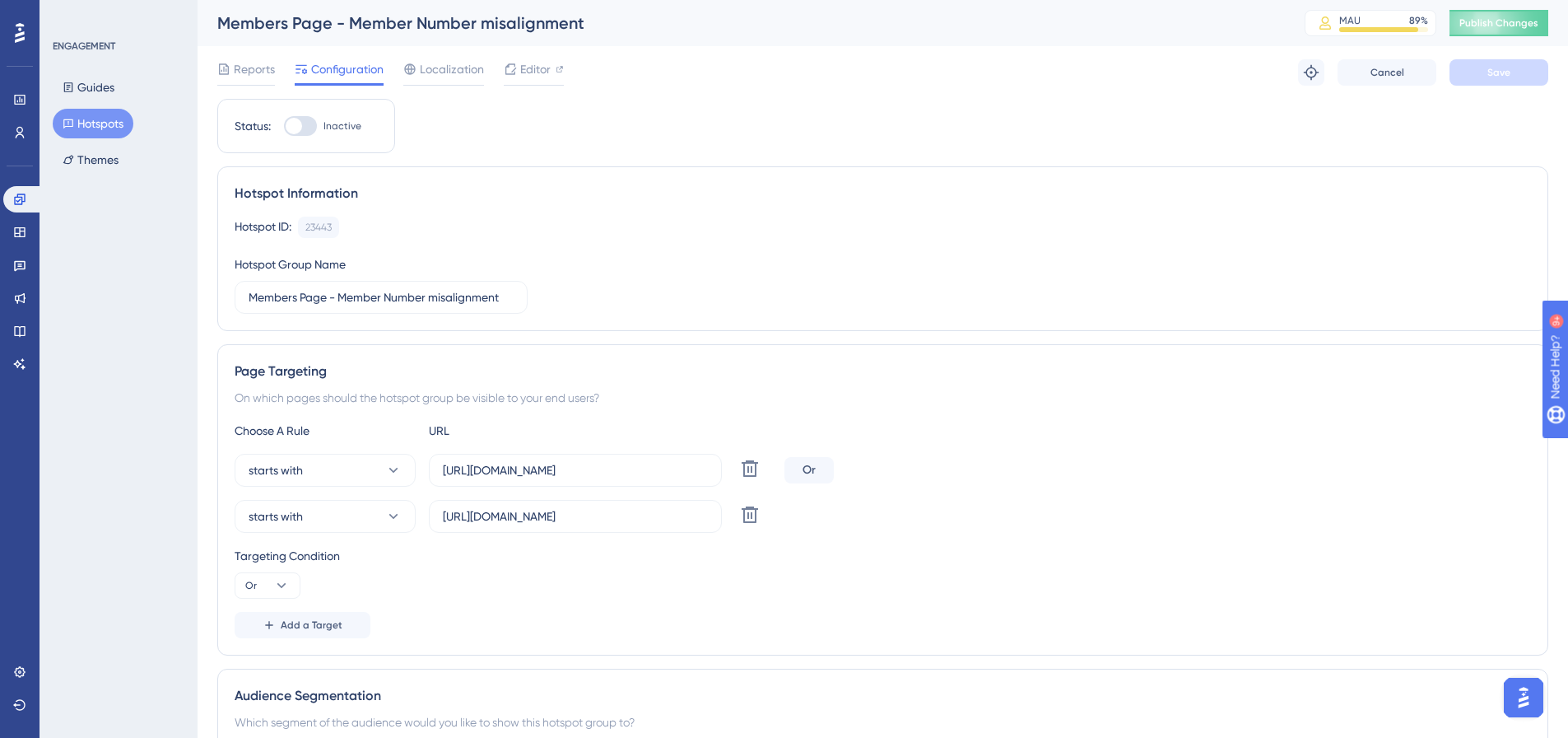
click at [325, 23] on div "Members Page - Member Number misalignment" at bounding box center [739, 23] width 1046 height 23
click at [340, 19] on div "Members Page - Member Number misalignment" at bounding box center [739, 23] width 1046 height 23
click at [328, 296] on input "Members Page - Member Number misalignment" at bounding box center [381, 297] width 265 height 19
type input "Members - Member misalignment"
click at [1506, 79] on button "Save" at bounding box center [1499, 72] width 99 height 26
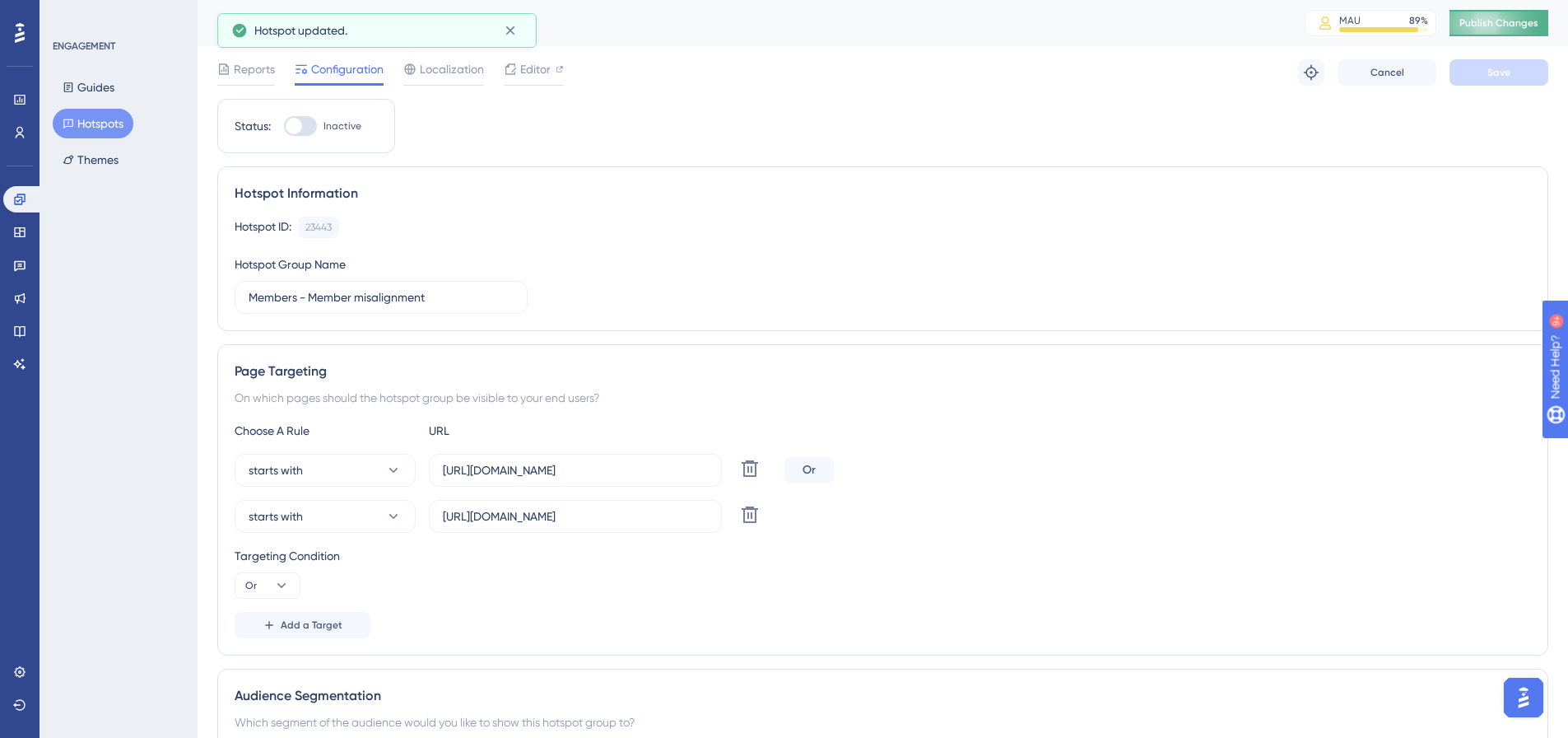
click at [1524, 32] on button "Publish Changes" at bounding box center [1499, 23] width 99 height 26
click at [312, 127] on div at bounding box center [300, 126] width 33 height 20
click at [284, 127] on input "Inactive" at bounding box center [283, 126] width 1 height 1
checkbox input "true"
click at [1492, 75] on span "Save" at bounding box center [1499, 71] width 23 height 13
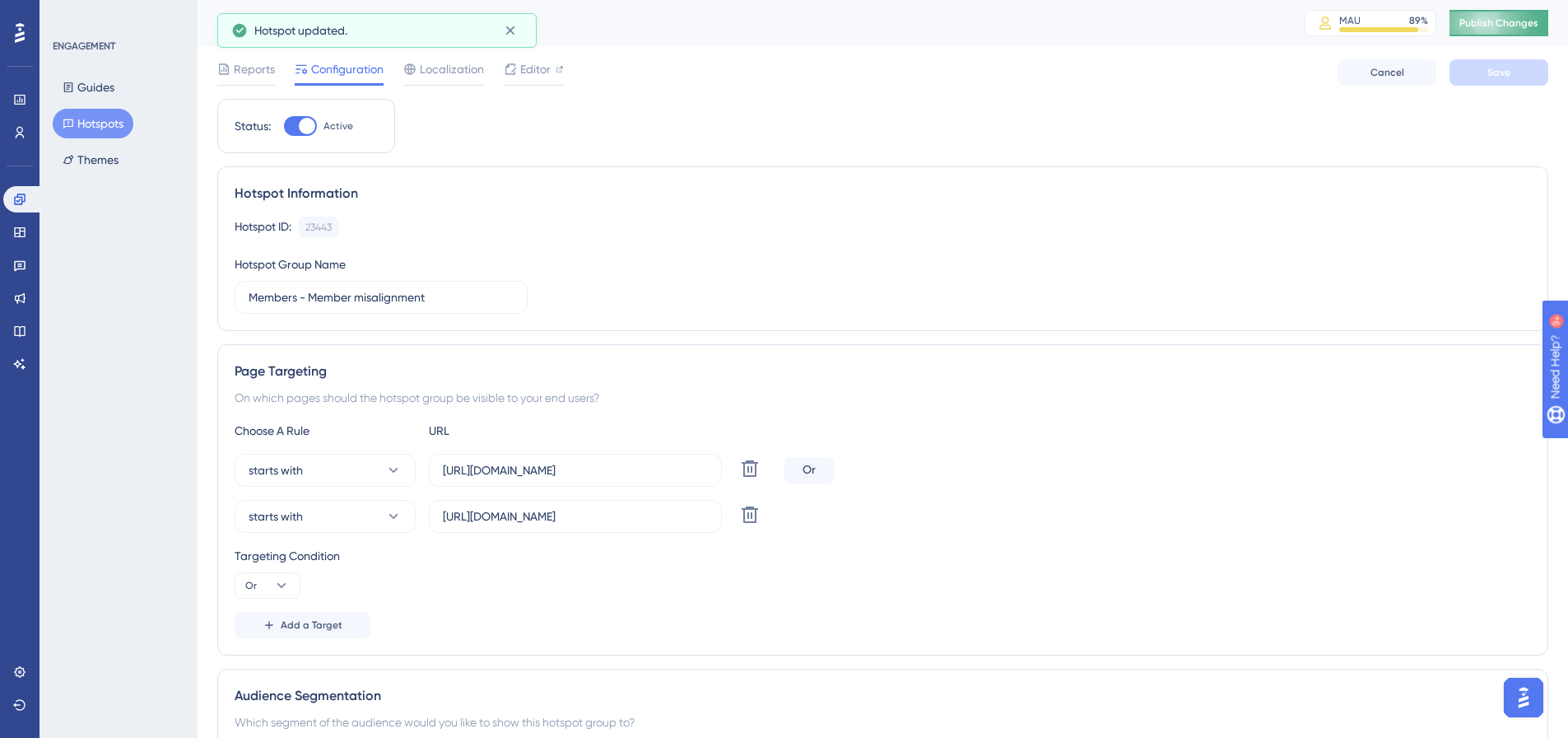
click at [1499, 23] on span "Publish Changes" at bounding box center [1499, 23] width 79 height 13
click at [660, 84] on div "Reports Configuration Localization Editor Cancel Save" at bounding box center [882, 72] width 1331 height 53
click at [1487, 29] on button "Publish Changes" at bounding box center [1499, 23] width 99 height 26
click at [103, 113] on button "Hotspots" at bounding box center [93, 123] width 80 height 29
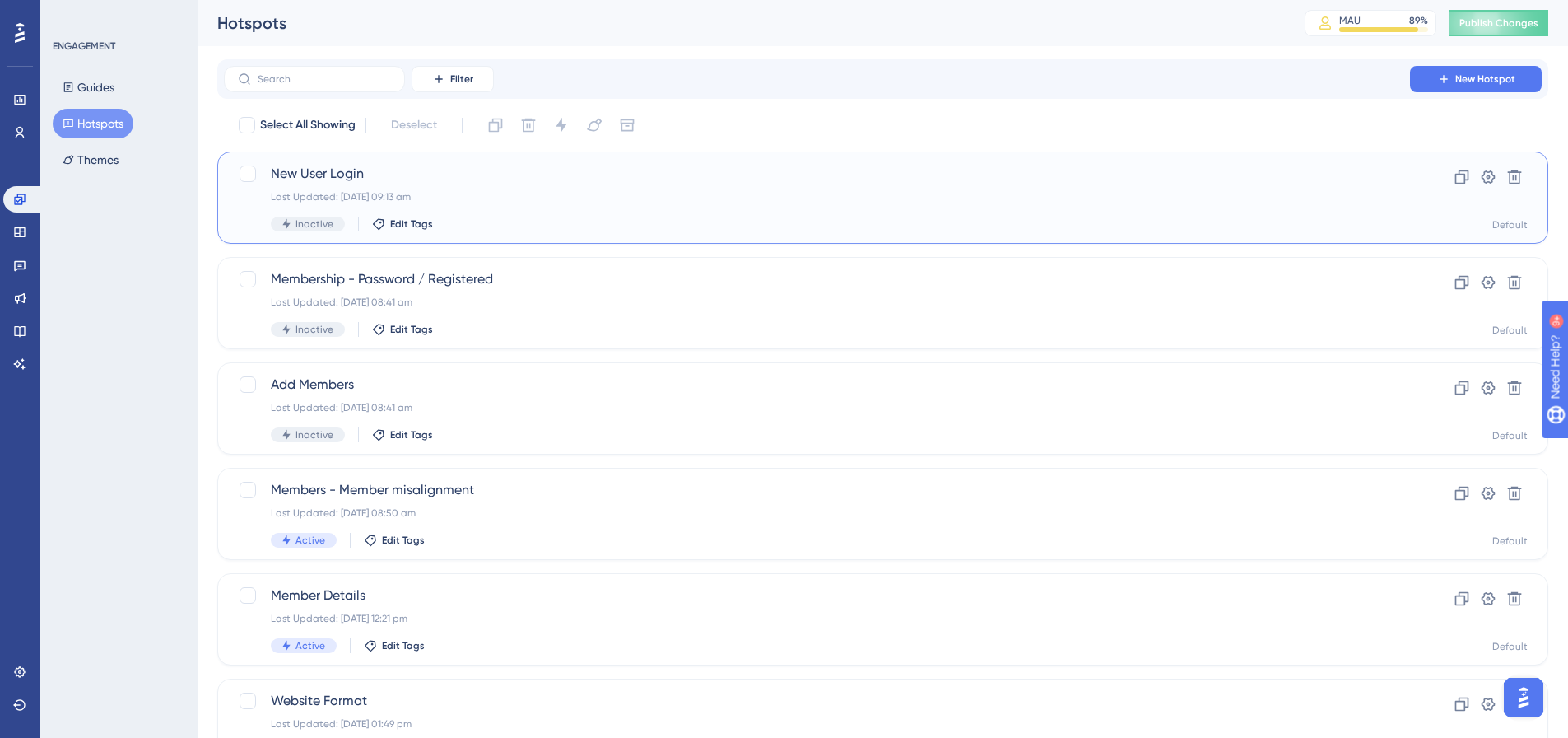
click at [327, 177] on span "New User Login" at bounding box center [817, 173] width 1093 height 20
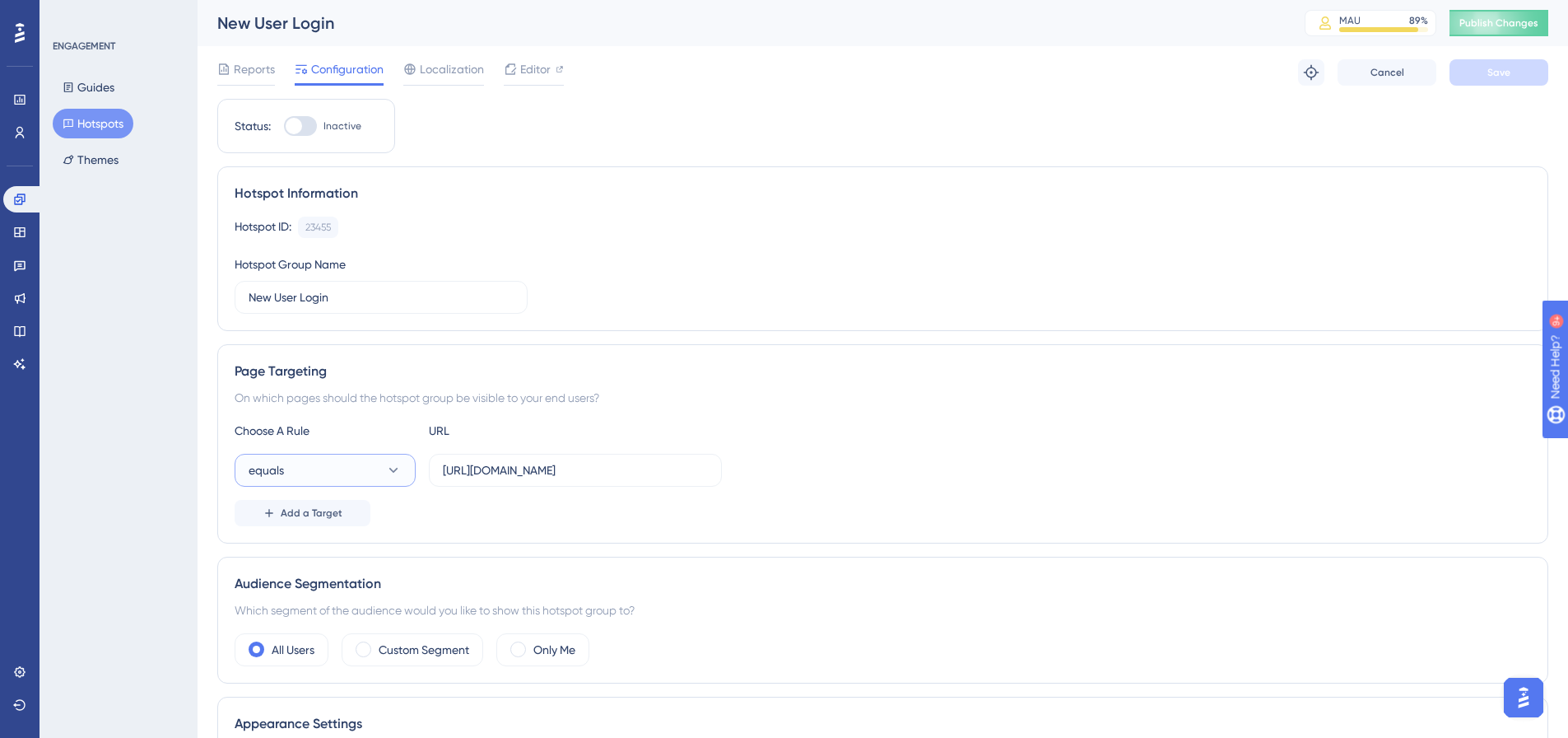
click at [386, 465] on icon at bounding box center [393, 470] width 17 height 17
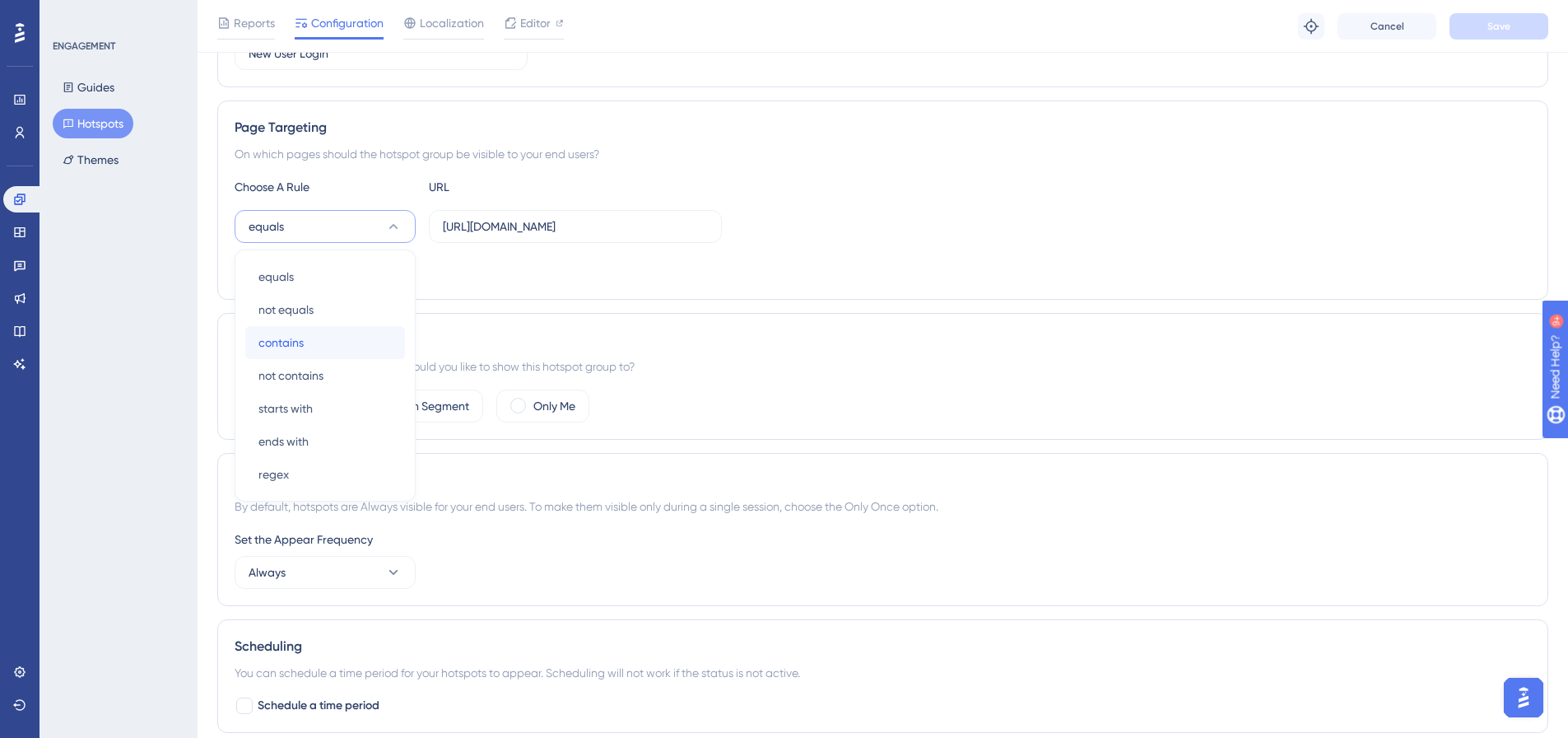
click at [289, 343] on span "contains" at bounding box center [281, 343] width 45 height 20
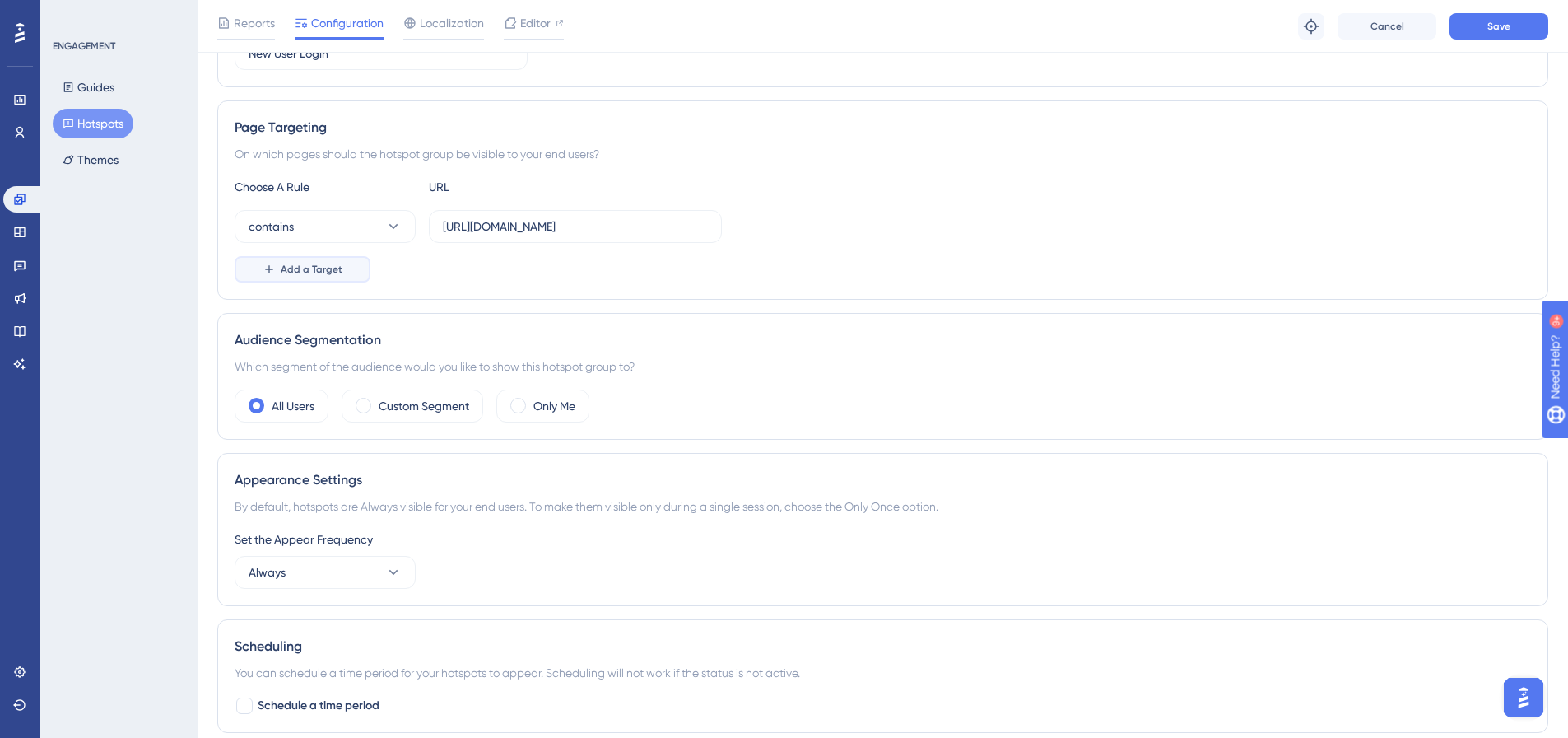
click at [308, 267] on span "Add a Target" at bounding box center [311, 268] width 62 height 13
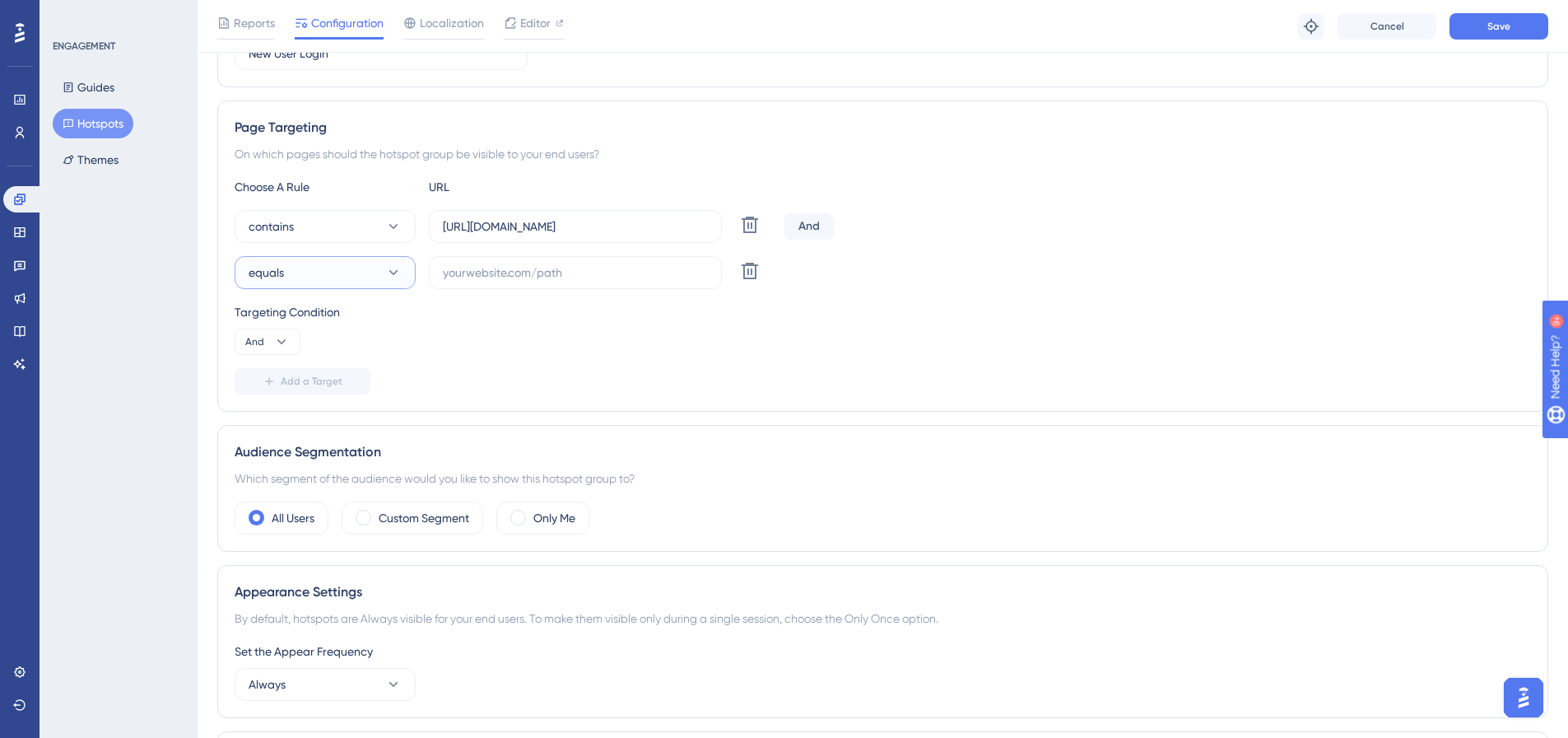
click at [305, 271] on button "equals" at bounding box center [325, 273] width 181 height 33
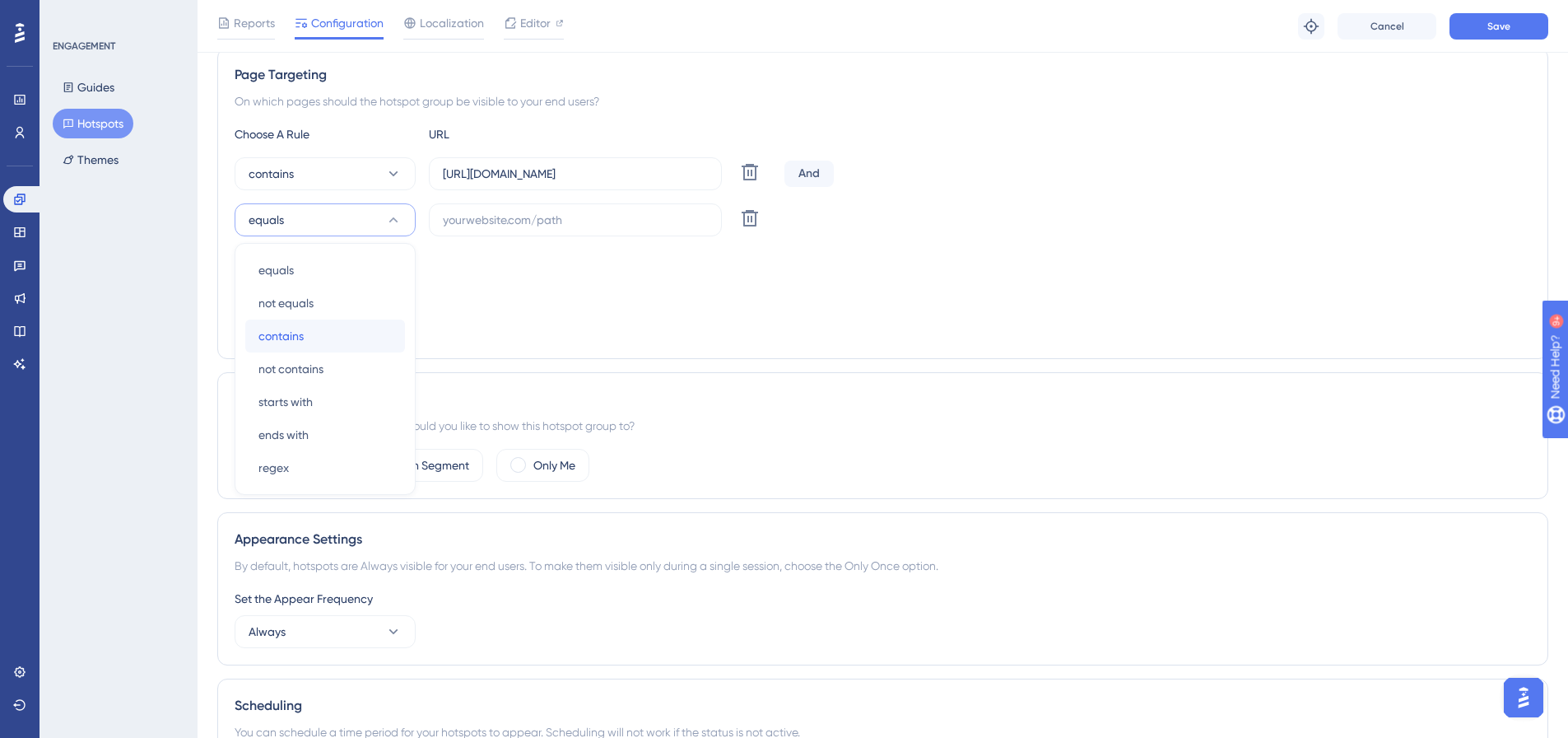
click at [289, 332] on span "contains" at bounding box center [281, 336] width 45 height 20
click at [279, 293] on icon at bounding box center [281, 289] width 17 height 17
click at [262, 370] on span "Or" at bounding box center [257, 369] width 13 height 20
click at [546, 221] on input "text" at bounding box center [575, 219] width 265 height 19
paste input "https://live.au.stage.dotgolf.com.au/TabMembers.aspx"
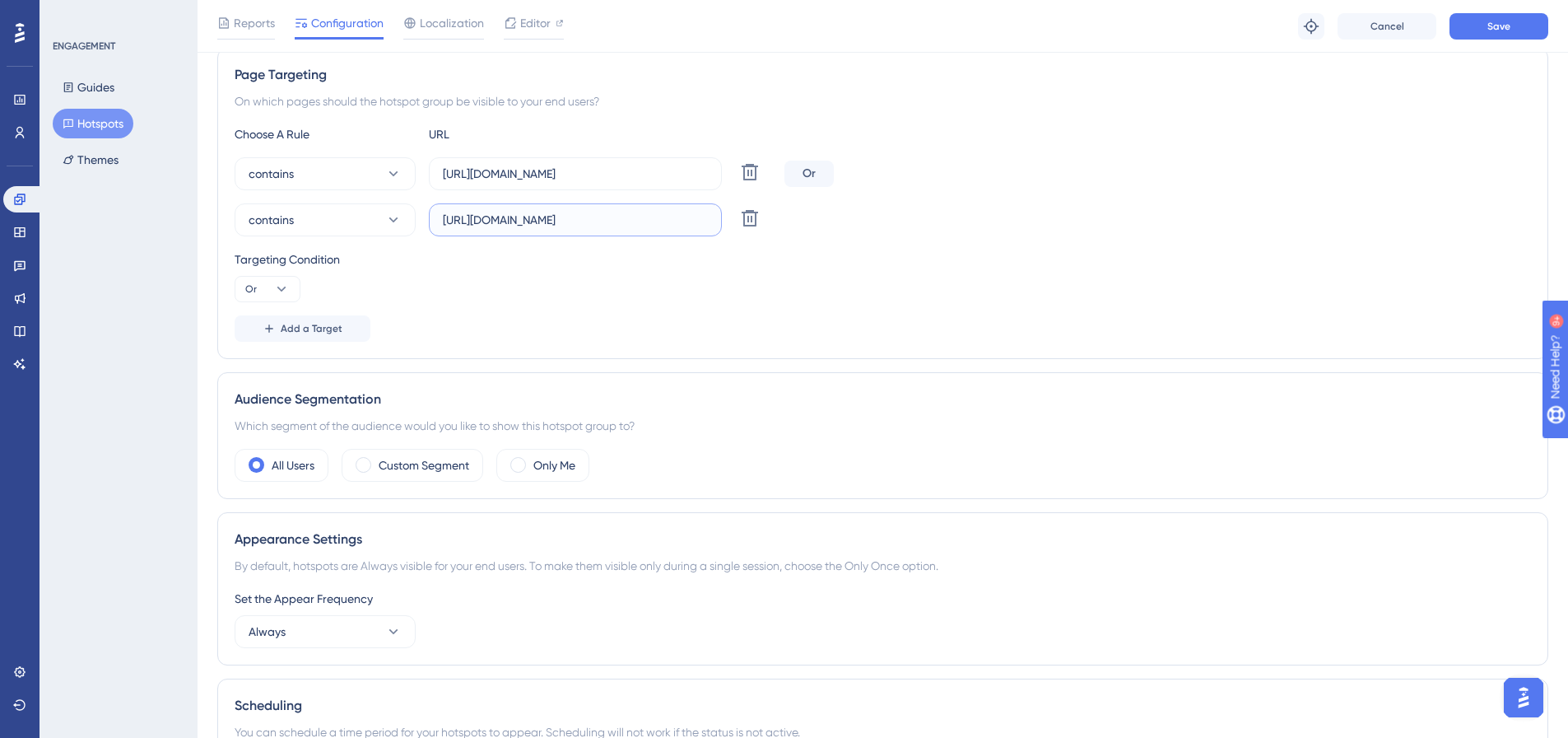
scroll to position [0, 26]
type input "https://live.au.stage.dotgolf.com.au/TabMembers.aspx"
click at [557, 280] on div "Targeting Condition Or" at bounding box center [882, 276] width 1296 height 53
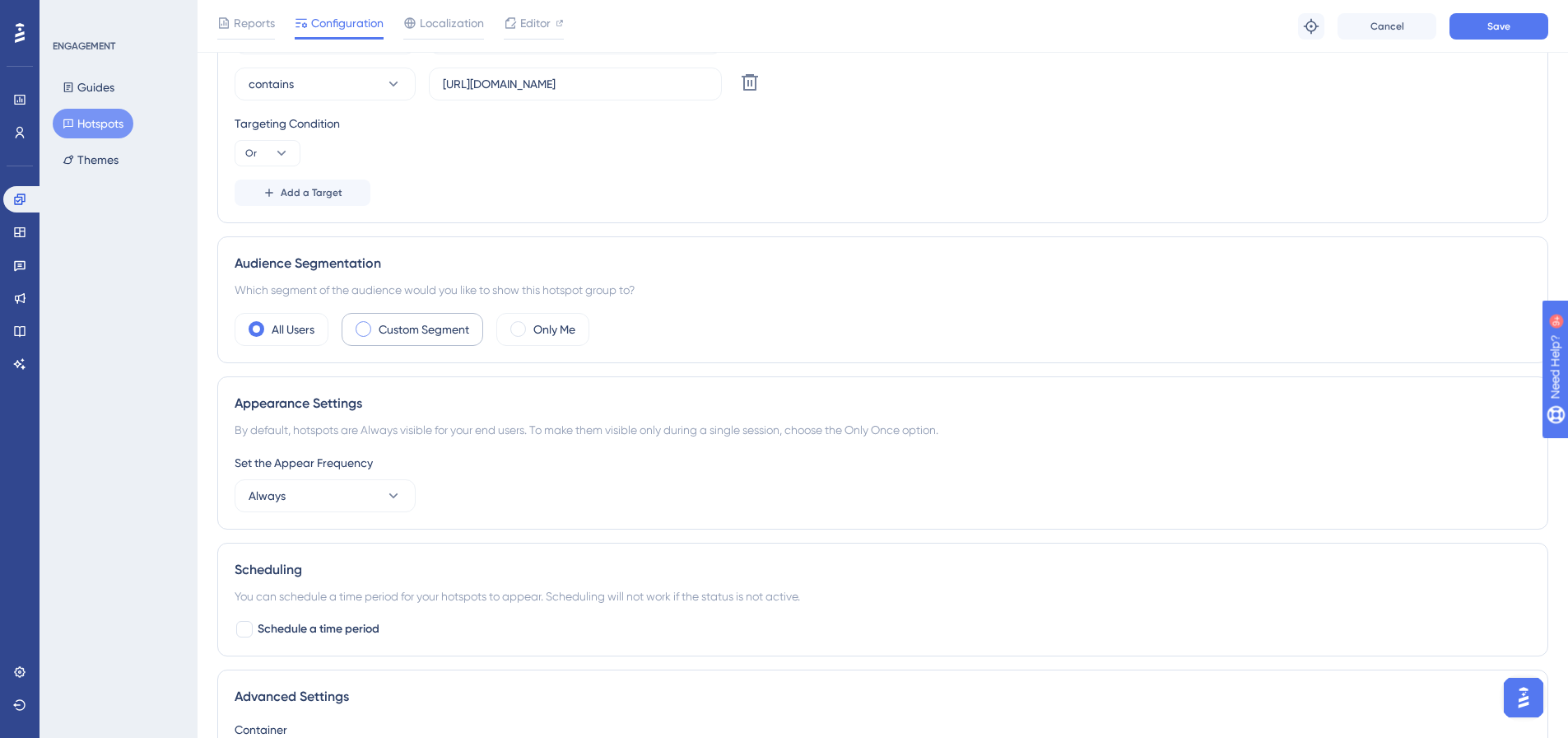
scroll to position [468, 0]
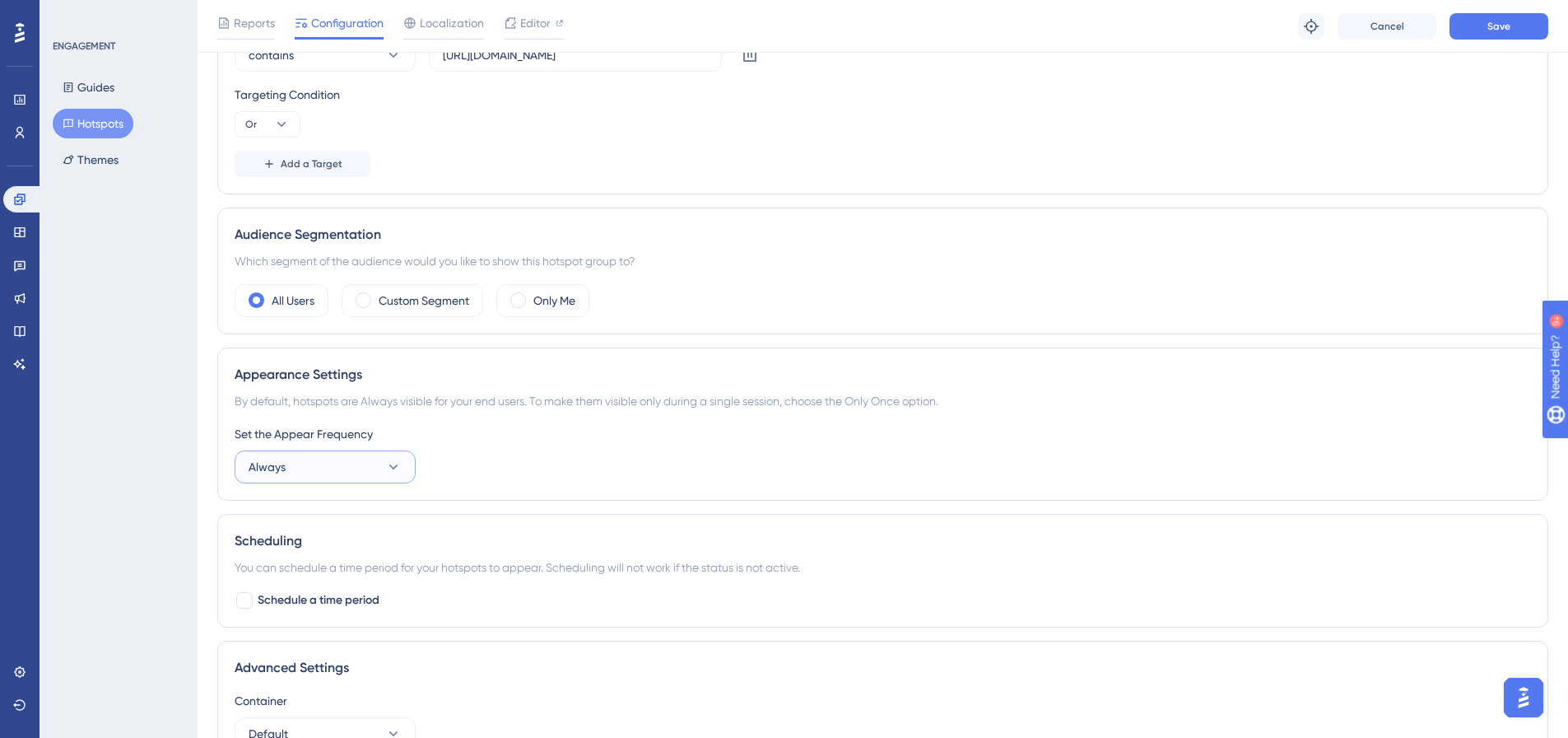
click at [380, 462] on button "Always" at bounding box center [325, 467] width 181 height 33
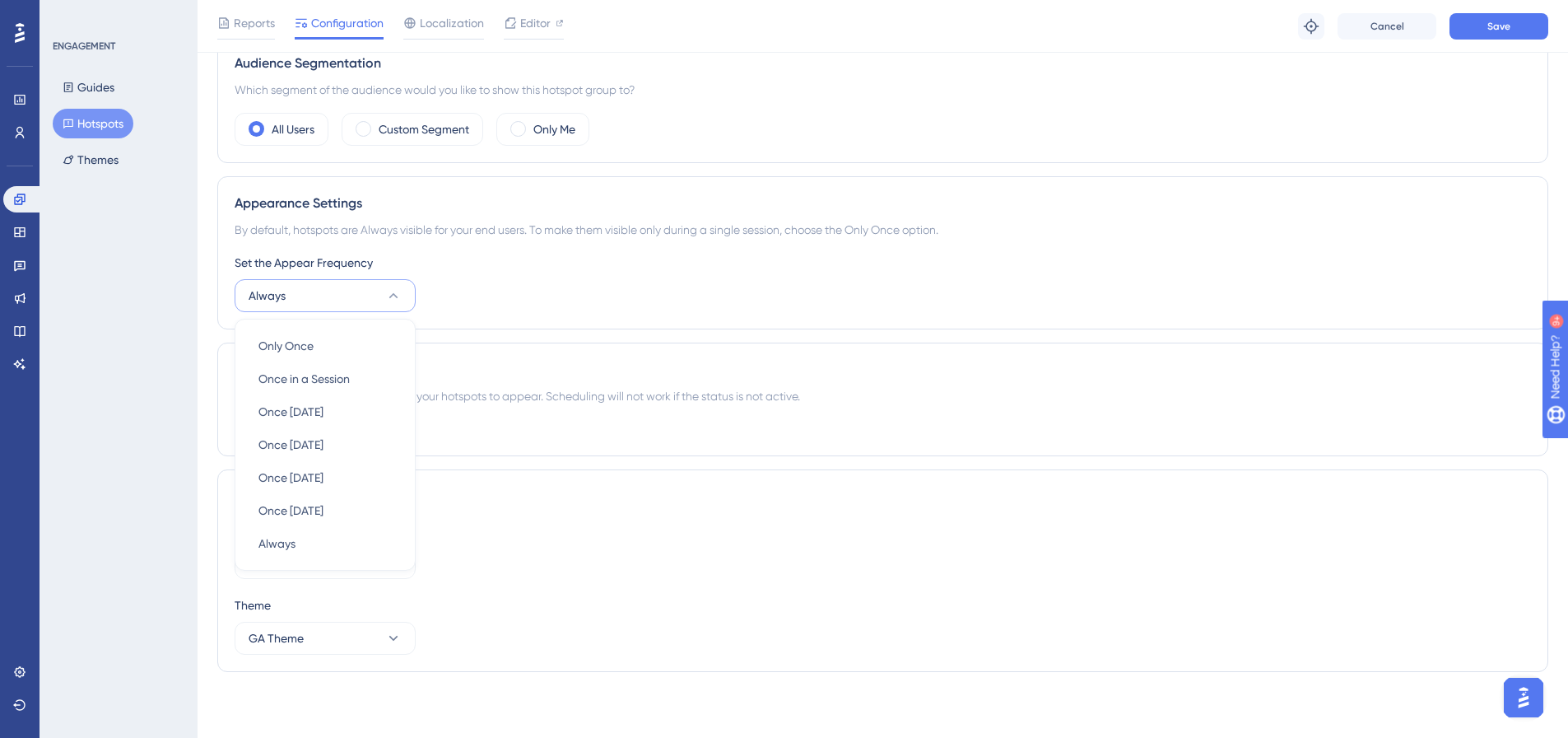
click at [615, 322] on div "Appearance Settings By default, hotspots are Always visible for your end users.…" at bounding box center [882, 253] width 1331 height 153
click at [398, 299] on icon at bounding box center [393, 296] width 17 height 17
click at [272, 350] on span "Only Once" at bounding box center [286, 346] width 55 height 20
click at [385, 567] on icon at bounding box center [393, 562] width 17 height 17
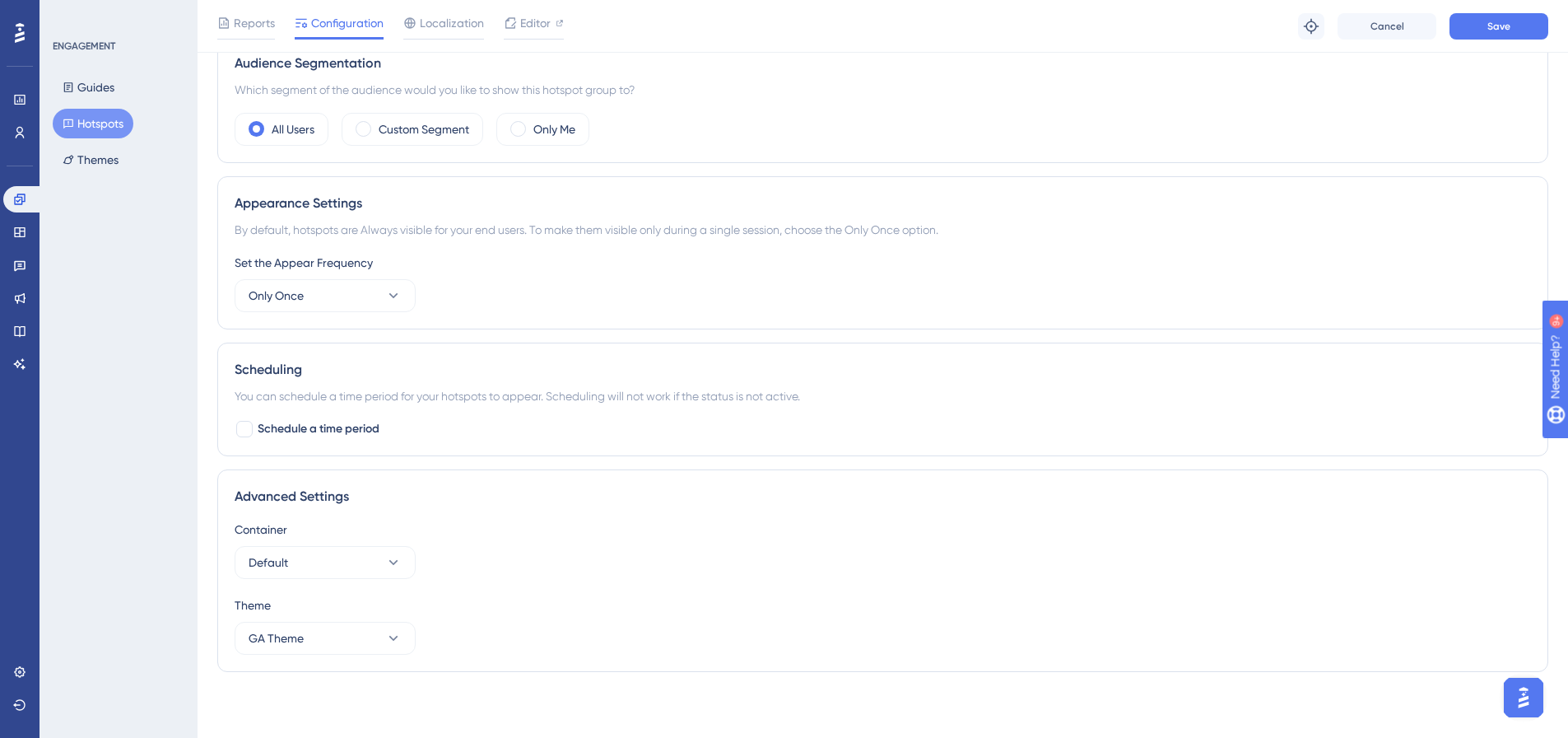
click at [496, 523] on div "Container" at bounding box center [882, 530] width 1296 height 20
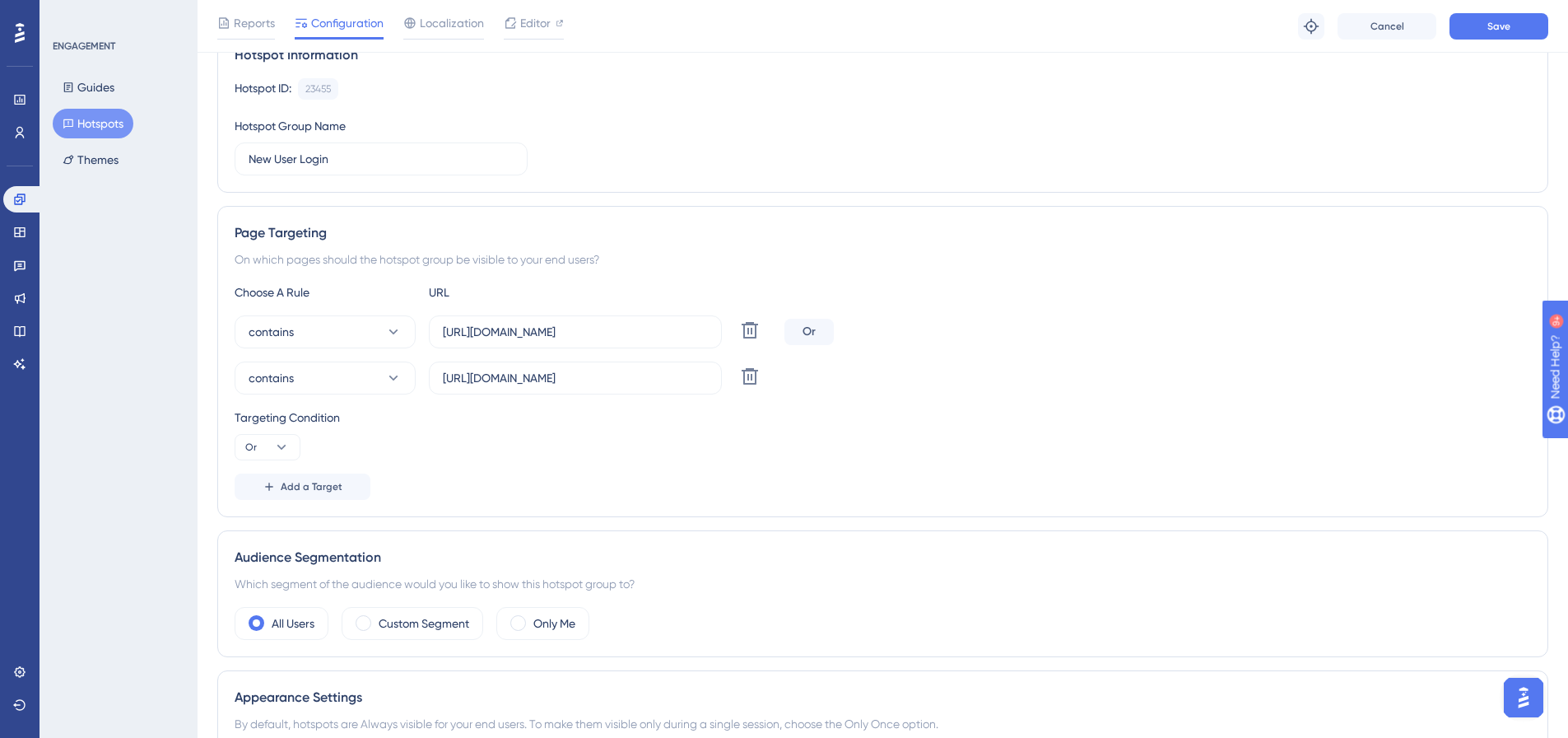
scroll to position [0, 0]
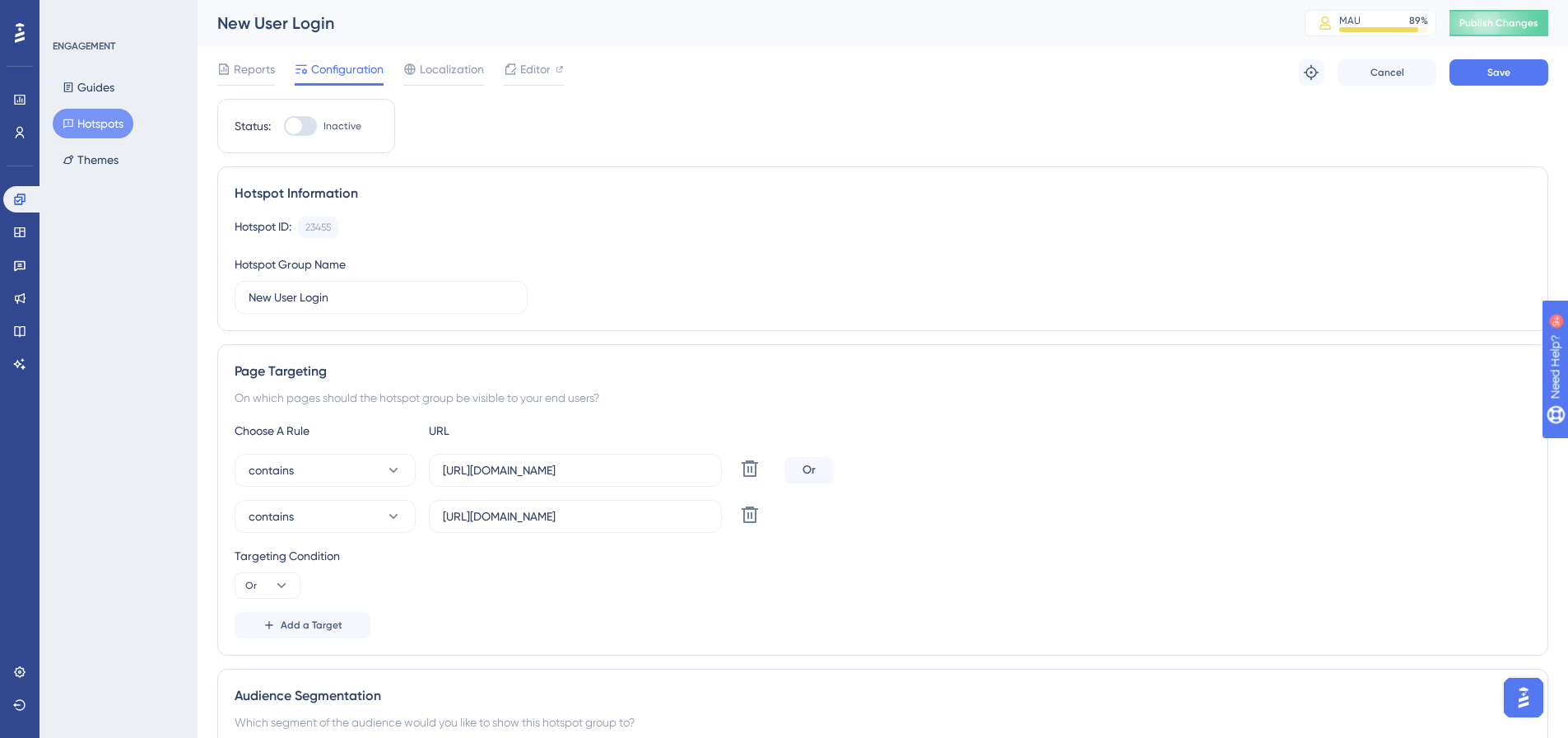
click at [317, 127] on div at bounding box center [300, 126] width 33 height 20
click at [284, 127] on input "Inactive" at bounding box center [283, 126] width 1 height 1
checkbox input "true"
click at [1478, 70] on button "Save" at bounding box center [1499, 72] width 99 height 26
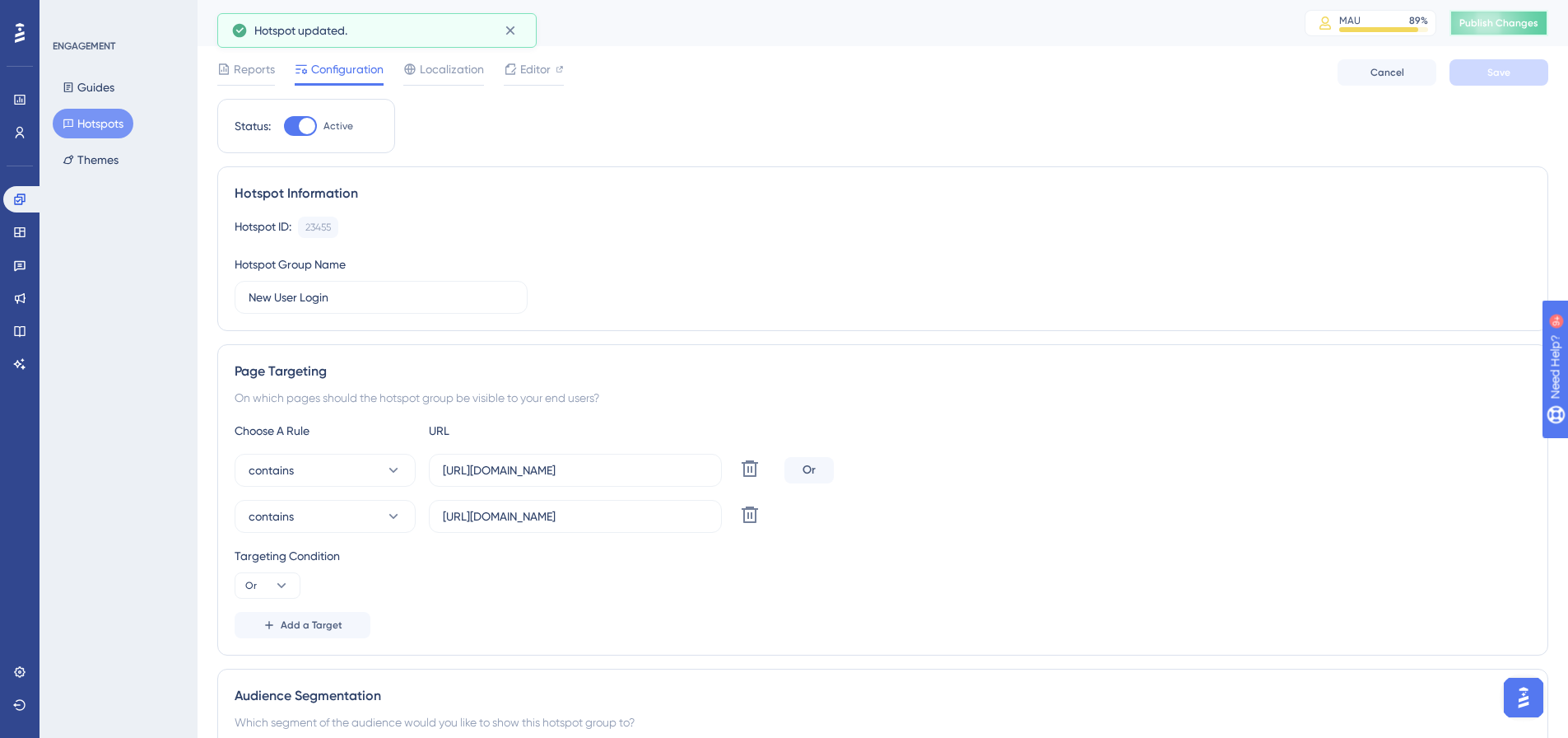
click at [1500, 34] on button "Publish Changes" at bounding box center [1499, 23] width 99 height 26
click at [1503, 31] on button "Publish Changes" at bounding box center [1499, 23] width 99 height 26
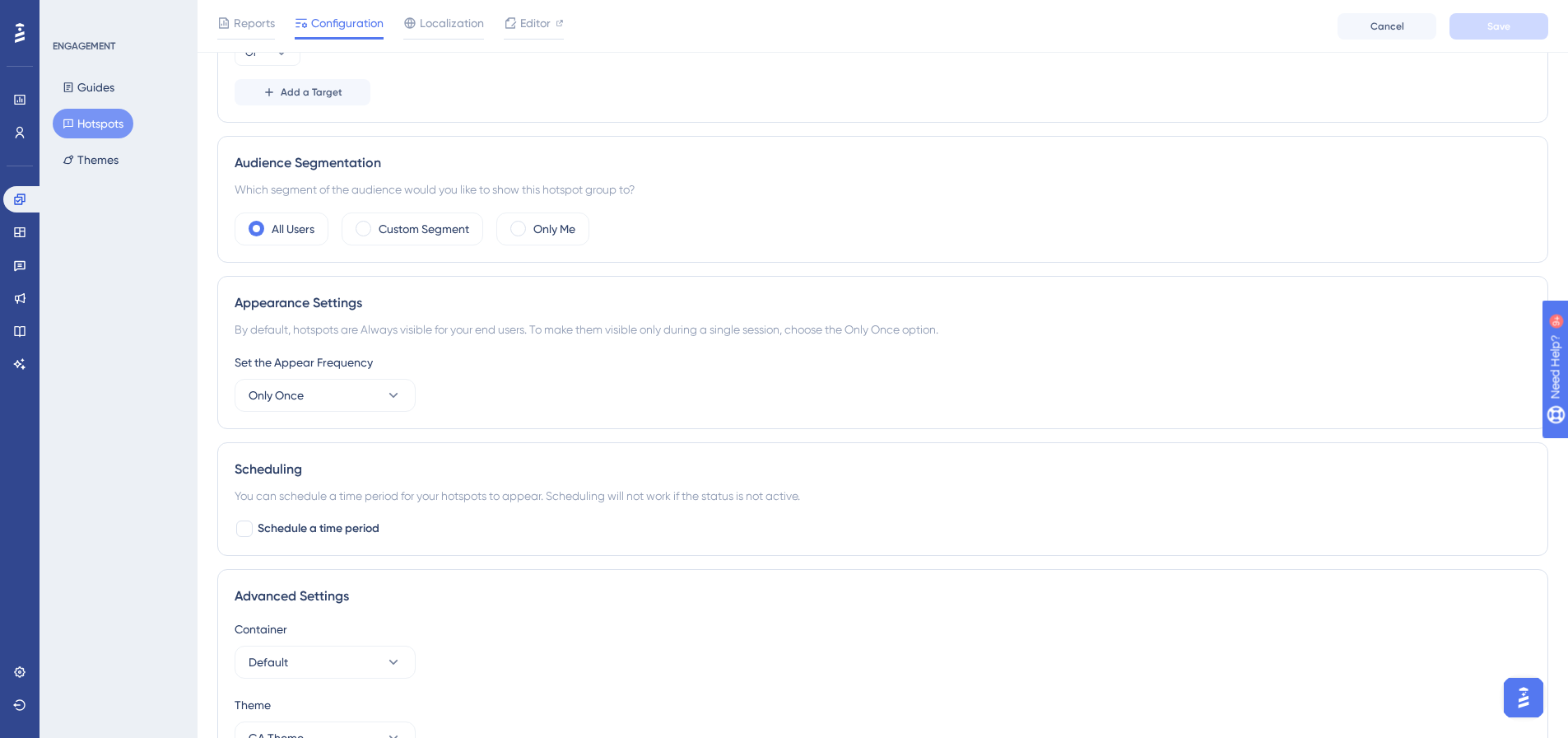
scroll to position [577, 0]
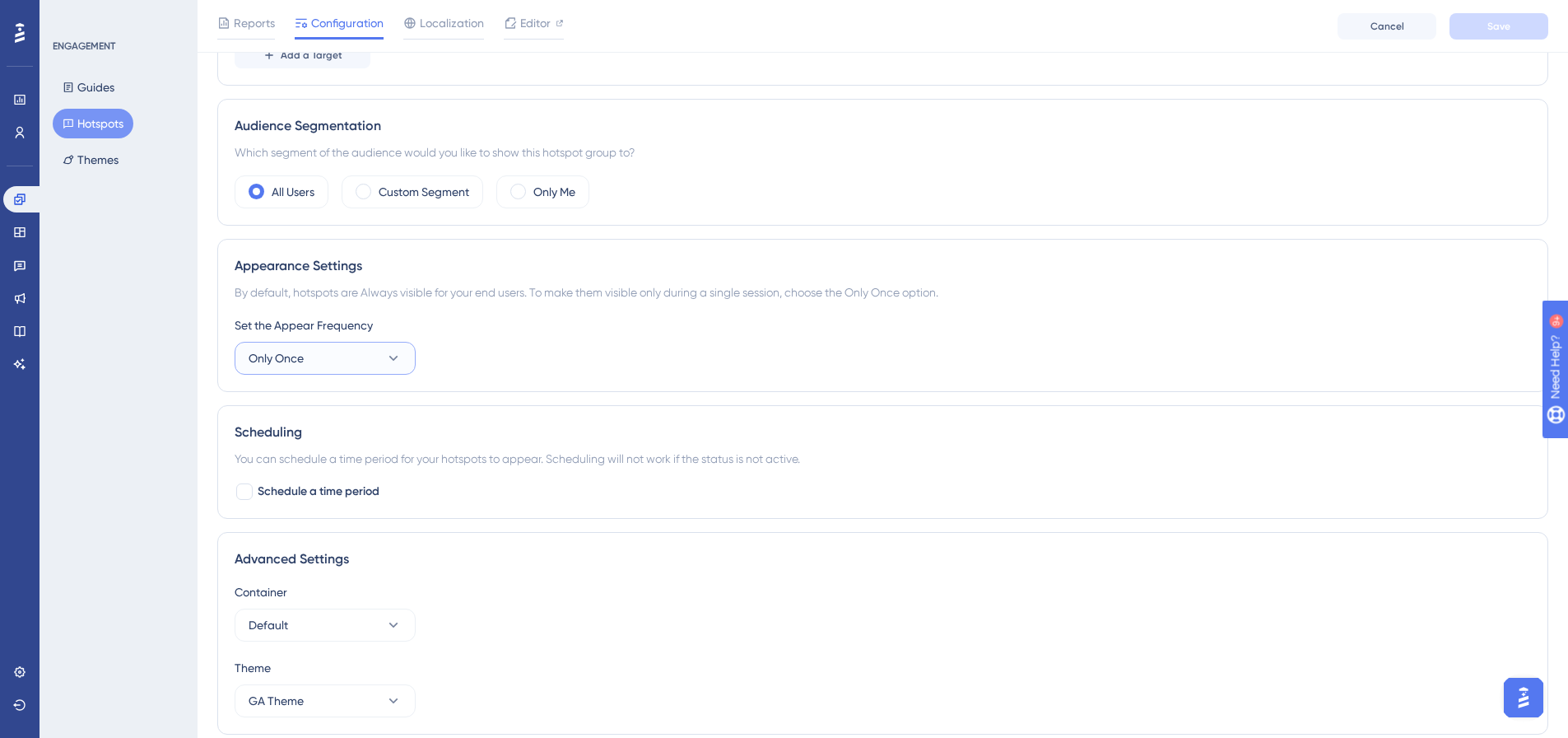
click at [401, 355] on icon at bounding box center [393, 358] width 17 height 17
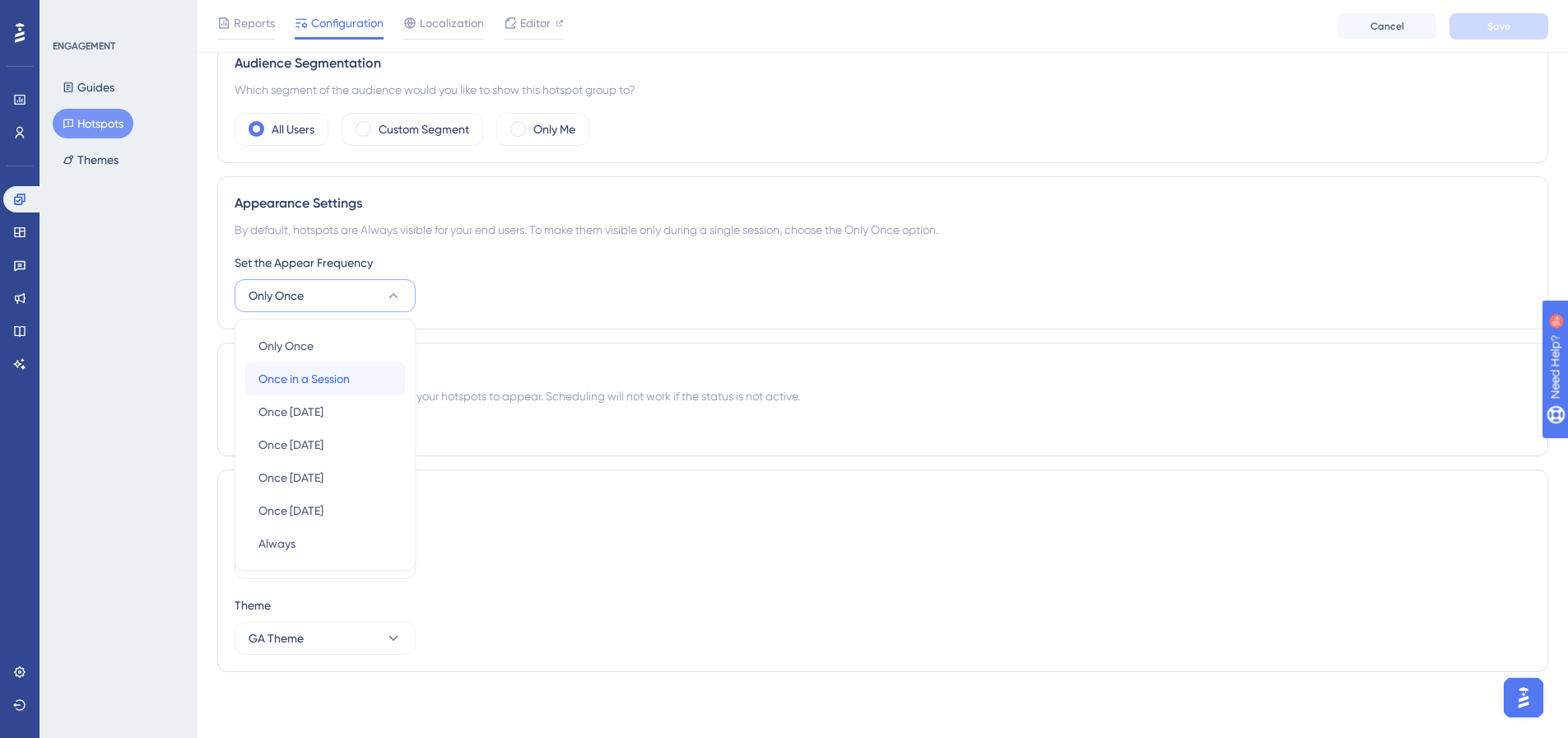
click at [326, 384] on span "Once in a Session" at bounding box center [303, 379] width 91 height 20
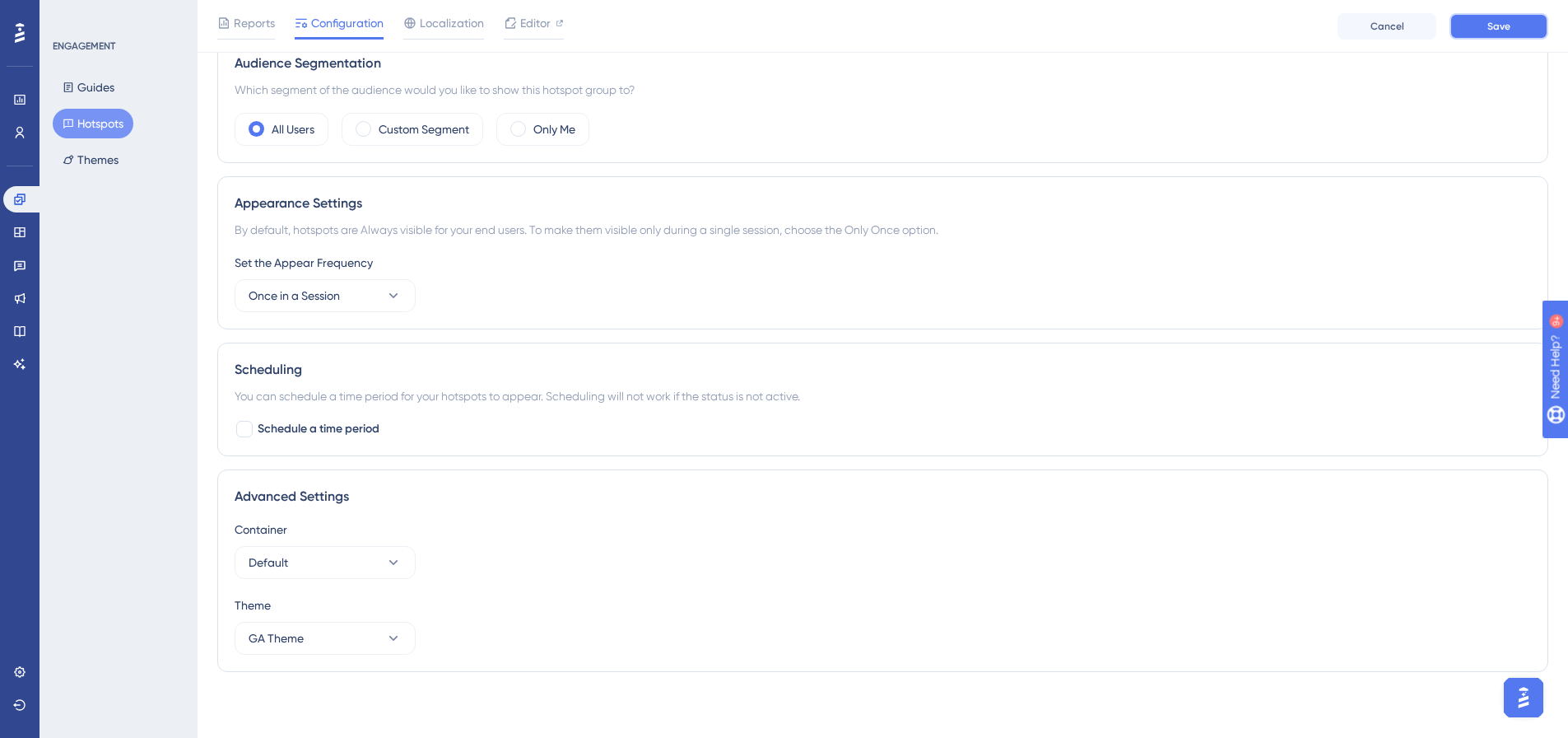
click at [1487, 23] on span "Save" at bounding box center [1499, 25] width 23 height 13
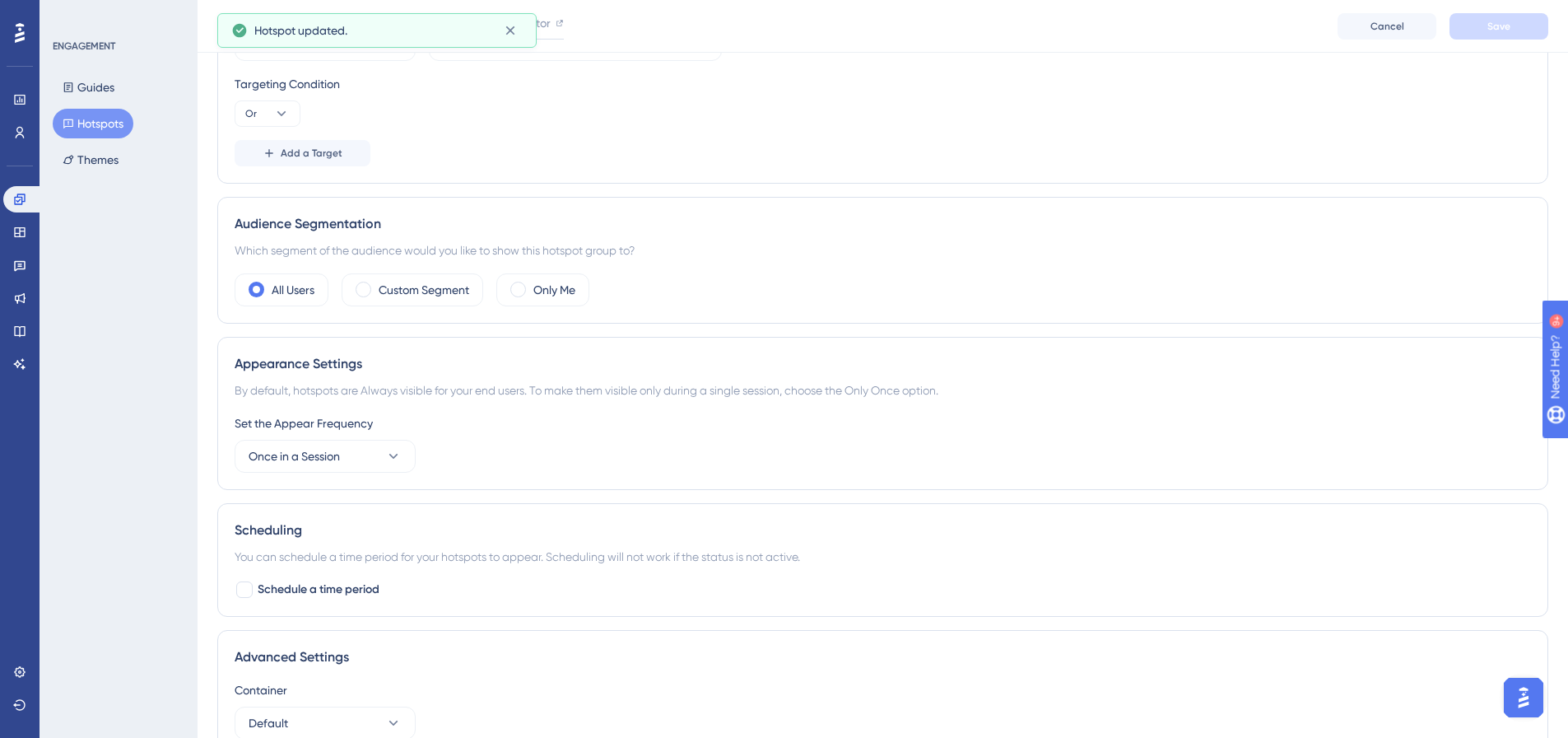
scroll to position [475, 0]
click at [348, 459] on button "Once in a Session" at bounding box center [325, 461] width 181 height 33
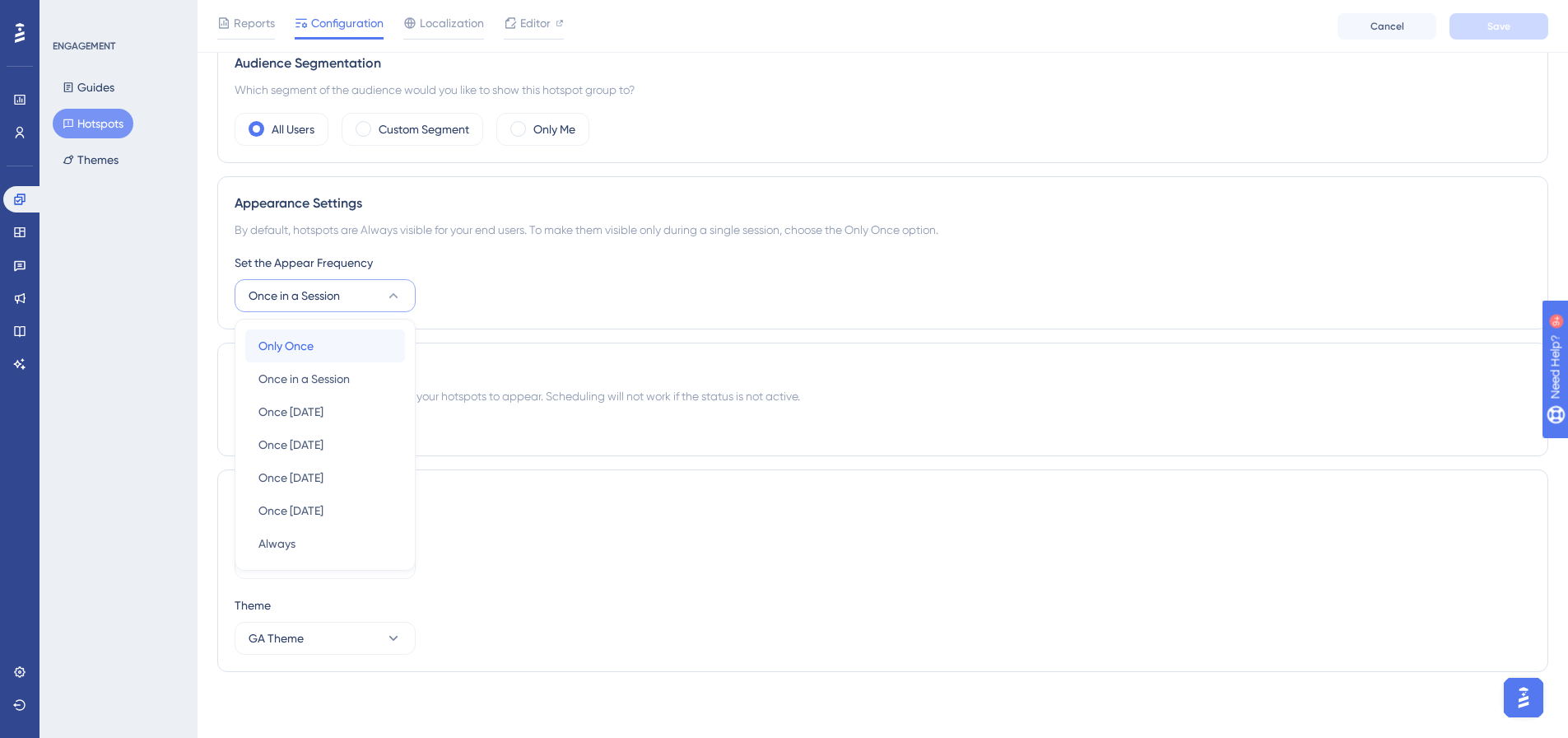
click at [320, 355] on div "Only Once Only Once" at bounding box center [325, 346] width 133 height 33
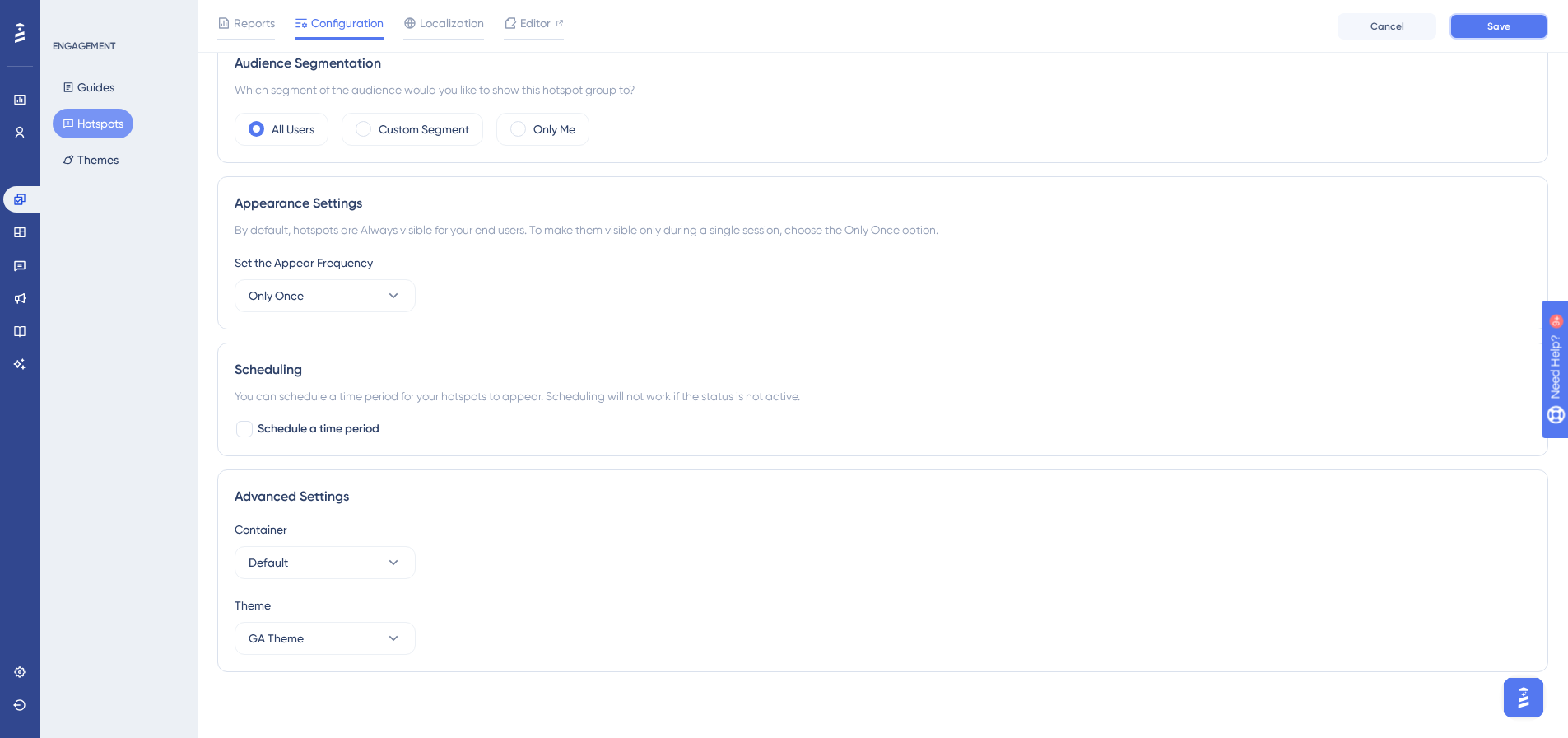
click at [1490, 13] on button "Save" at bounding box center [1499, 25] width 99 height 26
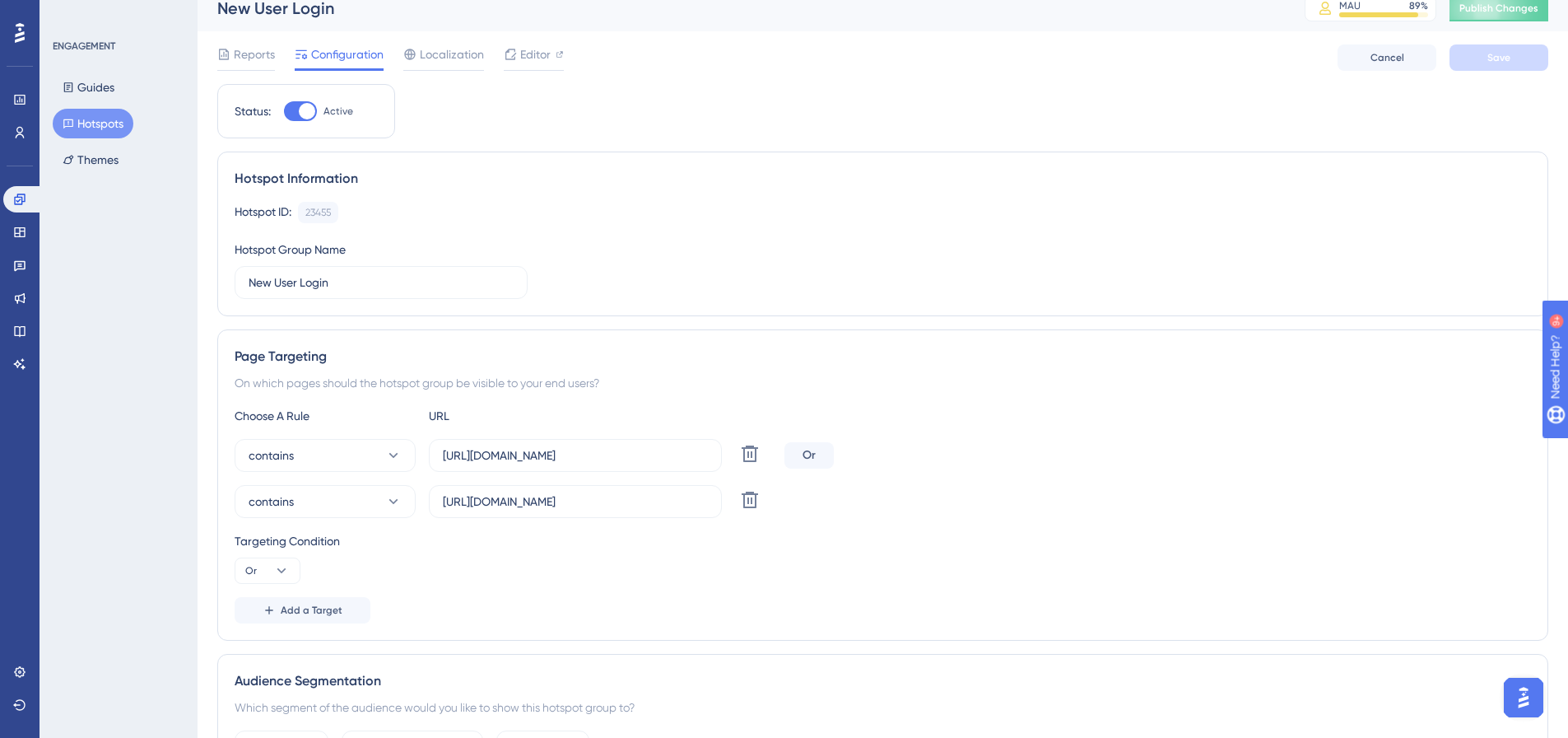
scroll to position [0, 0]
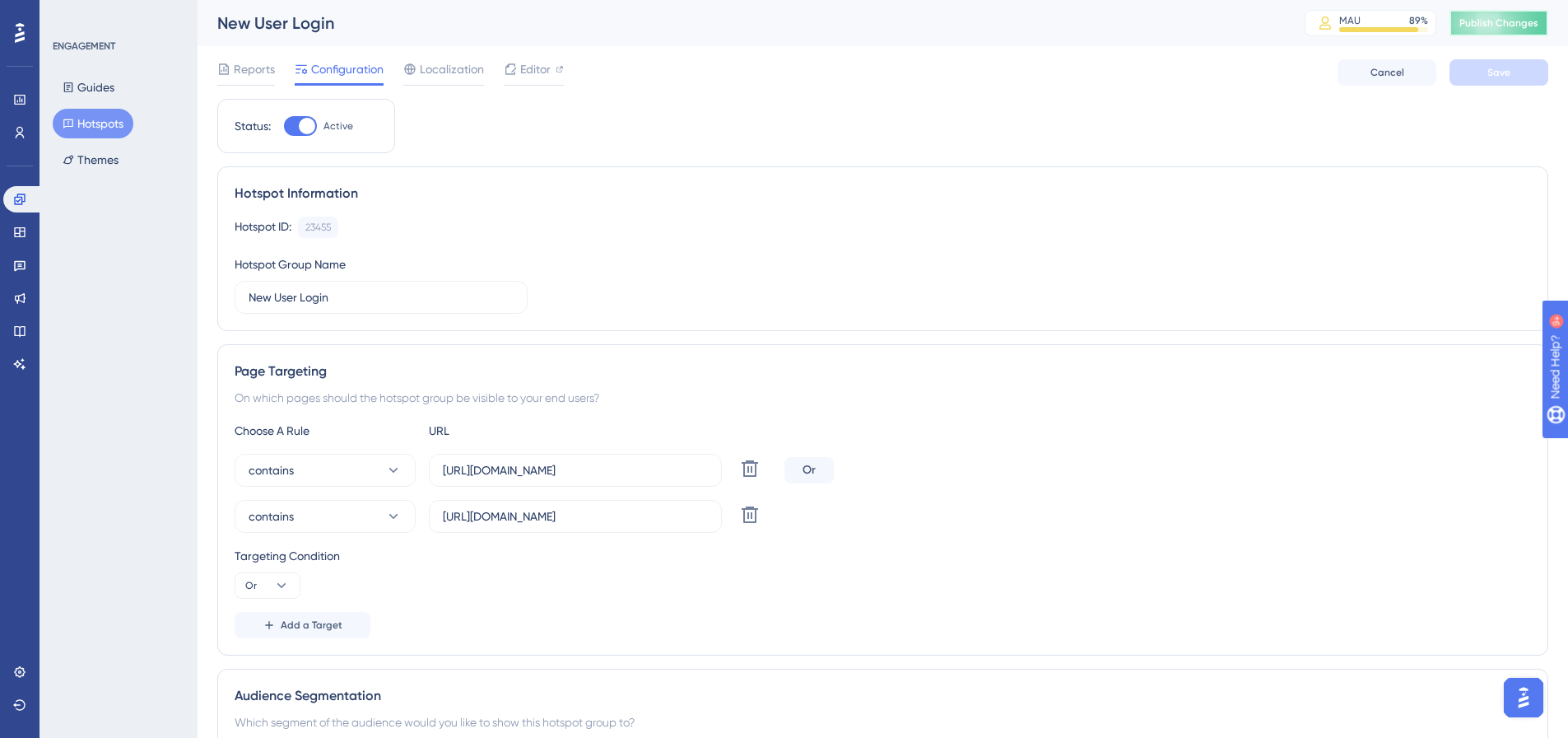
click at [1501, 25] on span "Publish Changes" at bounding box center [1499, 23] width 79 height 13
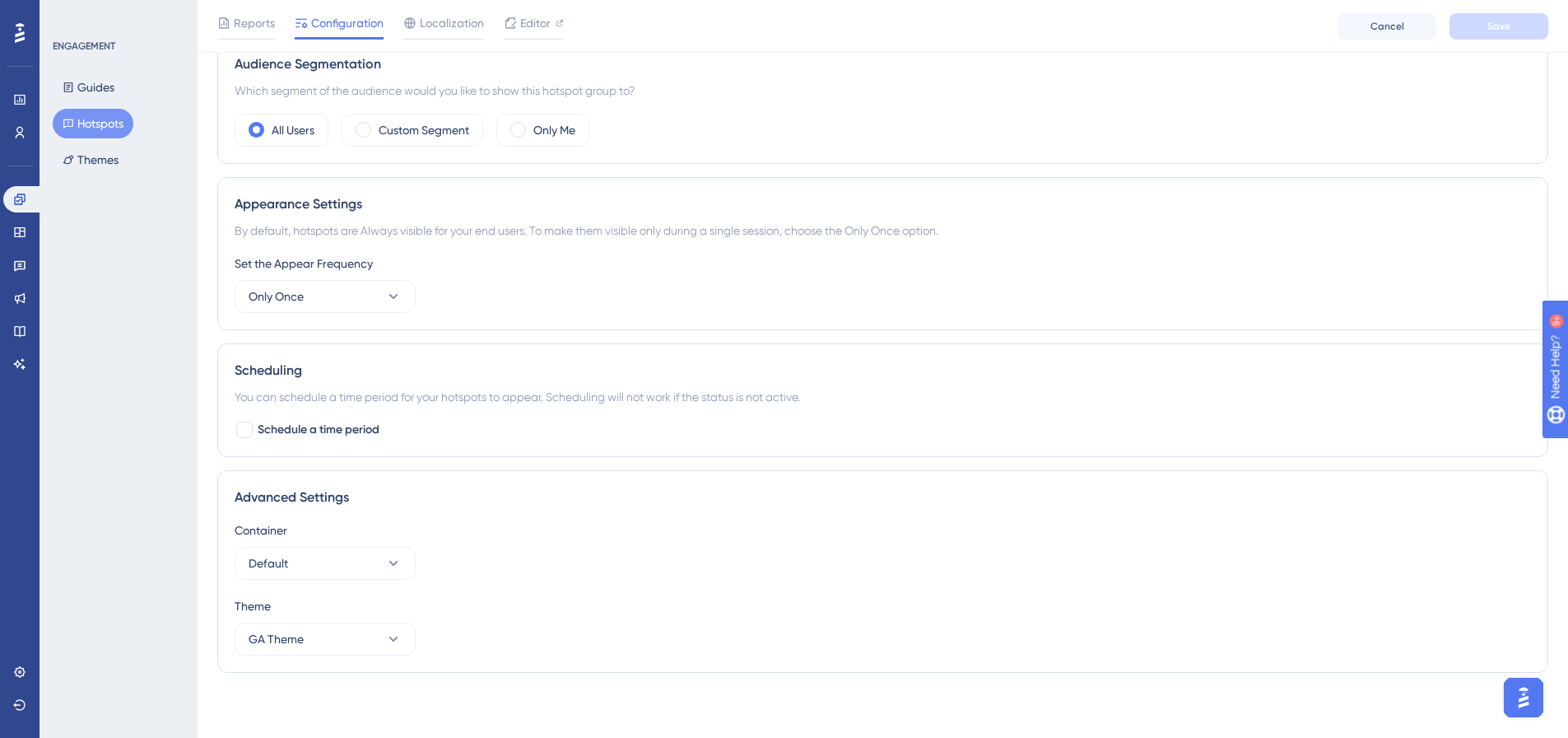
scroll to position [639, 0]
